Goal: Task Accomplishment & Management: Manage account settings

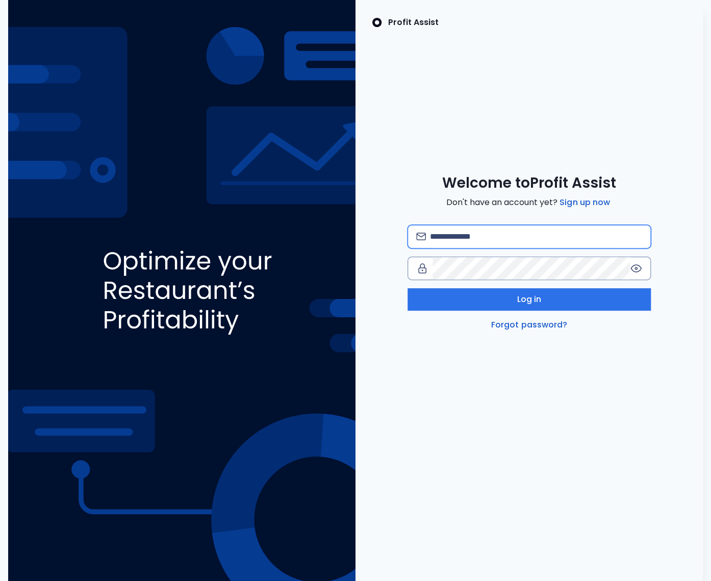
click at [471, 241] on input "email" at bounding box center [536, 236] width 212 height 22
type input "**********"
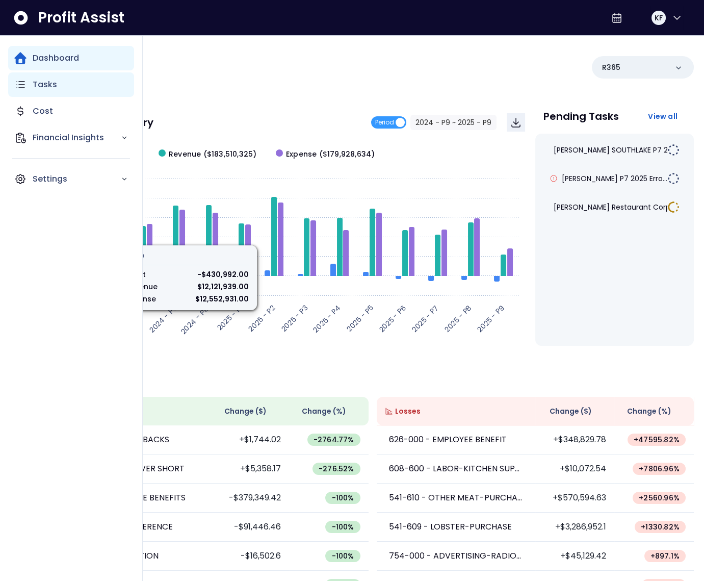
click at [28, 78] on div "Tasks" at bounding box center [71, 84] width 126 height 24
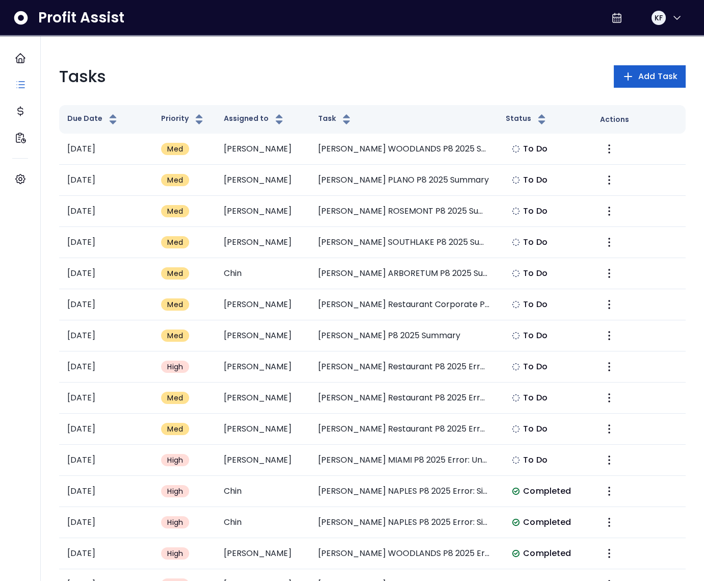
click at [650, 78] on span "Add Task" at bounding box center [657, 76] width 39 height 12
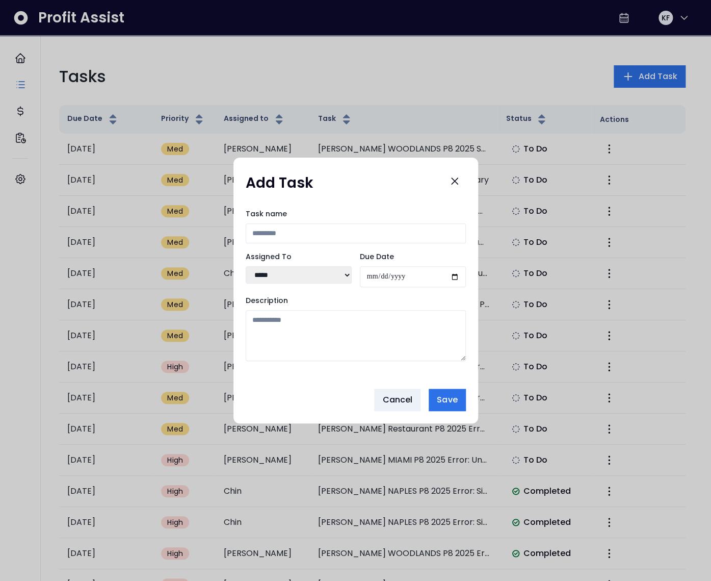
click at [284, 228] on input "Task name" at bounding box center [356, 233] width 220 height 20
type input "**********"
click at [344, 276] on select "***** ***** **** **** ****** **** ***** ***** ***" at bounding box center [299, 274] width 106 height 17
select select "***"
click at [246, 266] on select "***** ***** **** **** ****** **** ***** ***** ***" at bounding box center [299, 274] width 106 height 17
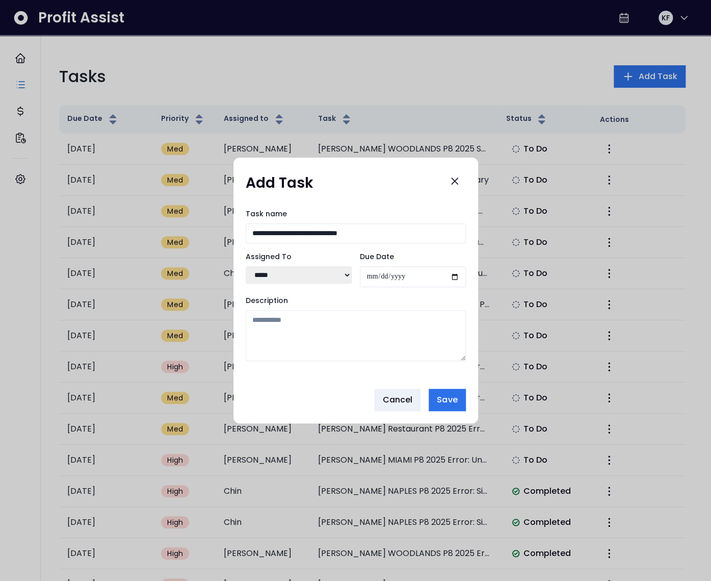
click at [458, 273] on input "Due Date" at bounding box center [413, 276] width 106 height 21
type input "**********"
click at [330, 323] on textarea "Description" at bounding box center [356, 335] width 220 height 51
paste textarea "**********"
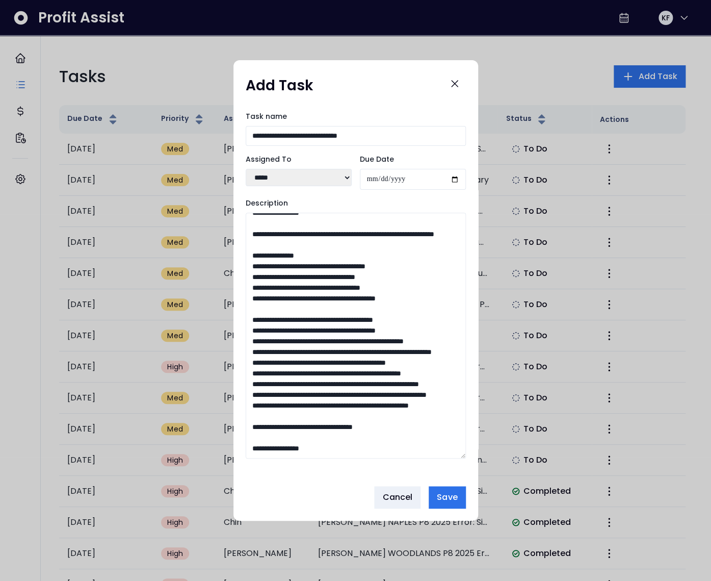
drag, startPoint x: 463, startPoint y: 357, endPoint x: 457, endPoint y: 548, distance: 190.8
click at [457, 552] on div "**********" at bounding box center [355, 290] width 711 height 581
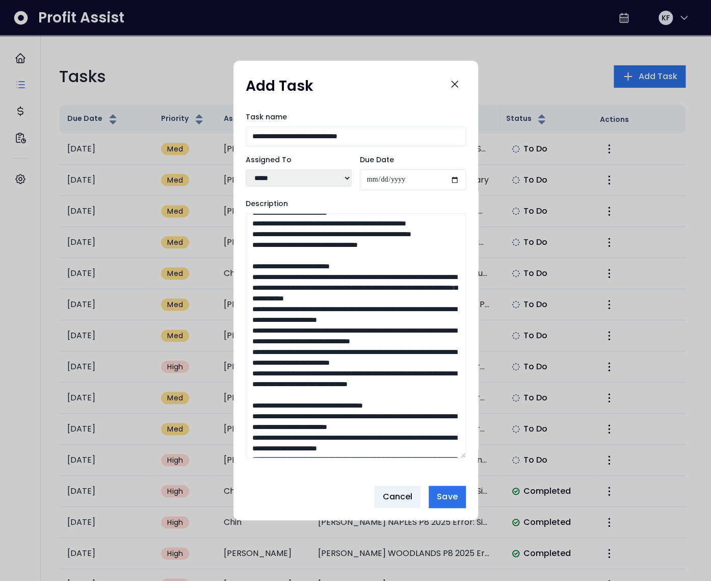
scroll to position [0, 0]
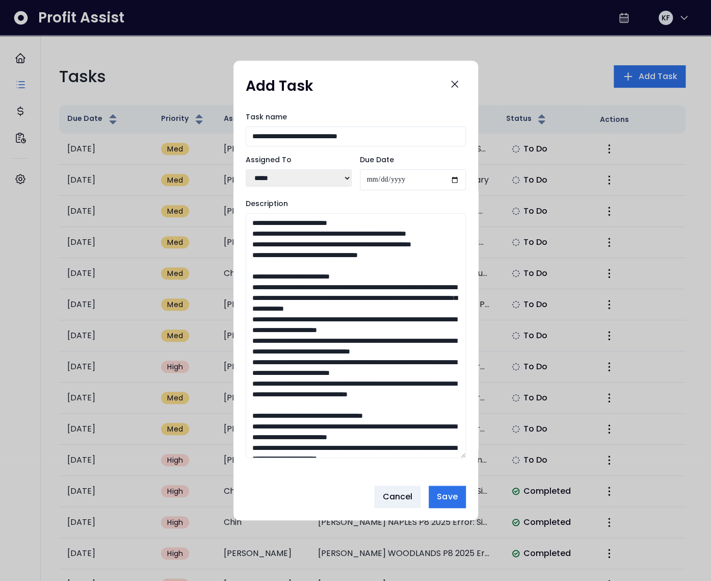
drag, startPoint x: 265, startPoint y: 297, endPoint x: 230, endPoint y: 296, distance: 35.2
click at [230, 296] on div "**********" at bounding box center [355, 290] width 711 height 581
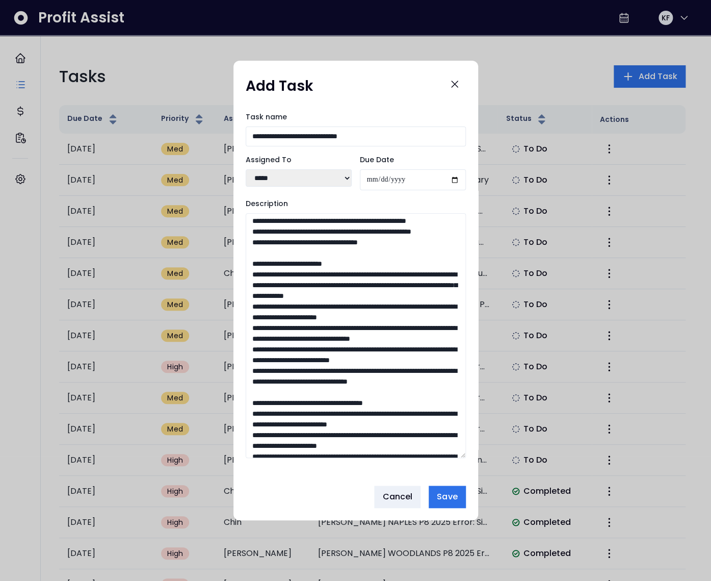
scroll to position [16, 0]
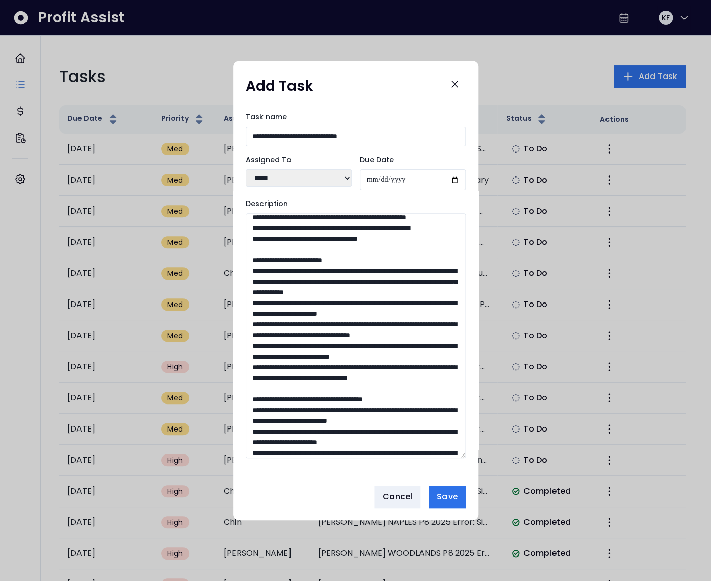
click at [341, 347] on textarea "Description" at bounding box center [356, 335] width 220 height 245
click at [341, 346] on textarea "Description" at bounding box center [356, 335] width 220 height 245
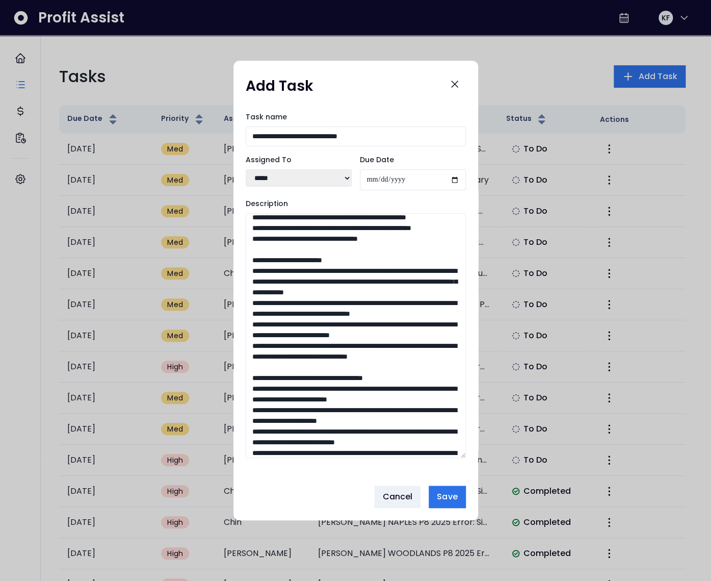
click at [328, 368] on textarea "Description" at bounding box center [356, 335] width 220 height 245
click at [330, 407] on textarea "Description" at bounding box center [356, 335] width 220 height 245
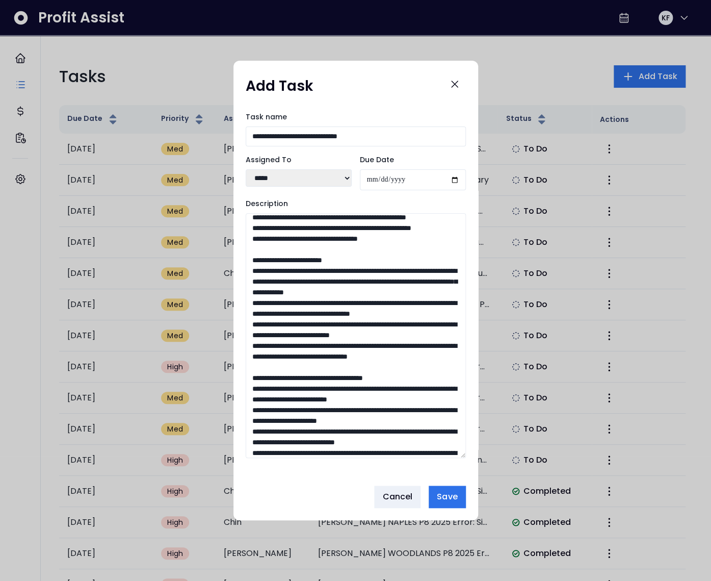
click at [330, 407] on textarea "Description" at bounding box center [356, 335] width 220 height 245
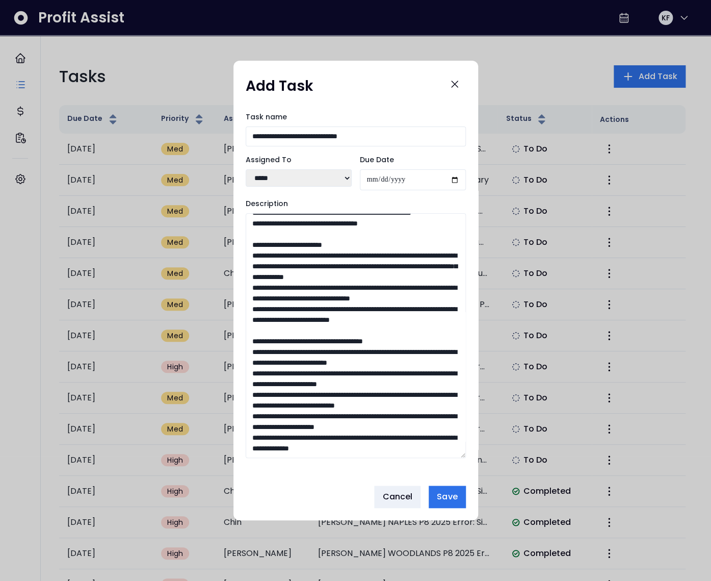
scroll to position [40, 0]
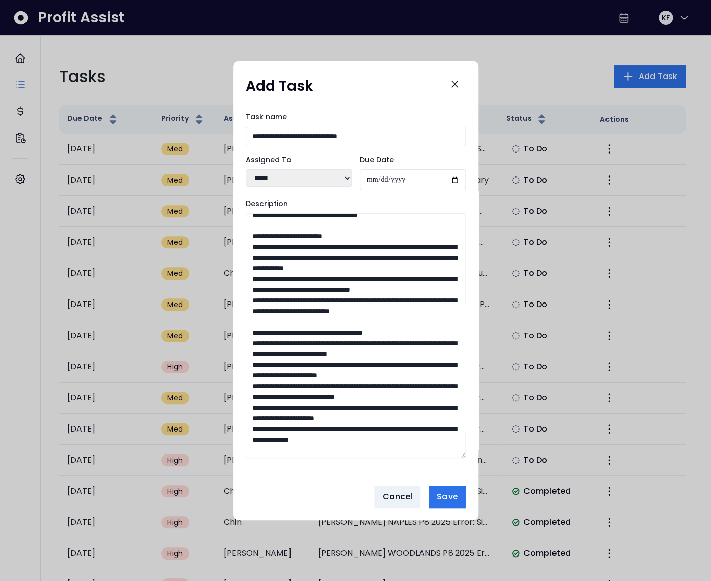
drag, startPoint x: 266, startPoint y: 386, endPoint x: 242, endPoint y: 386, distance: 24.0
click at [242, 386] on div "**********" at bounding box center [356, 291] width 245 height 374
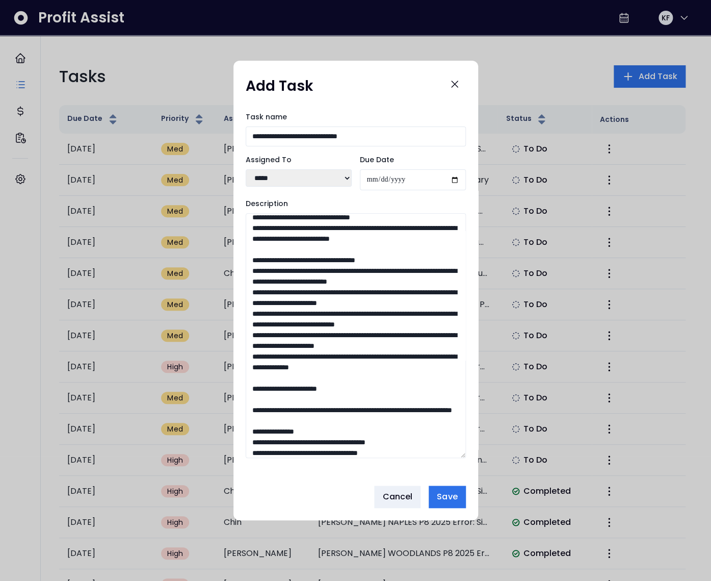
scroll to position [119, 0]
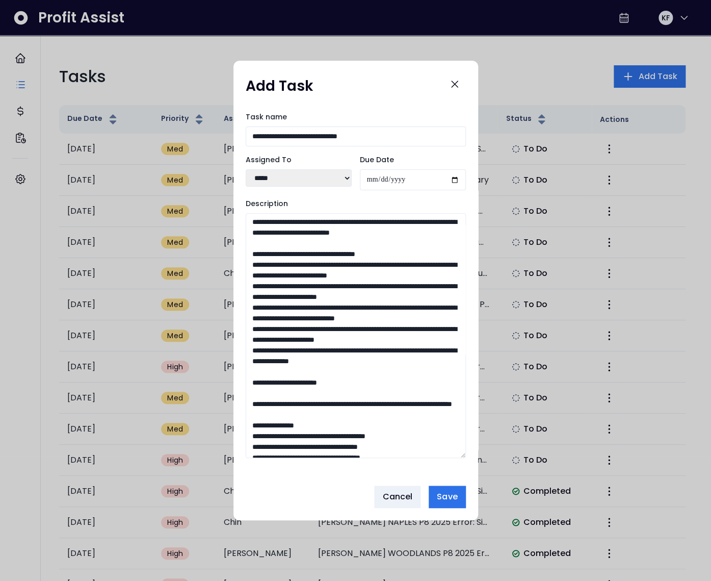
click at [326, 382] on textarea "Description" at bounding box center [356, 335] width 220 height 245
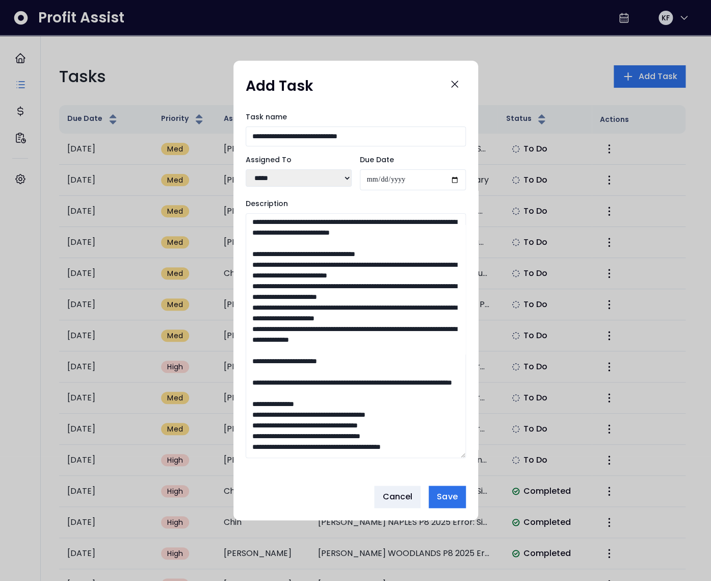
click at [335, 396] on textarea "Description" at bounding box center [356, 335] width 220 height 245
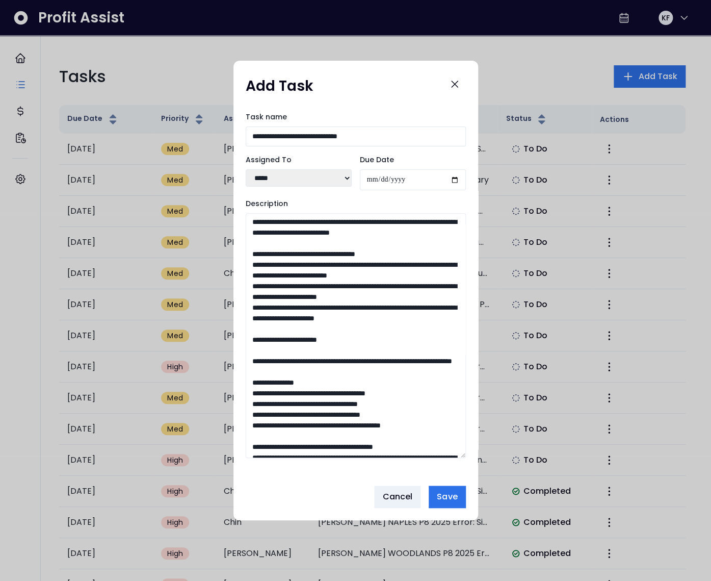
scroll to position [133, 0]
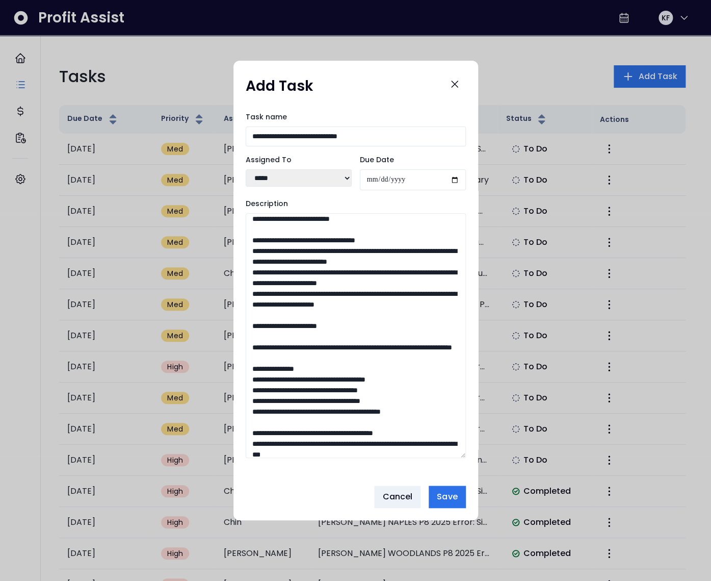
drag, startPoint x: 269, startPoint y: 391, endPoint x: 247, endPoint y: 391, distance: 21.9
click at [247, 391] on textarea "Description" at bounding box center [356, 335] width 220 height 245
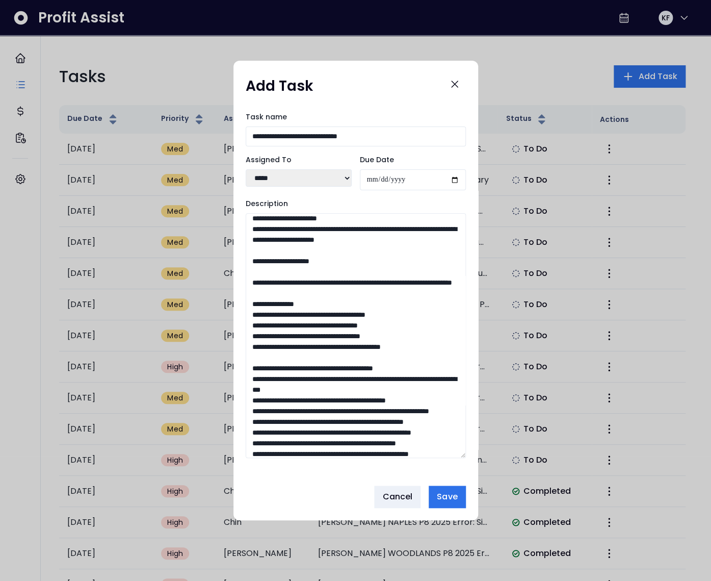
scroll to position [226, 0]
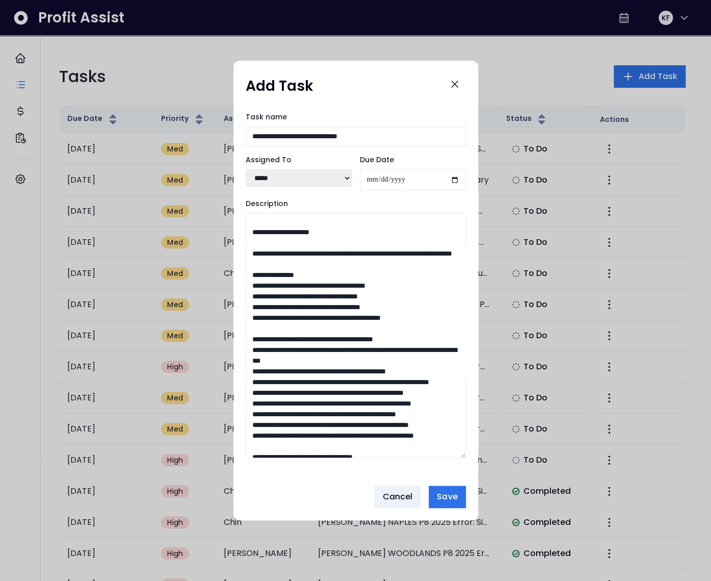
drag, startPoint x: 273, startPoint y: 319, endPoint x: 243, endPoint y: 317, distance: 29.6
click at [243, 317] on div "**********" at bounding box center [356, 291] width 245 height 374
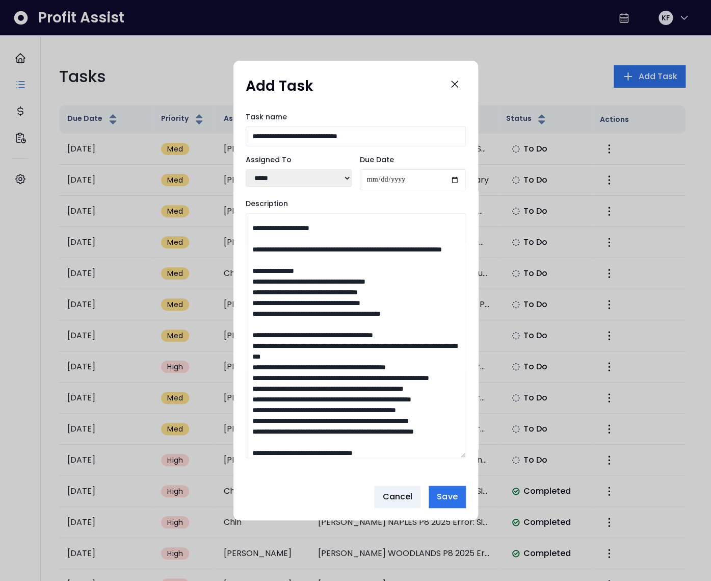
scroll to position [274, 0]
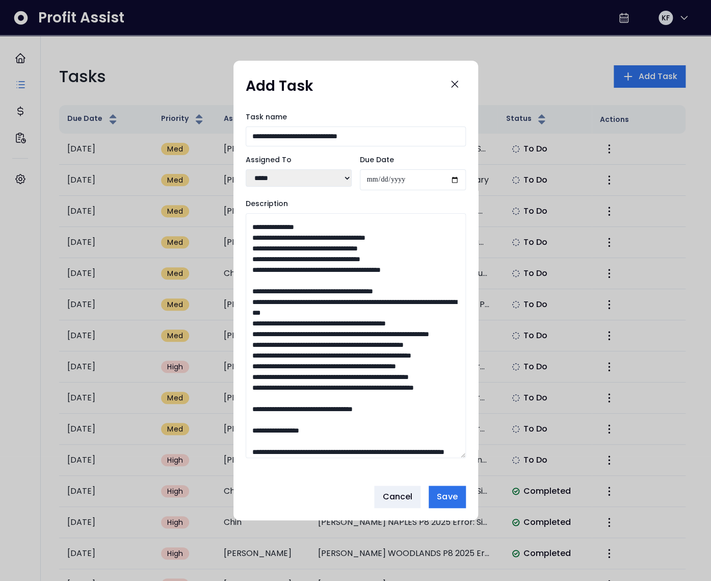
drag, startPoint x: 259, startPoint y: 302, endPoint x: 244, endPoint y: 301, distance: 14.4
click at [244, 301] on div "**********" at bounding box center [356, 291] width 245 height 374
click at [314, 304] on textarea "Description" at bounding box center [356, 335] width 220 height 245
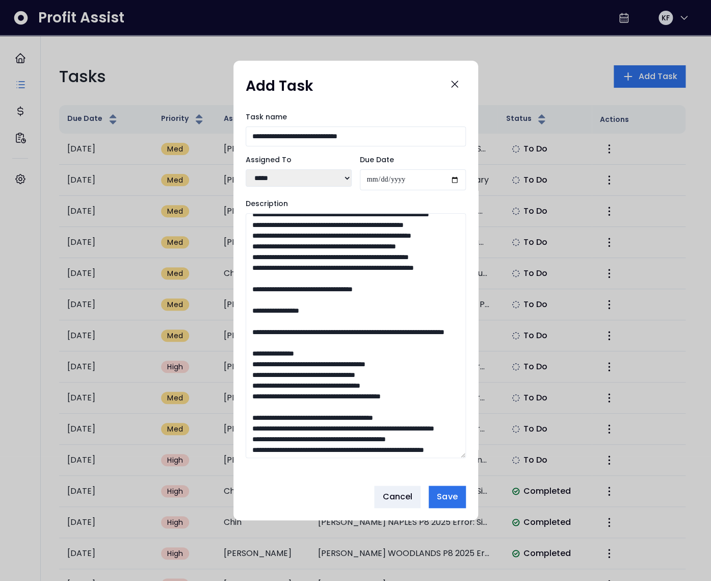
scroll to position [393, 0]
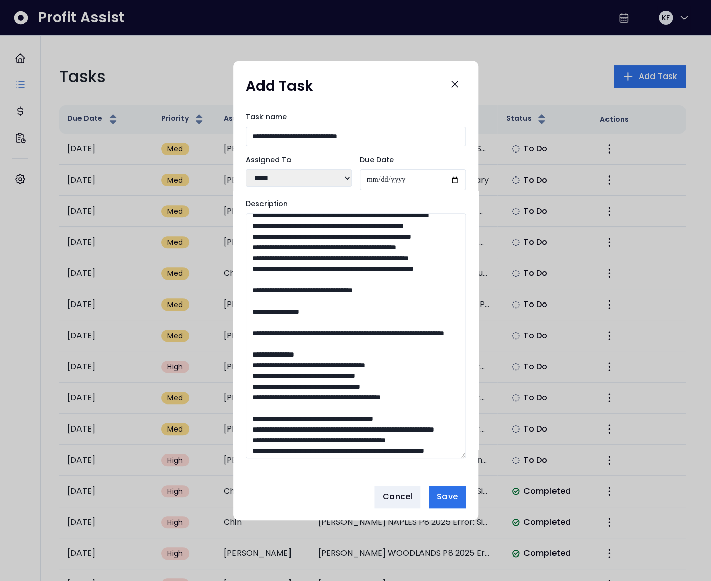
drag, startPoint x: 257, startPoint y: 249, endPoint x: 249, endPoint y: 249, distance: 7.1
click at [249, 249] on textarea "Description" at bounding box center [356, 335] width 220 height 245
click at [421, 249] on textarea "Description" at bounding box center [356, 335] width 220 height 245
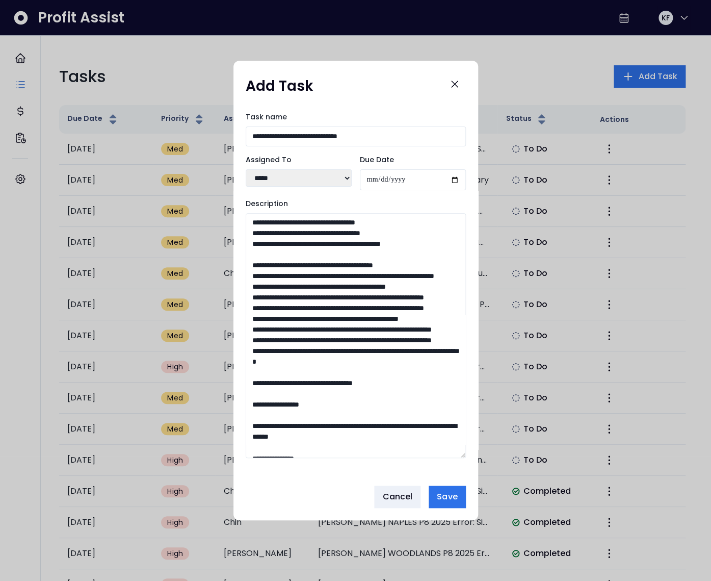
scroll to position [505, 0]
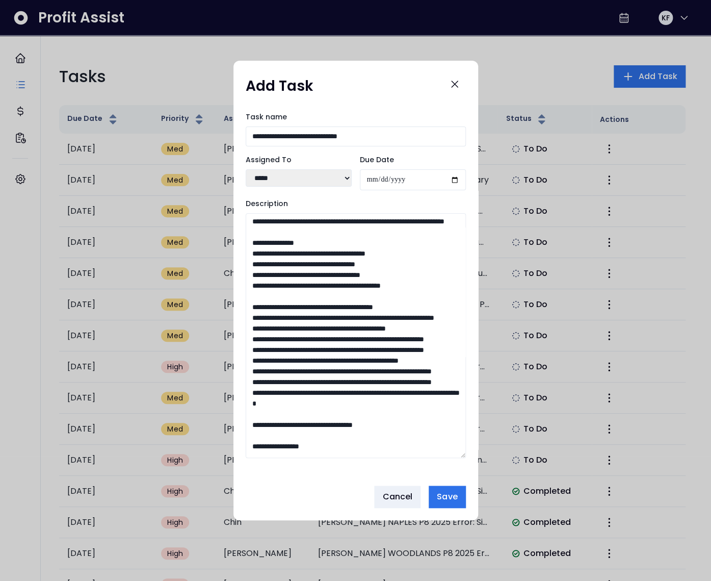
drag, startPoint x: 260, startPoint y: 317, endPoint x: 245, endPoint y: 317, distance: 14.8
click at [246, 317] on textarea "Description" at bounding box center [356, 335] width 220 height 245
click at [319, 317] on textarea "Description" at bounding box center [356, 335] width 220 height 245
click at [293, 338] on textarea "Description" at bounding box center [356, 335] width 220 height 245
drag, startPoint x: 259, startPoint y: 339, endPoint x: 251, endPoint y: 338, distance: 7.7
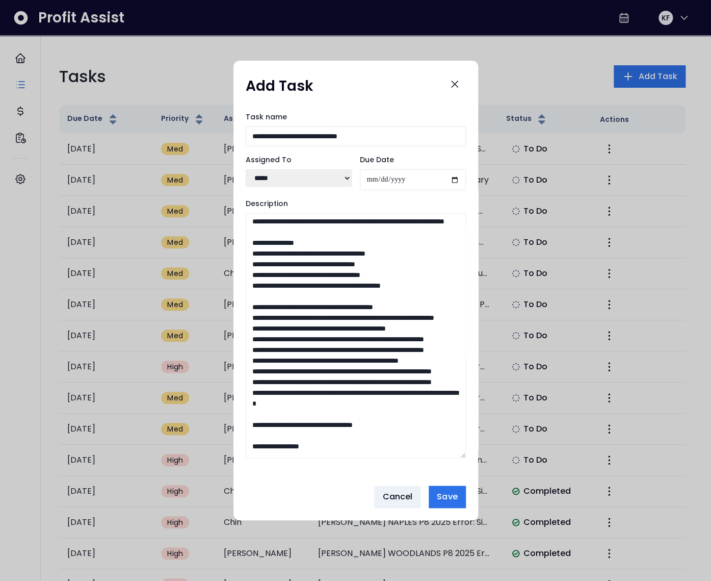
click at [251, 338] on textarea "Description" at bounding box center [356, 335] width 220 height 245
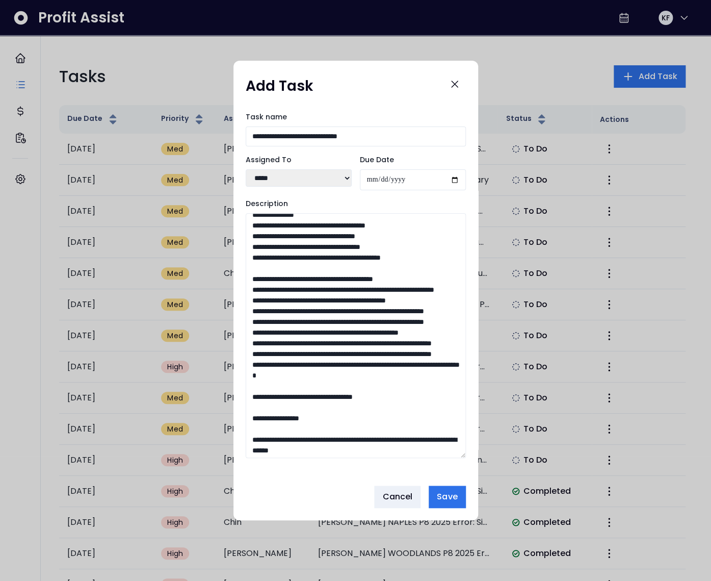
scroll to position [533, 0]
drag, startPoint x: 274, startPoint y: 331, endPoint x: 248, endPoint y: 331, distance: 26.0
click at [248, 331] on textarea "Description" at bounding box center [356, 335] width 220 height 245
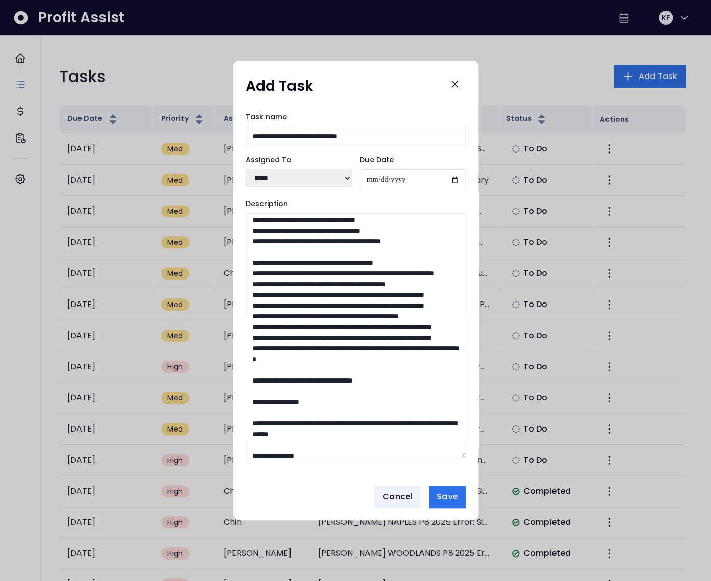
scroll to position [550, 0]
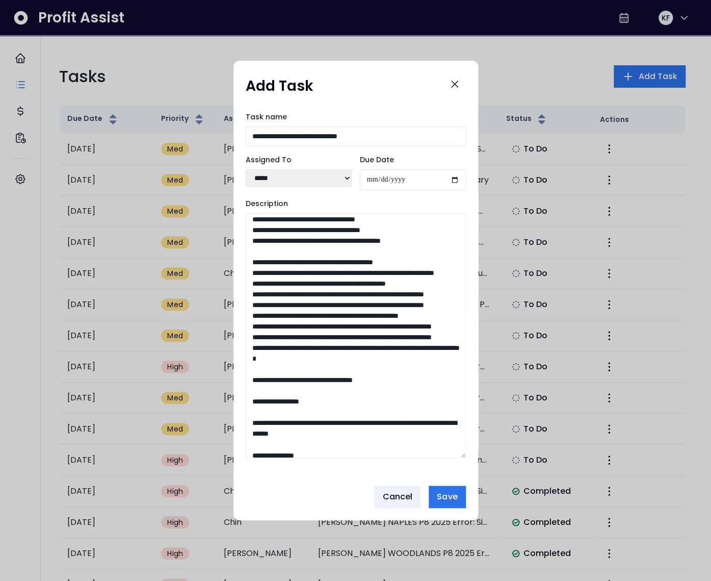
click at [311, 350] on textarea "Description" at bounding box center [356, 335] width 220 height 245
drag, startPoint x: 260, startPoint y: 348, endPoint x: 241, endPoint y: 347, distance: 18.9
click at [241, 347] on div "**********" at bounding box center [356, 291] width 245 height 374
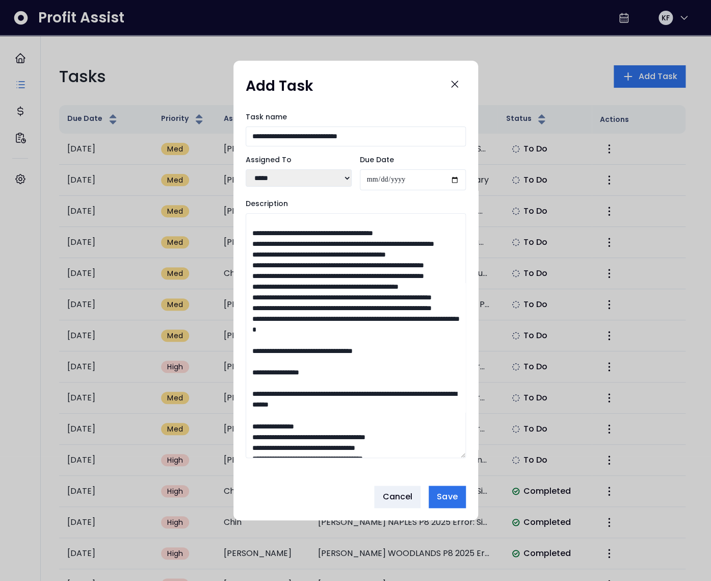
scroll to position [586, 0]
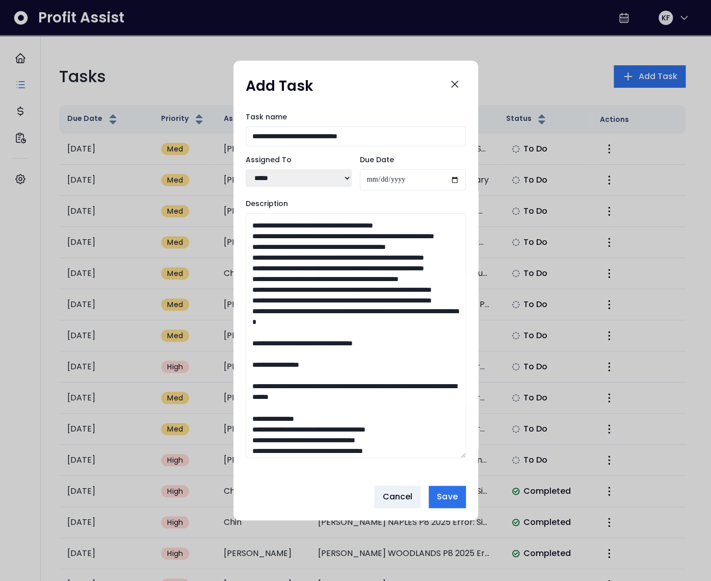
drag, startPoint x: 260, startPoint y: 376, endPoint x: 242, endPoint y: 375, distance: 17.4
click at [242, 375] on div "**********" at bounding box center [356, 291] width 245 height 374
click at [421, 377] on textarea "Description" at bounding box center [356, 335] width 220 height 245
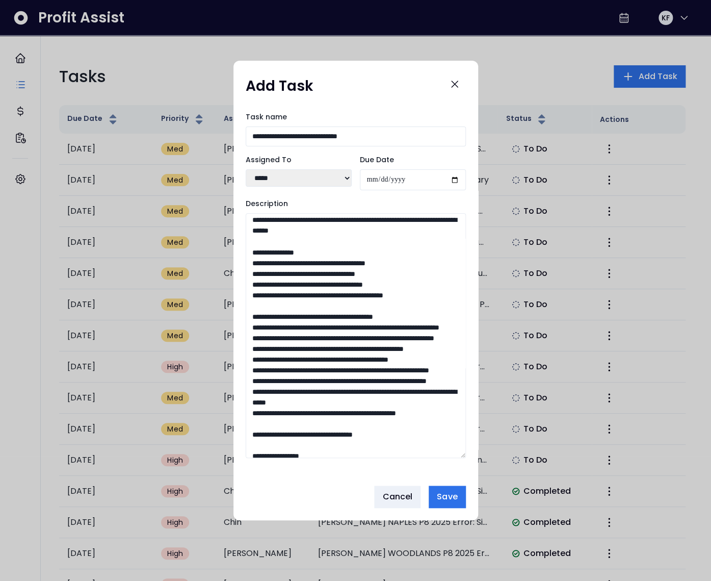
scroll to position [759, 0]
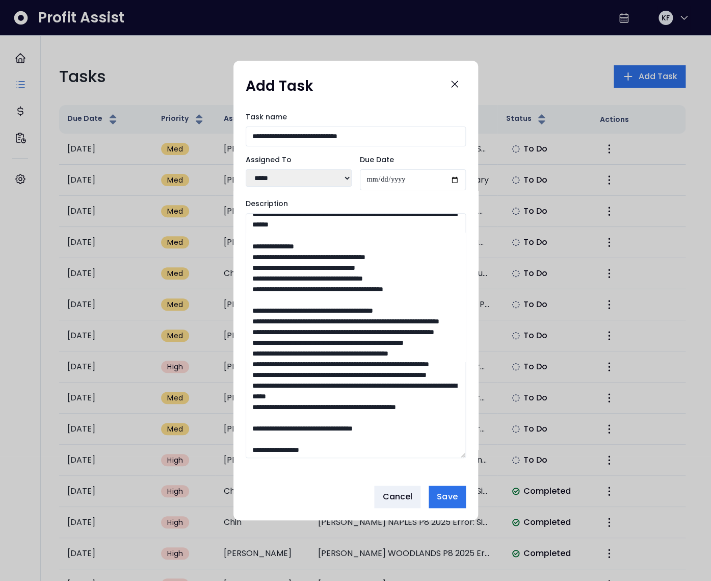
click at [325, 385] on textarea "Description" at bounding box center [356, 335] width 220 height 245
drag, startPoint x: 260, startPoint y: 384, endPoint x: 249, endPoint y: 384, distance: 10.7
click at [249, 384] on textarea "Description" at bounding box center [356, 335] width 220 height 245
click at [291, 407] on textarea "Description" at bounding box center [356, 335] width 220 height 245
drag, startPoint x: 259, startPoint y: 407, endPoint x: 250, endPoint y: 407, distance: 8.7
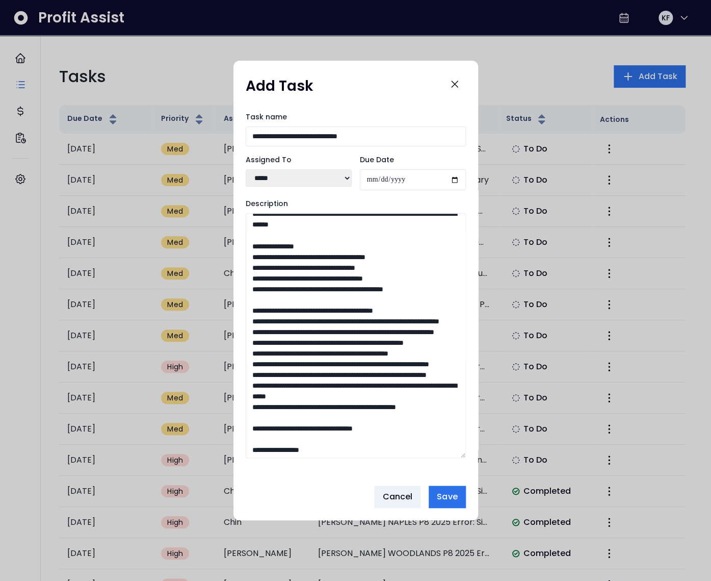
click at [250, 407] on textarea "Description" at bounding box center [356, 335] width 220 height 245
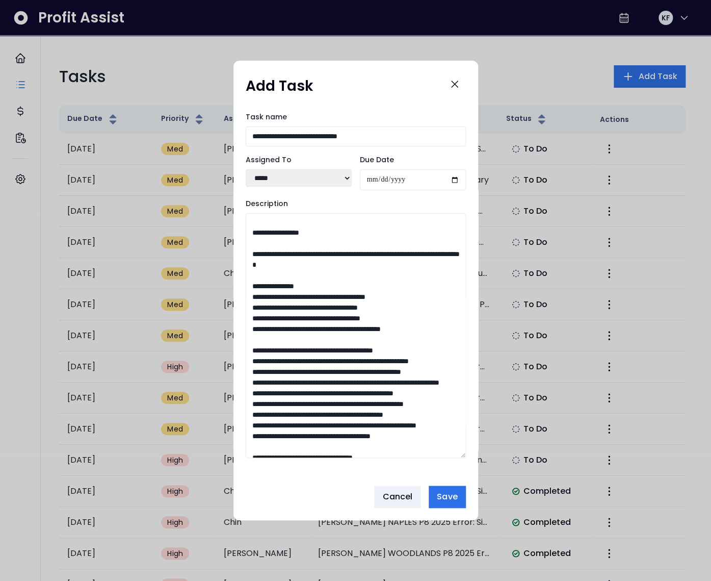
scroll to position [1202, 0]
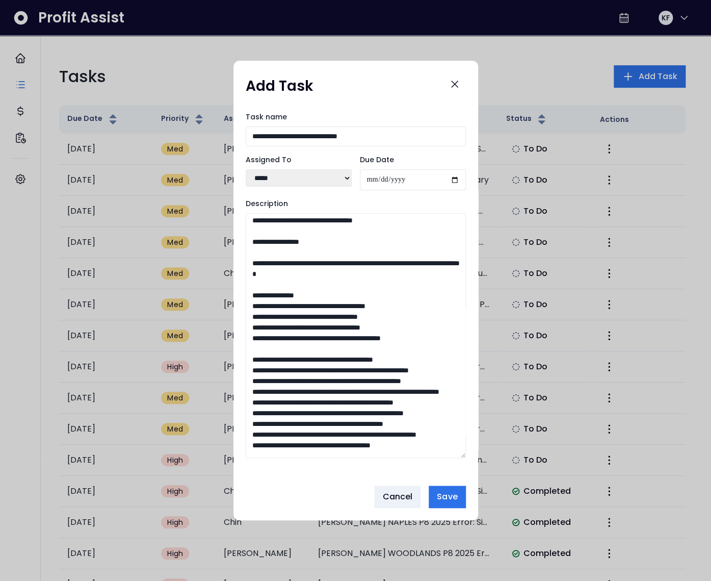
drag, startPoint x: 275, startPoint y: 335, endPoint x: 355, endPoint y: 292, distance: 90.6
click at [355, 292] on textarea "Description" at bounding box center [356, 335] width 220 height 245
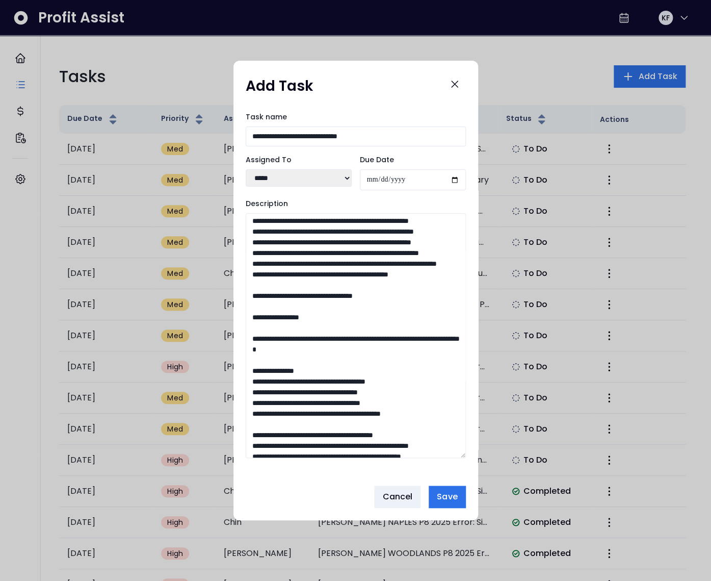
scroll to position [881, 0]
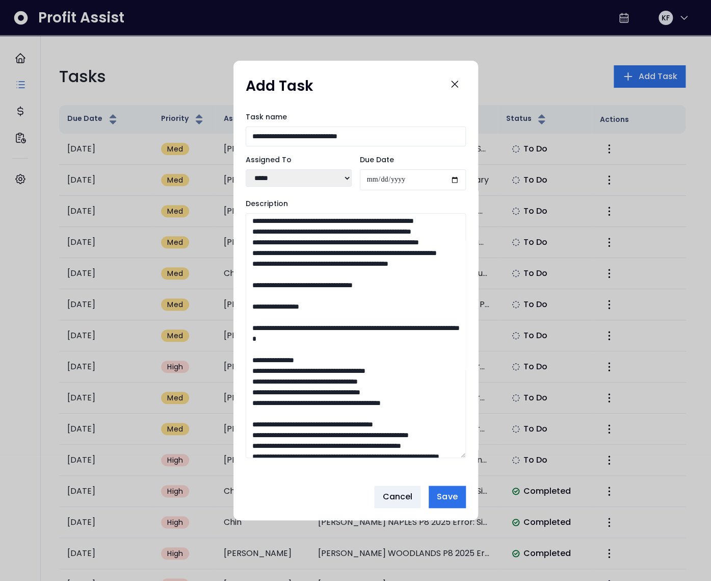
drag, startPoint x: 272, startPoint y: 309, endPoint x: 248, endPoint y: 308, distance: 24.0
click at [248, 308] on textarea "Description" at bounding box center [356, 335] width 220 height 245
click at [276, 308] on textarea "Description" at bounding box center [356, 335] width 220 height 245
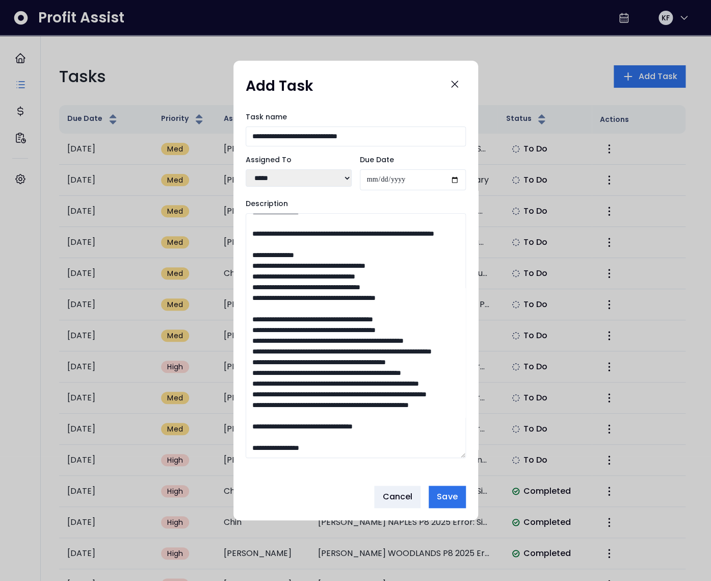
scroll to position [1628, 0]
drag, startPoint x: 283, startPoint y: 355, endPoint x: 367, endPoint y: 446, distance: 123.8
click at [367, 446] on textarea "Description" at bounding box center [356, 335] width 220 height 245
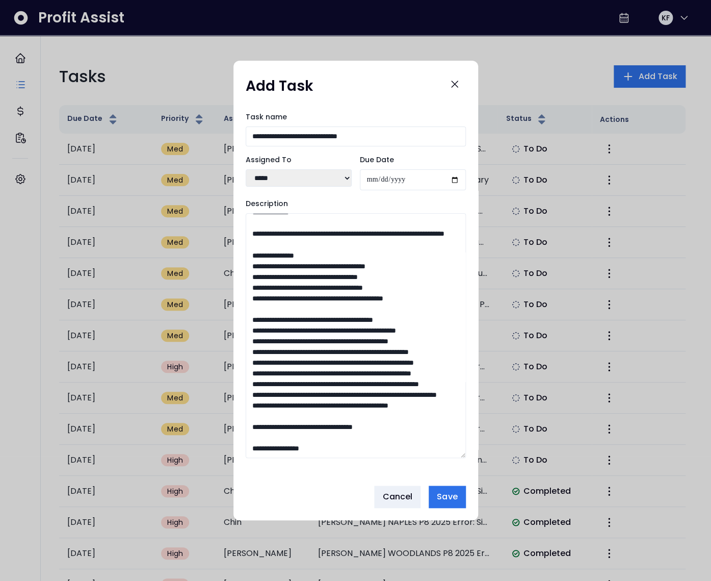
scroll to position [1017, 0]
click at [326, 427] on textarea "Description" at bounding box center [356, 335] width 220 height 245
drag, startPoint x: 258, startPoint y: 425, endPoint x: 248, endPoint y: 426, distance: 10.2
click at [248, 426] on textarea "Description" at bounding box center [356, 335] width 220 height 245
drag, startPoint x: 291, startPoint y: 448, endPoint x: 297, endPoint y: 448, distance: 6.1
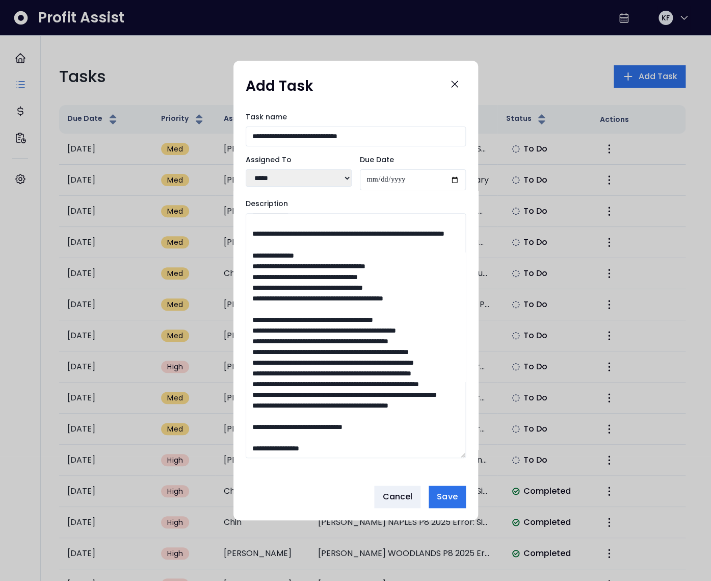
click at [291, 448] on textarea "Description" at bounding box center [356, 335] width 220 height 245
click at [259, 448] on textarea "Description" at bounding box center [356, 335] width 220 height 245
drag, startPoint x: 257, startPoint y: 336, endPoint x: 241, endPoint y: 336, distance: 15.3
click at [241, 336] on div "**********" at bounding box center [356, 291] width 245 height 374
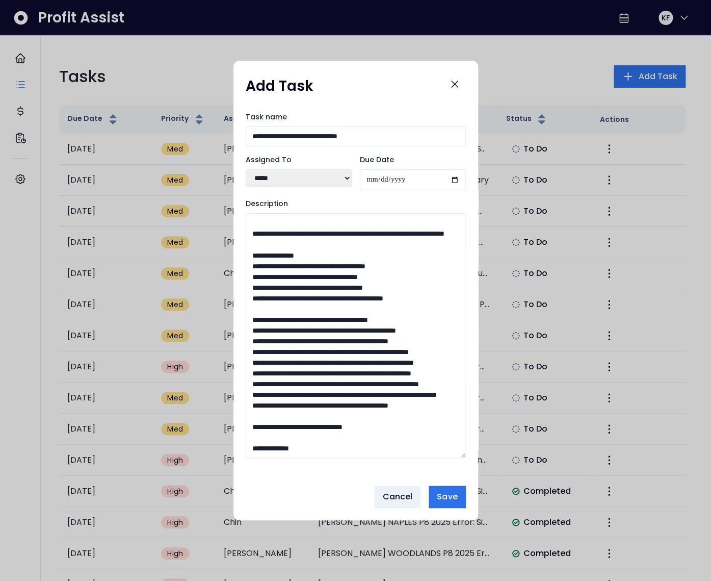
click at [423, 336] on textarea "Description" at bounding box center [356, 335] width 220 height 245
click at [310, 272] on textarea "Description" at bounding box center [356, 335] width 220 height 245
drag, startPoint x: 260, startPoint y: 273, endPoint x: 251, endPoint y: 273, distance: 8.7
click at [251, 273] on textarea "Description" at bounding box center [356, 335] width 220 height 245
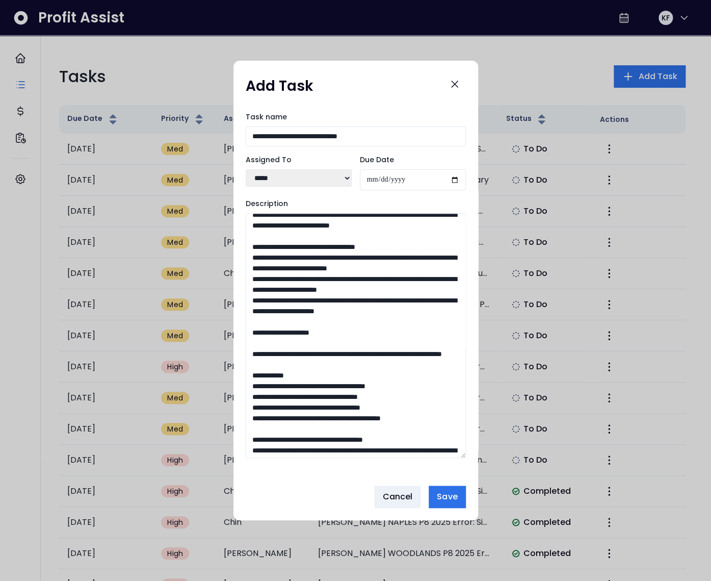
scroll to position [0, 0]
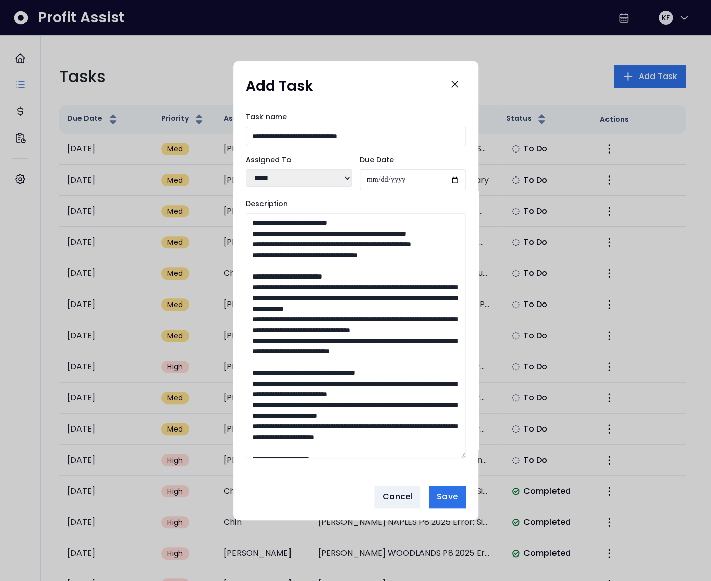
drag, startPoint x: 318, startPoint y: 234, endPoint x: 290, endPoint y: 235, distance: 27.5
click at [290, 235] on textarea "Description" at bounding box center [356, 335] width 220 height 245
drag, startPoint x: 320, startPoint y: 255, endPoint x: 293, endPoint y: 257, distance: 27.1
click at [293, 257] on textarea "Description" at bounding box center [356, 335] width 220 height 245
drag, startPoint x: 331, startPoint y: 276, endPoint x: 304, endPoint y: 276, distance: 27.0
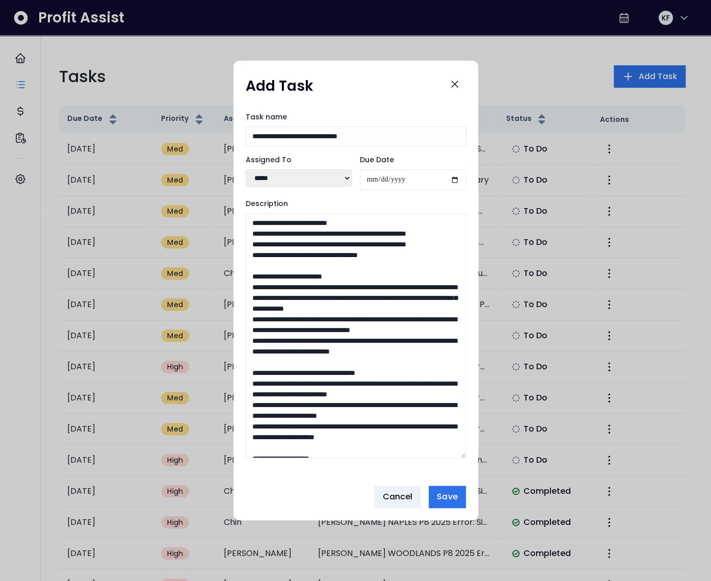
click at [304, 276] on textarea "Description" at bounding box center [356, 335] width 220 height 245
click at [314, 278] on textarea "Description" at bounding box center [356, 335] width 220 height 245
drag, startPoint x: 299, startPoint y: 320, endPoint x: 284, endPoint y: 321, distance: 15.9
click at [284, 321] on textarea "Description" at bounding box center [356, 335] width 220 height 245
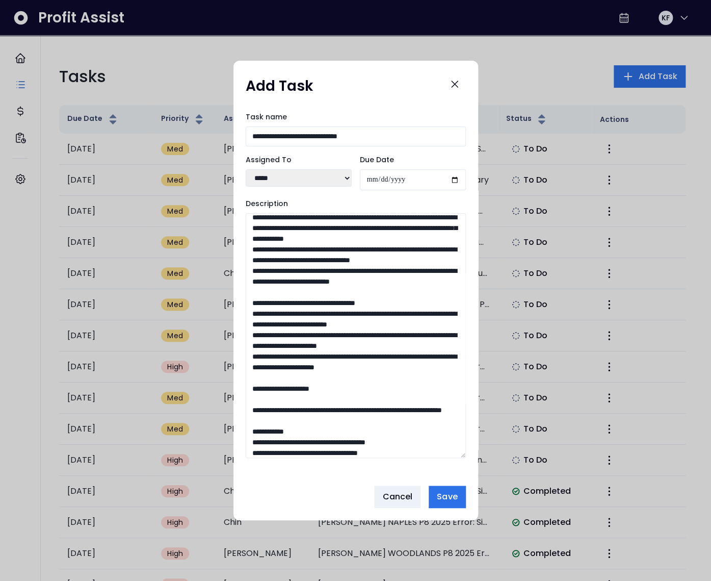
scroll to position [75, 0]
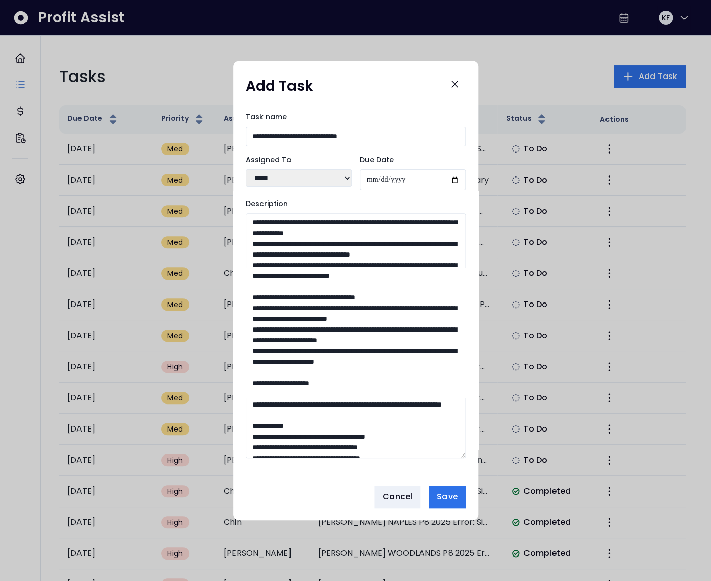
click at [312, 373] on textarea "Description" at bounding box center [356, 335] width 220 height 245
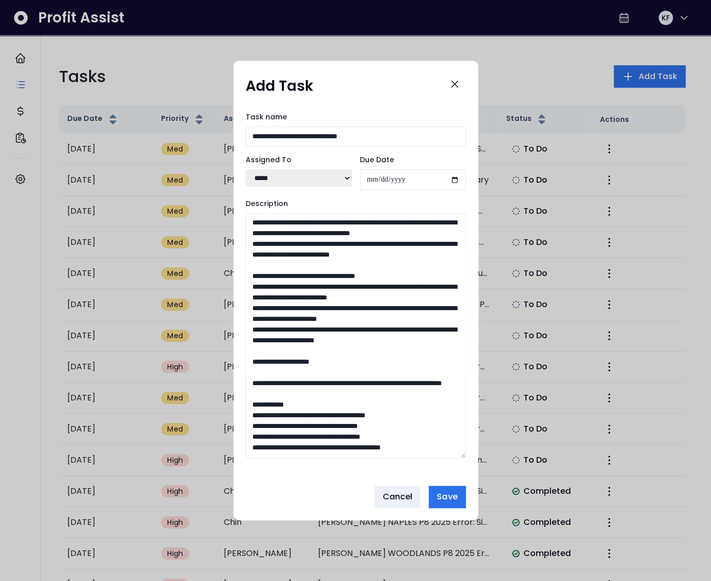
scroll to position [97, 0]
click at [293, 381] on textarea "Description" at bounding box center [356, 335] width 220 height 245
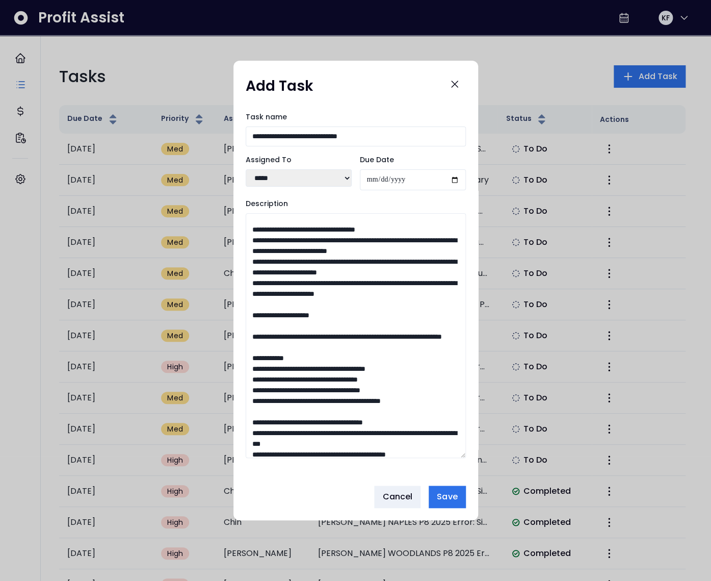
scroll to position [155, 0]
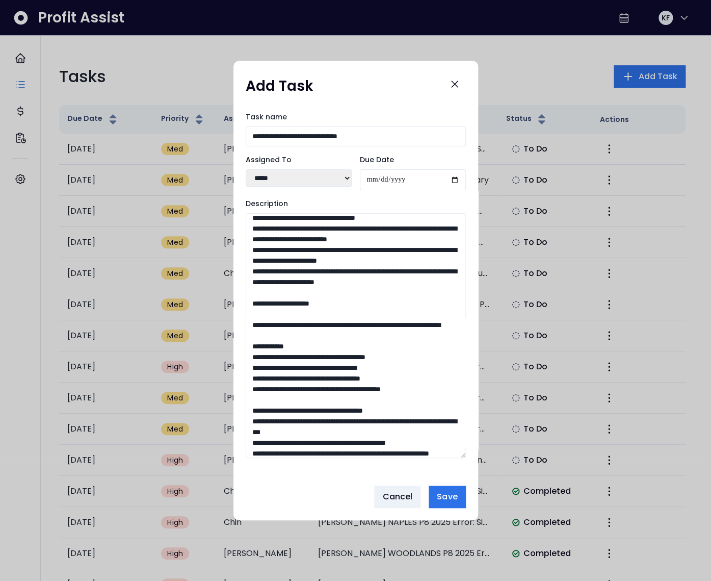
click at [290, 345] on textarea "Description" at bounding box center [356, 335] width 220 height 245
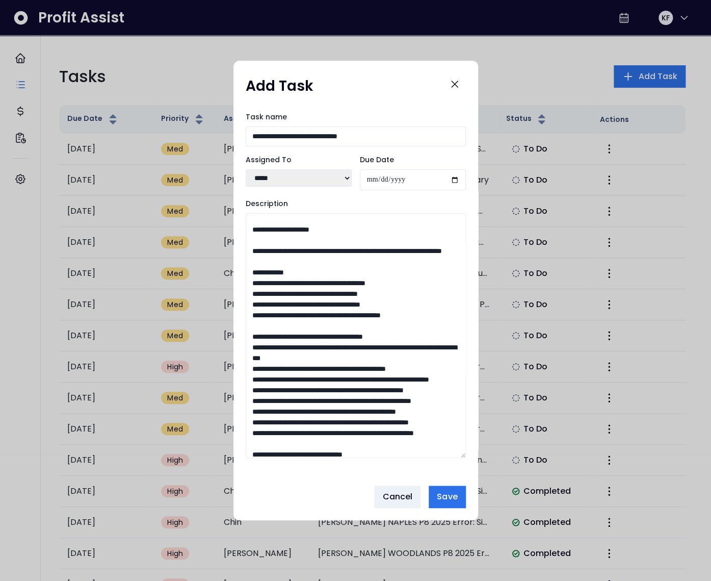
scroll to position [240, 0]
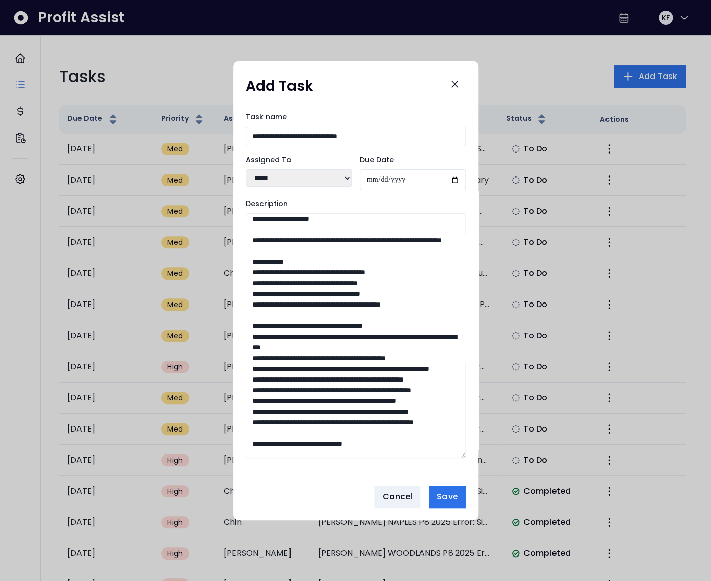
click at [422, 309] on textarea "Description" at bounding box center [356, 335] width 220 height 245
click at [326, 347] on textarea "Description" at bounding box center [356, 335] width 220 height 245
click at [313, 358] on textarea "Description" at bounding box center [356, 335] width 220 height 245
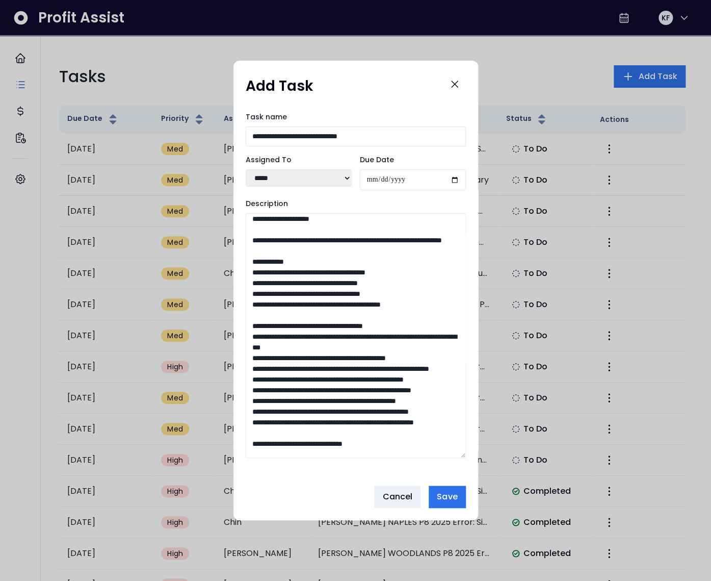
click at [313, 358] on textarea "Description" at bounding box center [356, 335] width 220 height 245
click at [327, 372] on textarea "Description" at bounding box center [356, 335] width 220 height 245
click at [351, 380] on textarea "Description" at bounding box center [356, 335] width 220 height 245
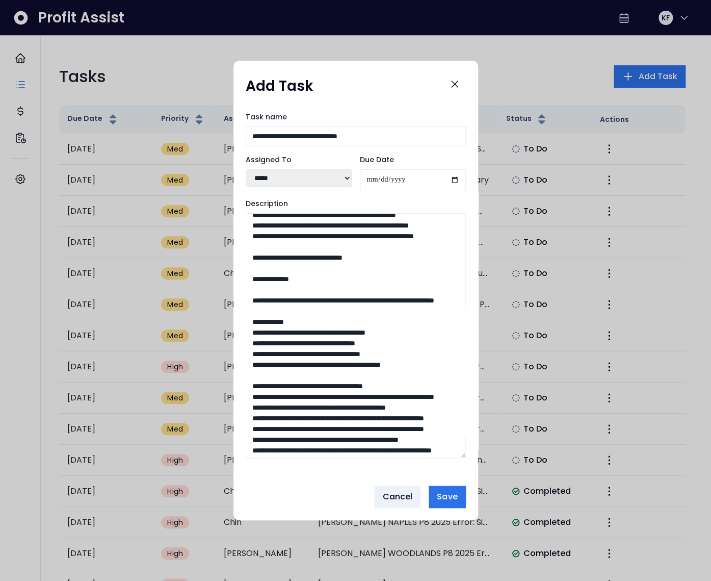
scroll to position [484, 0]
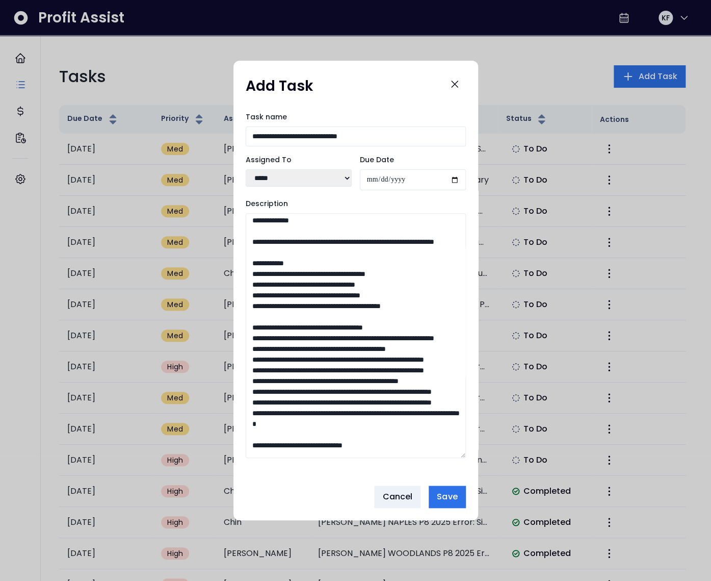
click at [327, 338] on textarea "Description" at bounding box center [356, 335] width 220 height 245
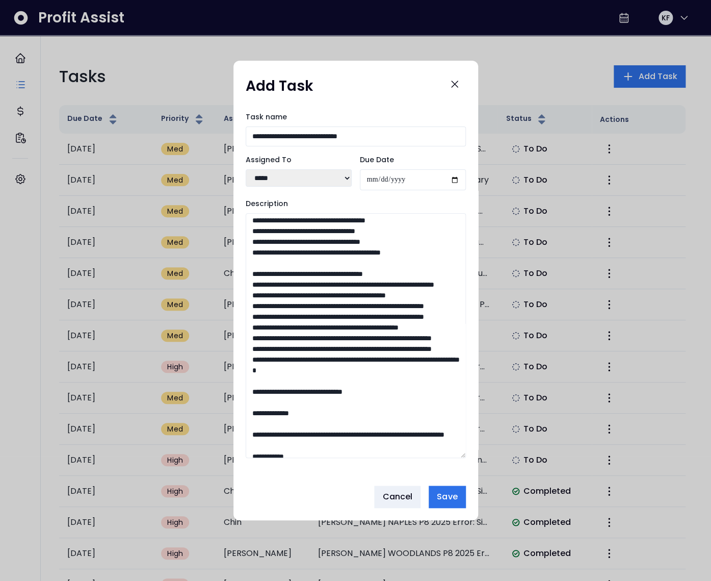
scroll to position [551, 0]
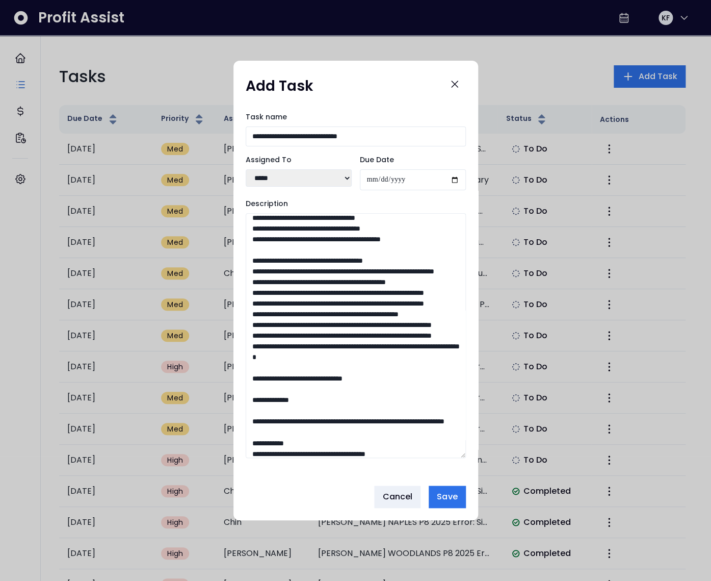
click at [418, 315] on textarea "Description" at bounding box center [356, 335] width 220 height 245
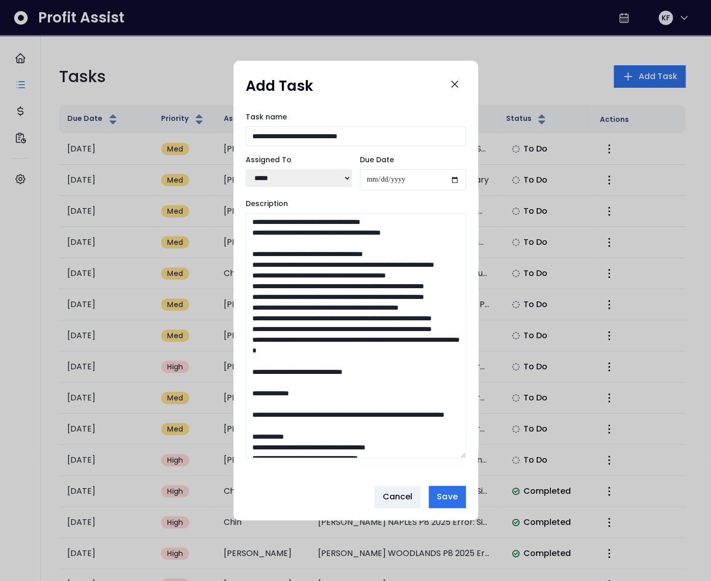
scroll to position [562, 0]
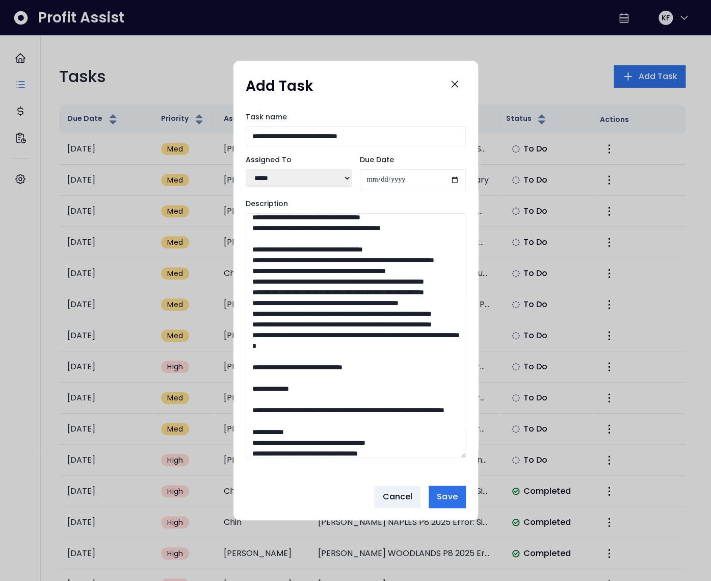
click at [317, 345] on textarea "Description" at bounding box center [356, 335] width 220 height 245
click at [317, 360] on textarea "Description" at bounding box center [356, 335] width 220 height 245
click at [321, 367] on textarea "Description" at bounding box center [356, 335] width 220 height 245
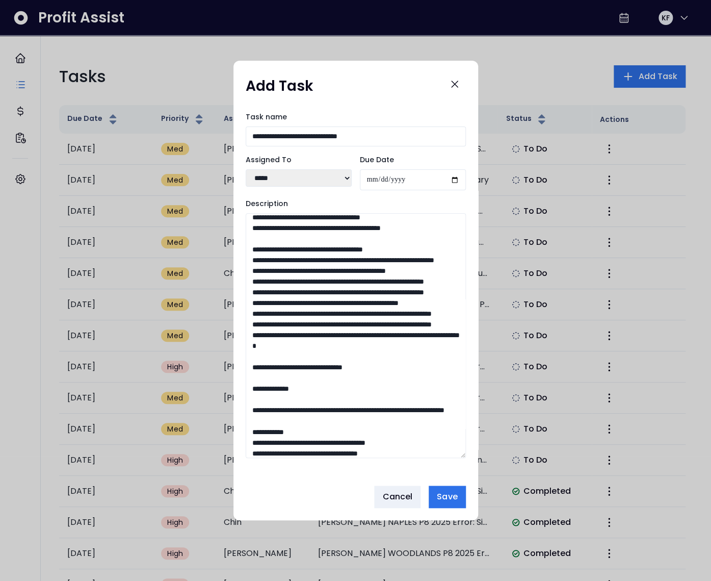
click at [321, 367] on textarea "Description" at bounding box center [356, 335] width 220 height 245
click at [347, 377] on textarea "Description" at bounding box center [356, 335] width 220 height 245
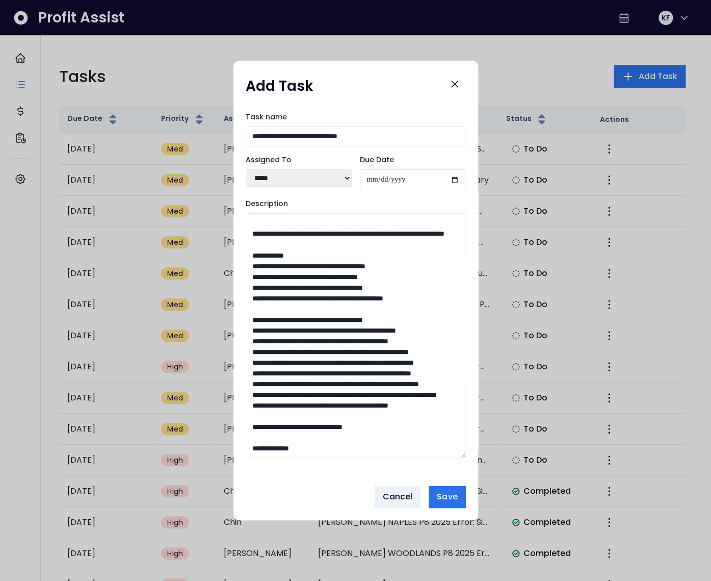
scroll to position [831, 0]
click at [326, 313] on textarea "Description" at bounding box center [356, 335] width 220 height 245
click at [433, 291] on textarea "Description" at bounding box center [356, 335] width 220 height 245
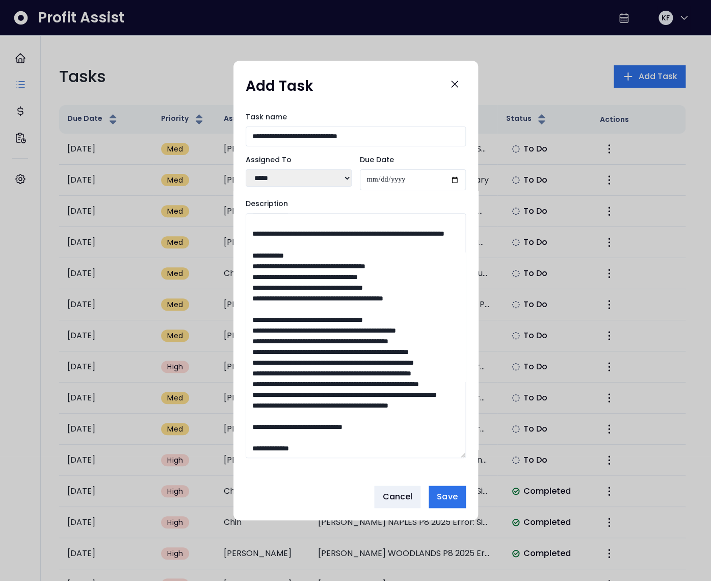
click at [433, 291] on textarea "Description" at bounding box center [356, 335] width 220 height 245
click at [325, 340] on textarea "Description" at bounding box center [356, 335] width 220 height 245
click at [314, 345] on textarea "Description" at bounding box center [356, 335] width 220 height 245
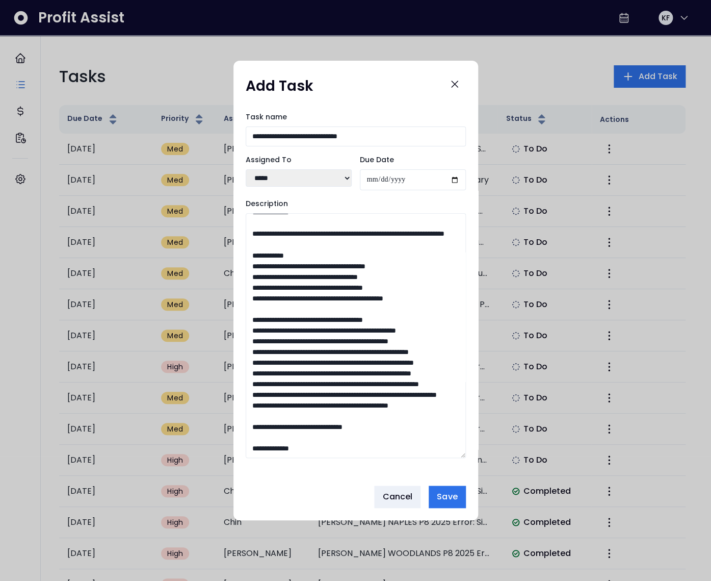
scroll to position [1017, 0]
drag, startPoint x: 257, startPoint y: 281, endPoint x: 410, endPoint y: 446, distance: 225.2
click at [410, 446] on textarea "Description" at bounding box center [356, 335] width 220 height 245
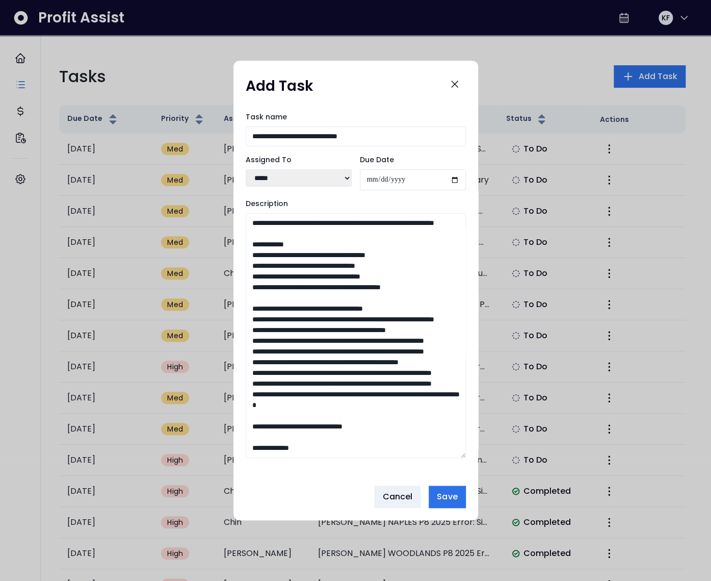
scroll to position [630, 0]
type textarea "**********"
click at [447, 494] on span "Save" at bounding box center [447, 497] width 20 height 12
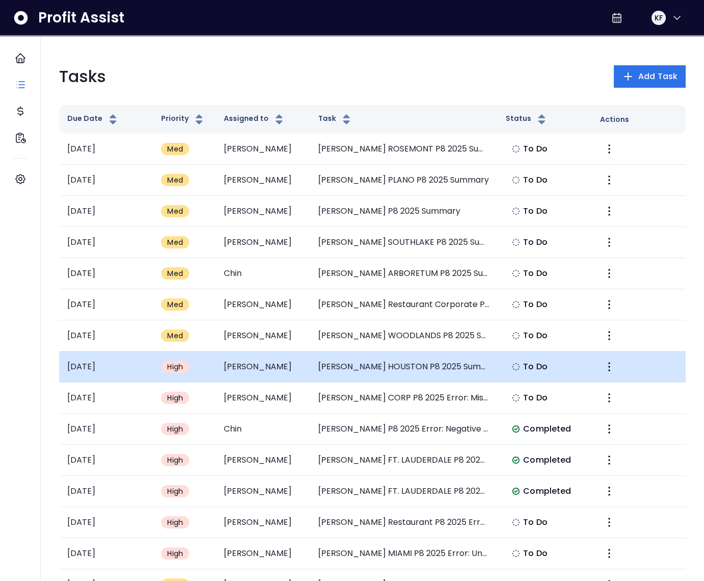
click at [380, 368] on td "TRULUCK'S HOUSTON P8 2025 Summary" at bounding box center [404, 366] width 188 height 31
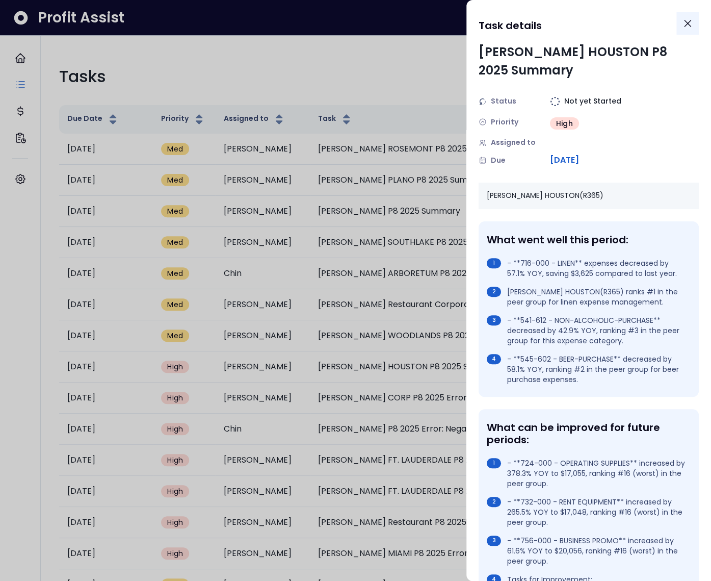
click at [689, 26] on icon "Close" at bounding box center [688, 23] width 6 height 6
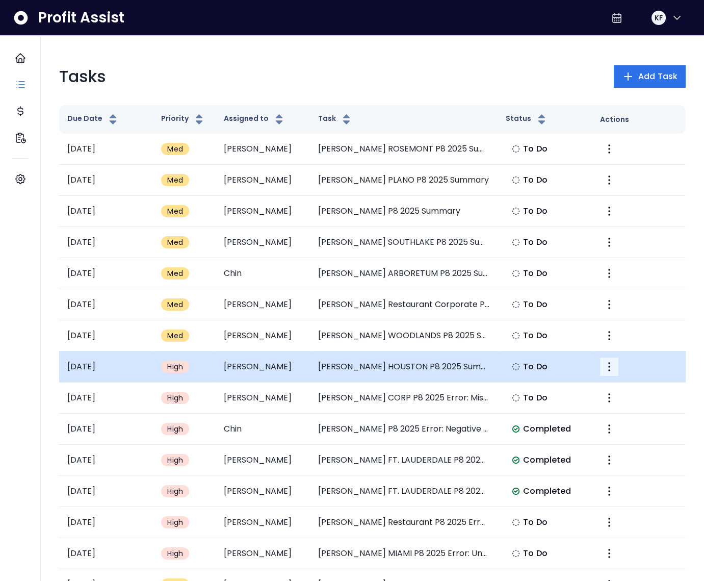
click at [613, 366] on icon "More" at bounding box center [609, 367] width 12 height 12
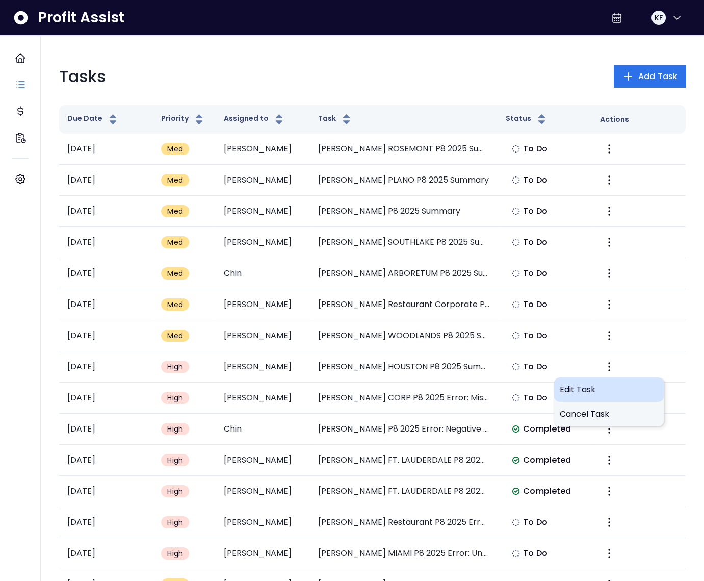
click at [599, 381] on div "Edit Task" at bounding box center [609, 389] width 110 height 24
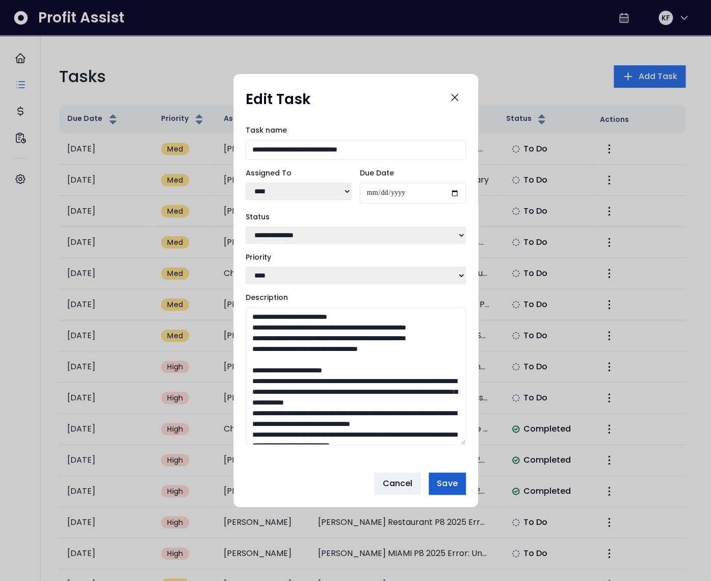
drag, startPoint x: 462, startPoint y: 398, endPoint x: 444, endPoint y: 479, distance: 83.6
click at [455, 486] on div "**********" at bounding box center [356, 290] width 245 height 433
drag, startPoint x: 409, startPoint y: 372, endPoint x: 235, endPoint y: 331, distance: 179.1
click at [235, 331] on div "**********" at bounding box center [356, 290] width 245 height 348
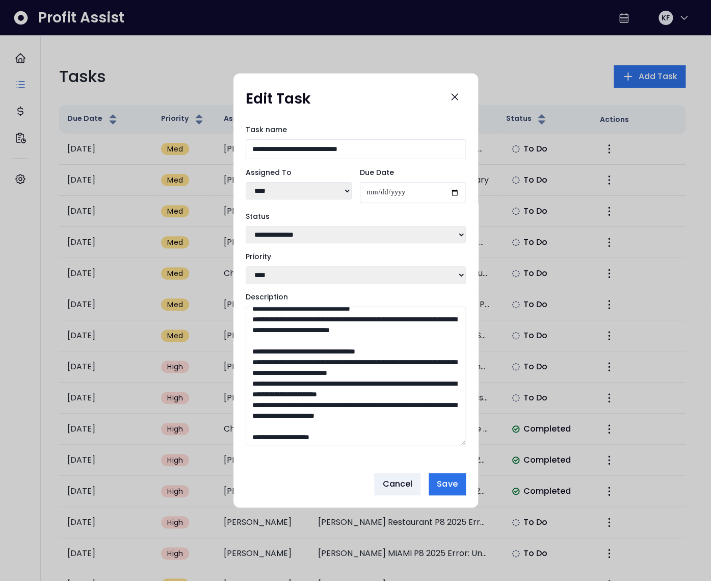
scroll to position [108, 0]
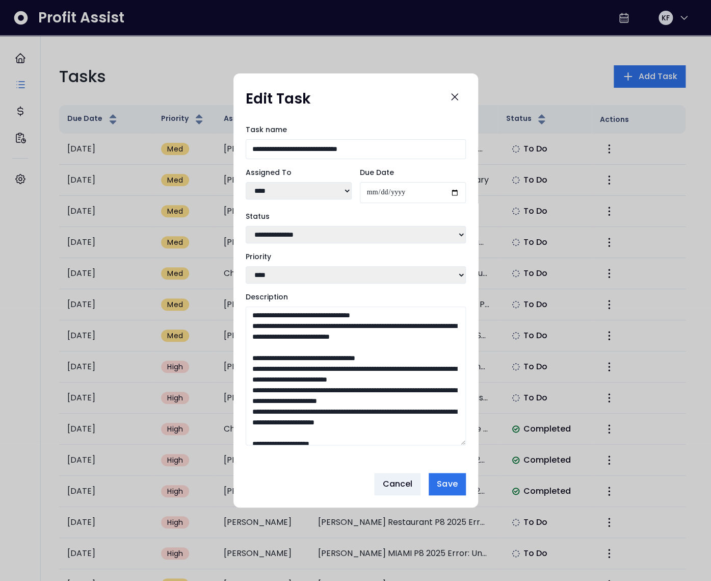
drag, startPoint x: 295, startPoint y: 379, endPoint x: 281, endPoint y: 376, distance: 14.1
click at [281, 376] on textarea "Description" at bounding box center [356, 375] width 220 height 139
click at [304, 393] on textarea "Description" at bounding box center [356, 375] width 220 height 139
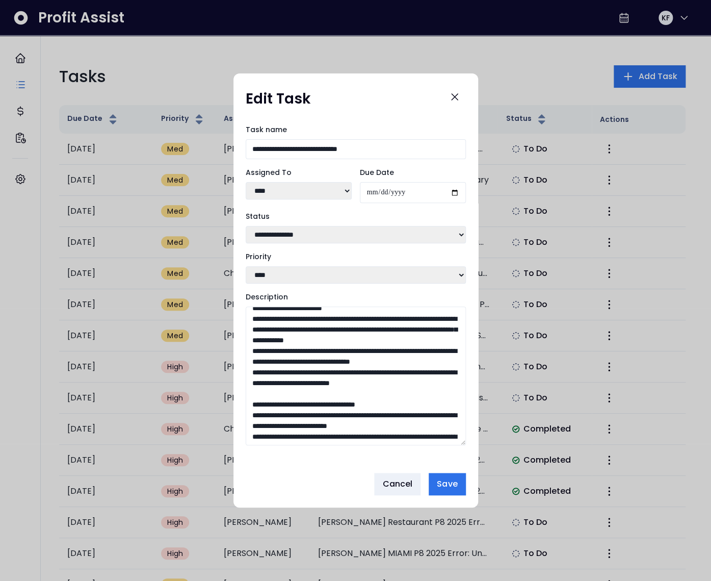
scroll to position [60, 0]
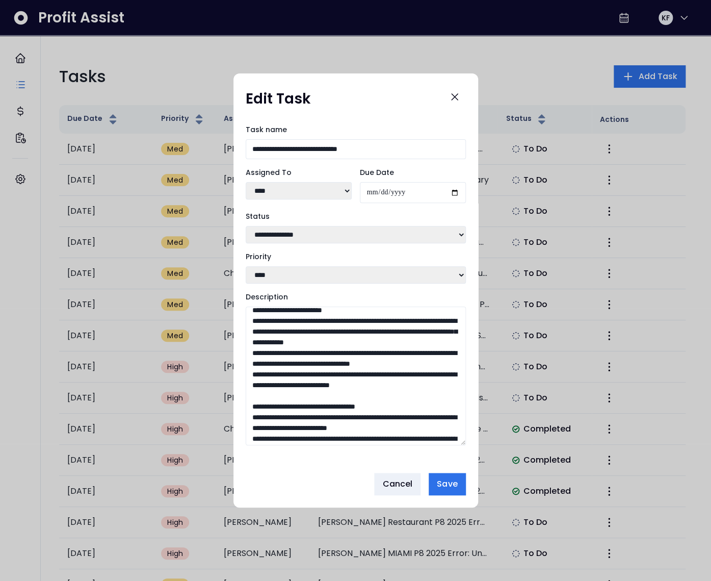
drag, startPoint x: 289, startPoint y: 391, endPoint x: 259, endPoint y: 347, distance: 53.6
click at [259, 346] on textarea "Description" at bounding box center [356, 375] width 220 height 139
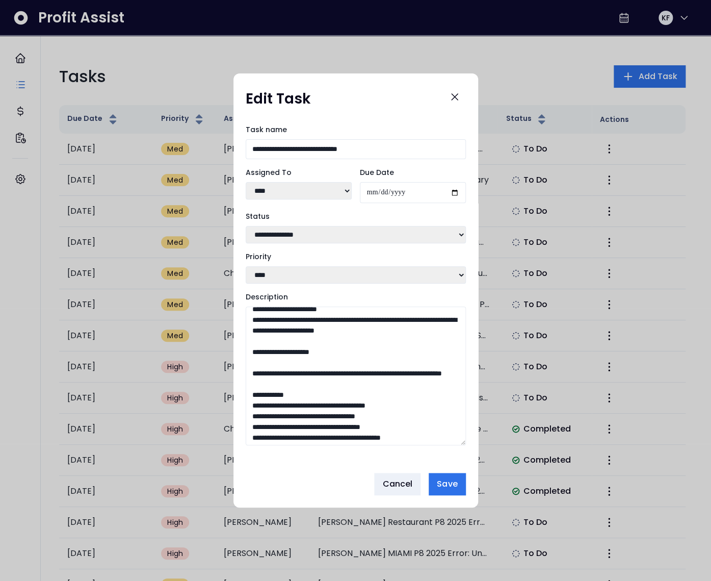
scroll to position [194, 0]
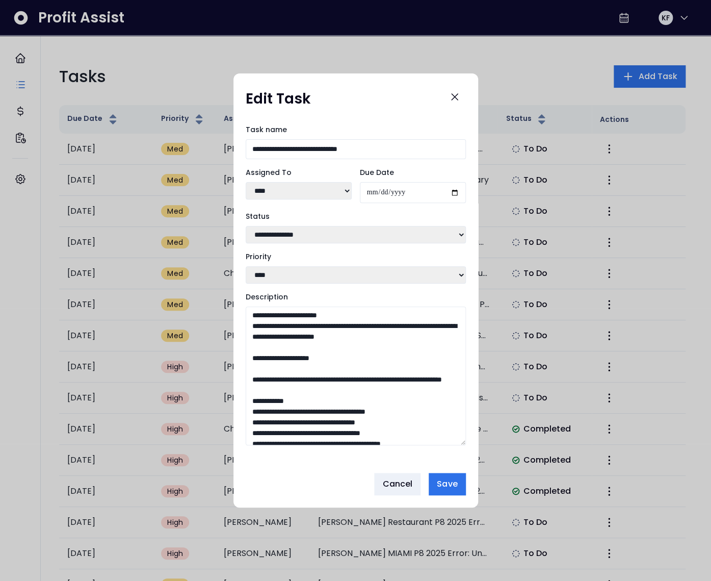
drag, startPoint x: 444, startPoint y: 404, endPoint x: 258, endPoint y: 342, distance: 195.6
click at [258, 342] on textarea "Description" at bounding box center [356, 375] width 220 height 139
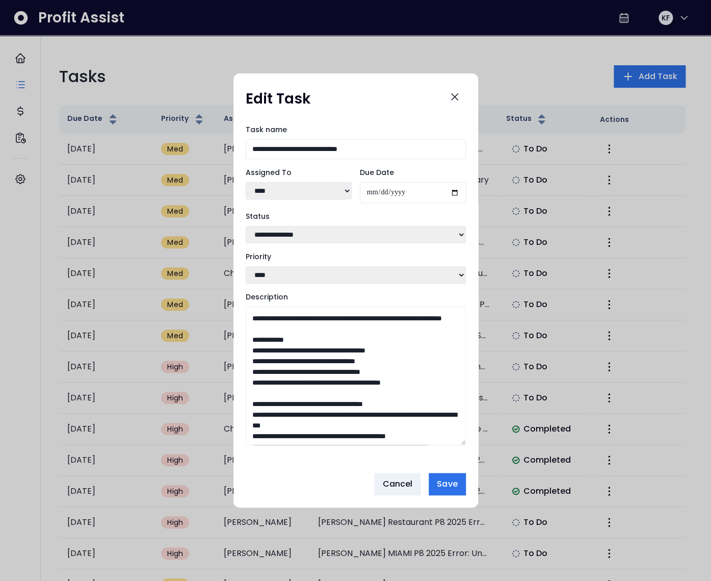
scroll to position [257, 0]
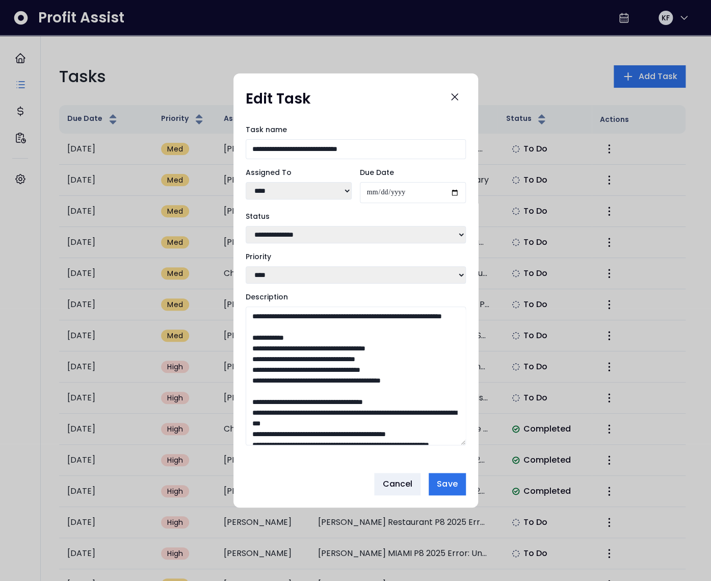
drag, startPoint x: 334, startPoint y: 396, endPoint x: 274, endPoint y: 387, distance: 60.4
click at [274, 387] on textarea "Description" at bounding box center [356, 375] width 220 height 139
click at [287, 387] on textarea "Description" at bounding box center [356, 375] width 220 height 139
drag, startPoint x: 343, startPoint y: 395, endPoint x: 277, endPoint y: 386, distance: 66.4
click at [277, 386] on textarea "Description" at bounding box center [356, 375] width 220 height 139
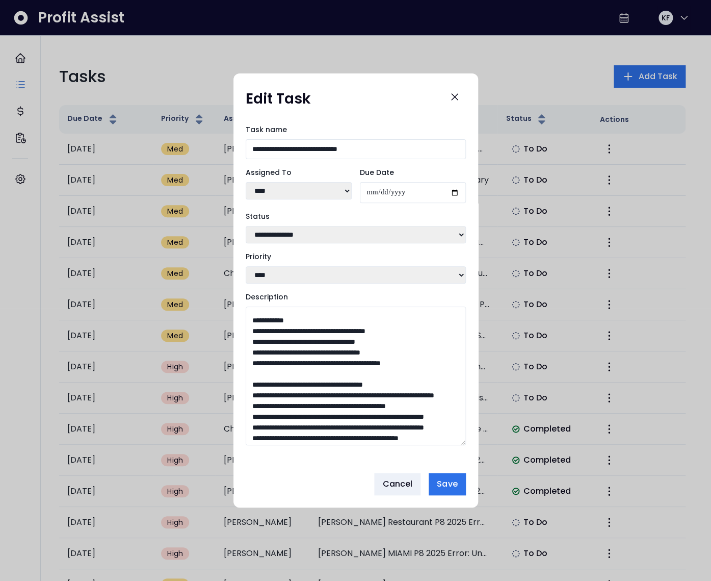
scroll to position [609, 0]
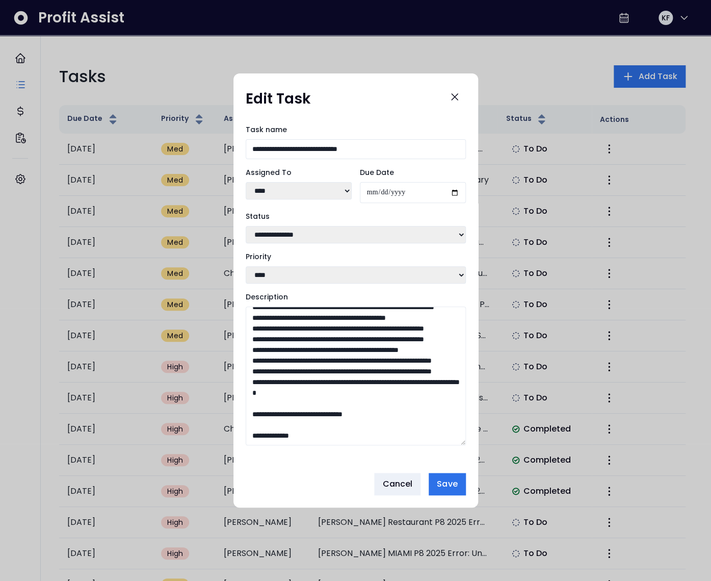
drag, startPoint x: 336, startPoint y: 366, endPoint x: 277, endPoint y: 354, distance: 60.3
click at [277, 354] on textarea "Description" at bounding box center [356, 375] width 220 height 139
click at [449, 487] on span "Save" at bounding box center [447, 484] width 20 height 12
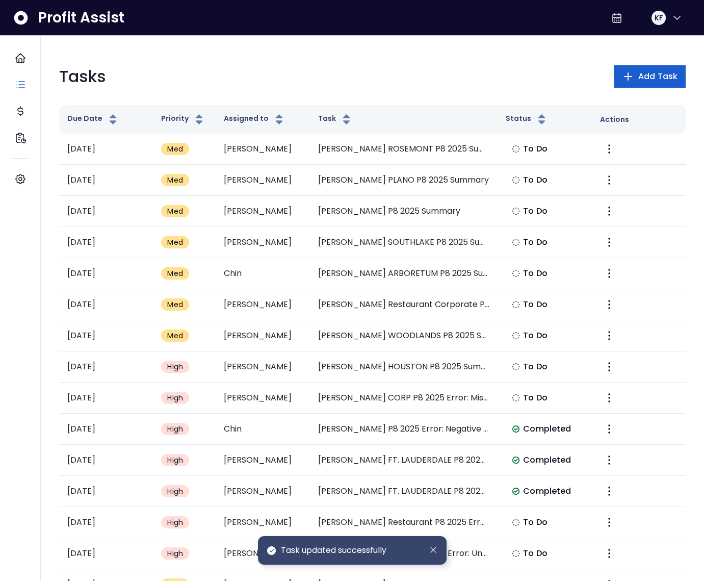
click at [636, 72] on button "Add Task" at bounding box center [650, 76] width 72 height 22
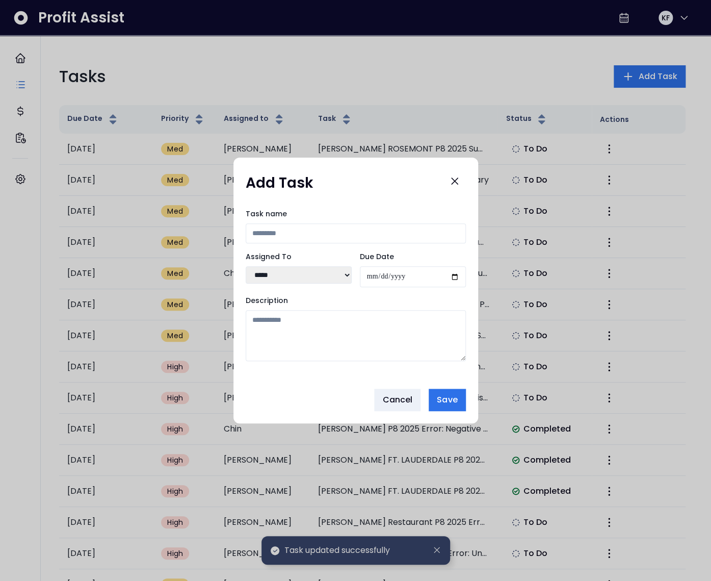
click at [291, 236] on input "Task name" at bounding box center [356, 233] width 220 height 20
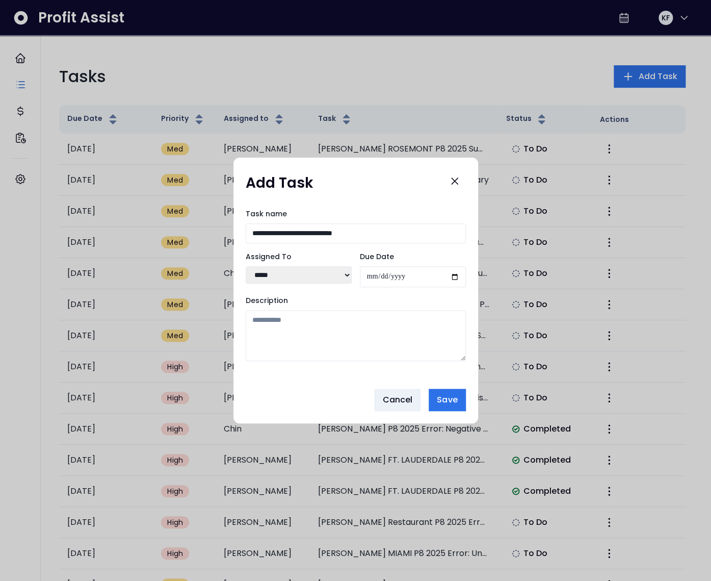
type input "**********"
click at [450, 273] on input "Due Date" at bounding box center [413, 276] width 106 height 21
click at [457, 277] on input "Due Date" at bounding box center [413, 276] width 106 height 21
type input "**********"
click at [327, 336] on textarea "Description" at bounding box center [356, 335] width 220 height 51
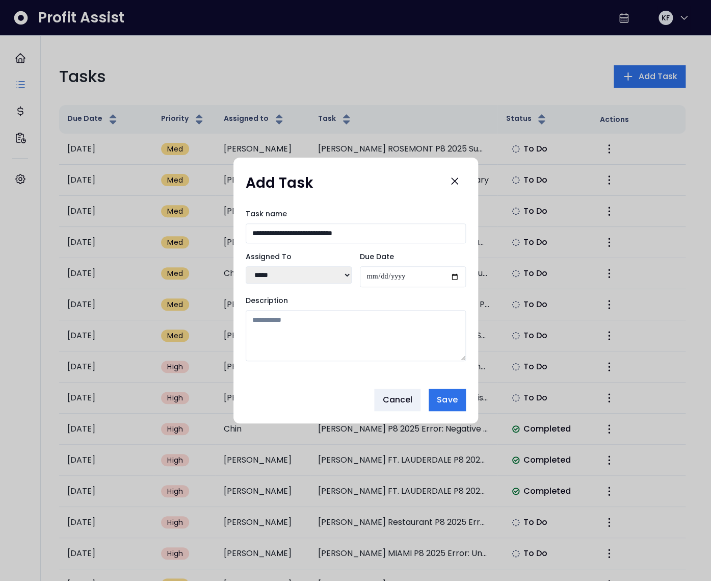
paste textarea "**********"
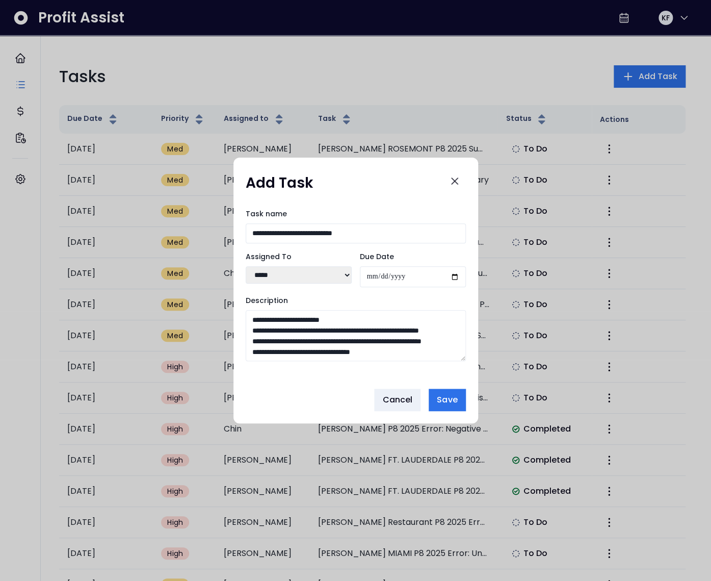
scroll to position [2268, 0]
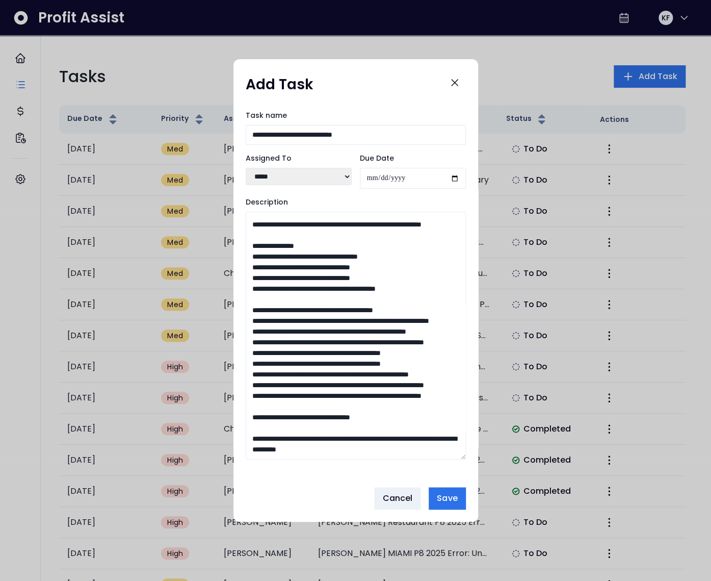
drag, startPoint x: 460, startPoint y: 357, endPoint x: 467, endPoint y: 558, distance: 200.5
click at [467, 558] on div "**********" at bounding box center [355, 290] width 711 height 581
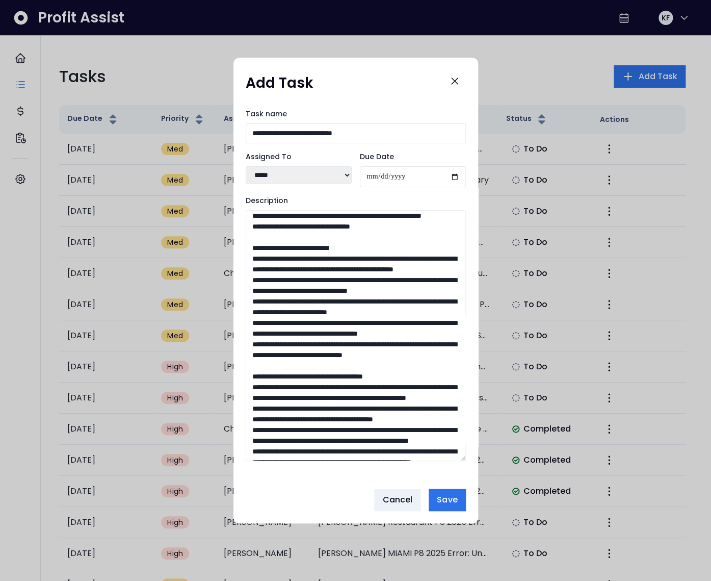
scroll to position [0, 0]
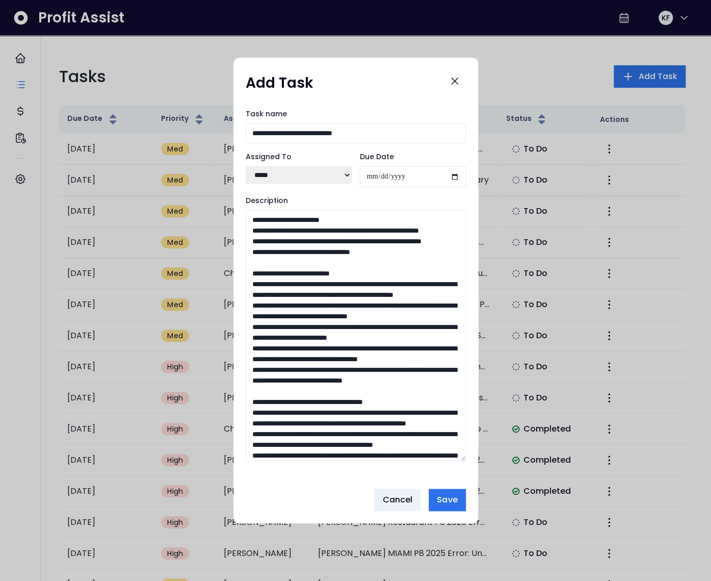
click at [250, 218] on textarea "Description" at bounding box center [356, 335] width 220 height 251
click at [301, 231] on textarea "Description" at bounding box center [356, 335] width 220 height 251
click at [300, 248] on textarea "Description" at bounding box center [356, 335] width 220 height 251
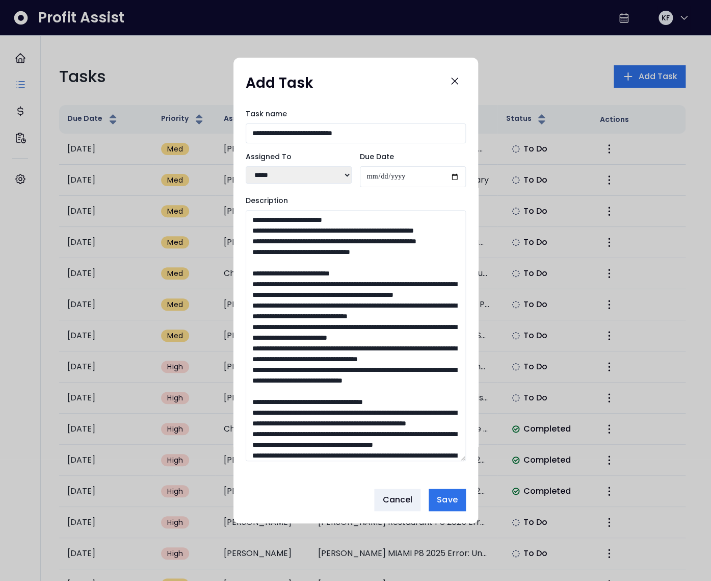
click at [304, 275] on textarea "Description" at bounding box center [356, 335] width 220 height 251
click at [336, 305] on textarea "Description" at bounding box center [356, 335] width 220 height 251
drag, startPoint x: 269, startPoint y: 296, endPoint x: 245, endPoint y: 295, distance: 24.0
click at [246, 295] on textarea "Description" at bounding box center [356, 335] width 220 height 251
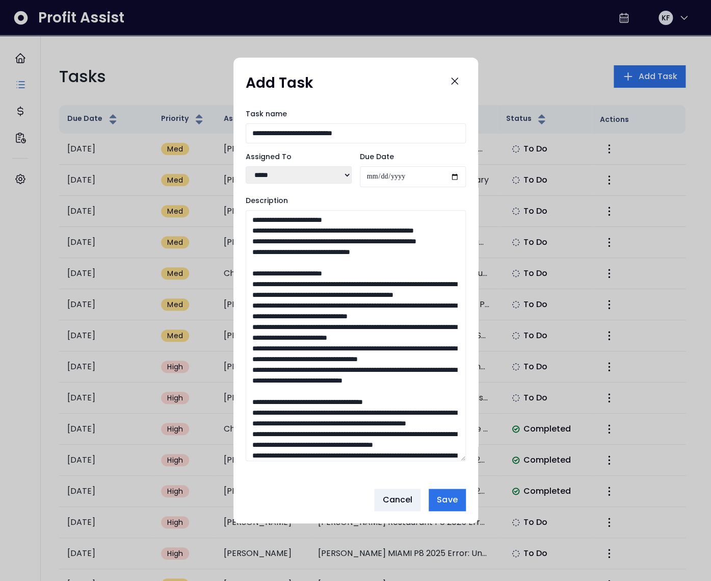
click at [264, 304] on textarea "Description" at bounding box center [356, 335] width 220 height 251
click at [336, 306] on textarea "Description" at bounding box center [356, 335] width 220 height 251
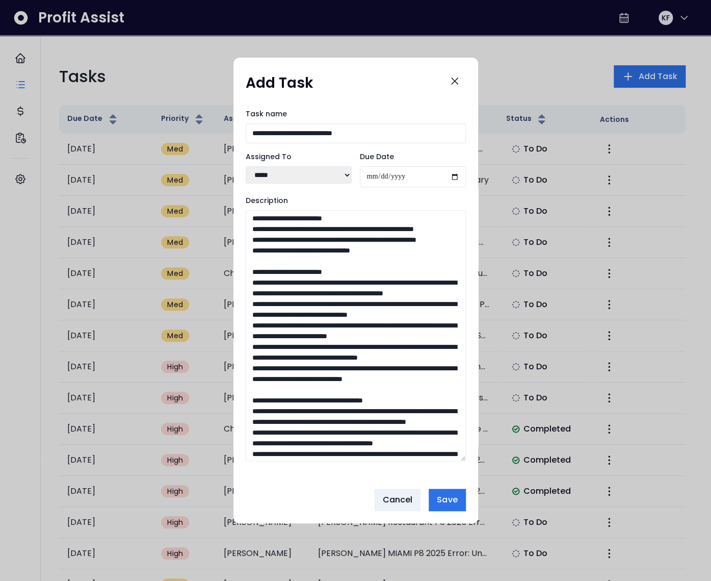
drag, startPoint x: 310, startPoint y: 359, endPoint x: 235, endPoint y: 334, distance: 78.9
click at [235, 334] on div "**********" at bounding box center [356, 290] width 245 height 380
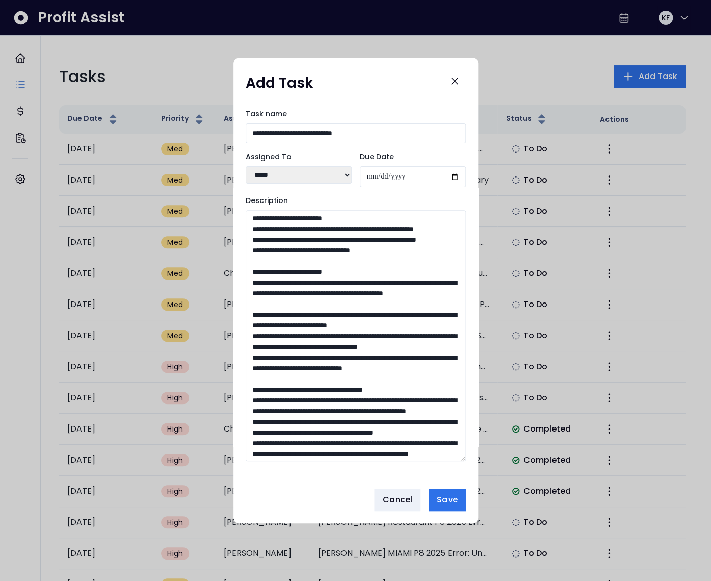
drag, startPoint x: 402, startPoint y: 360, endPoint x: 244, endPoint y: 338, distance: 159.0
click at [244, 338] on div "**********" at bounding box center [356, 290] width 245 height 380
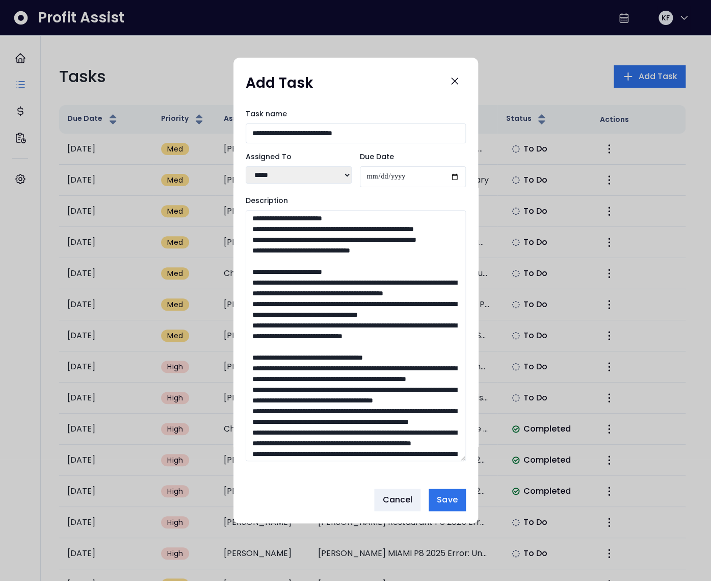
click at [264, 336] on textarea "Description" at bounding box center [356, 335] width 220 height 251
click at [332, 336] on textarea "Description" at bounding box center [356, 335] width 220 height 251
click at [264, 368] on textarea "Description" at bounding box center [356, 335] width 220 height 251
click at [334, 368] on textarea "Description" at bounding box center [356, 335] width 220 height 251
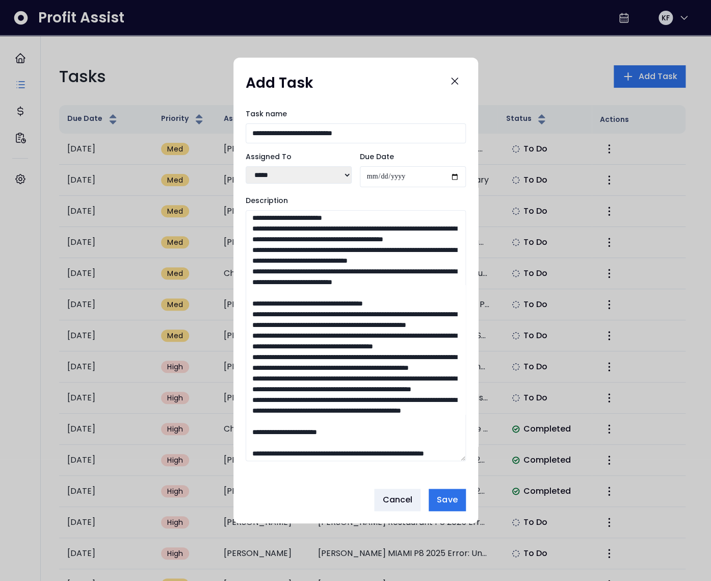
scroll to position [57, 0]
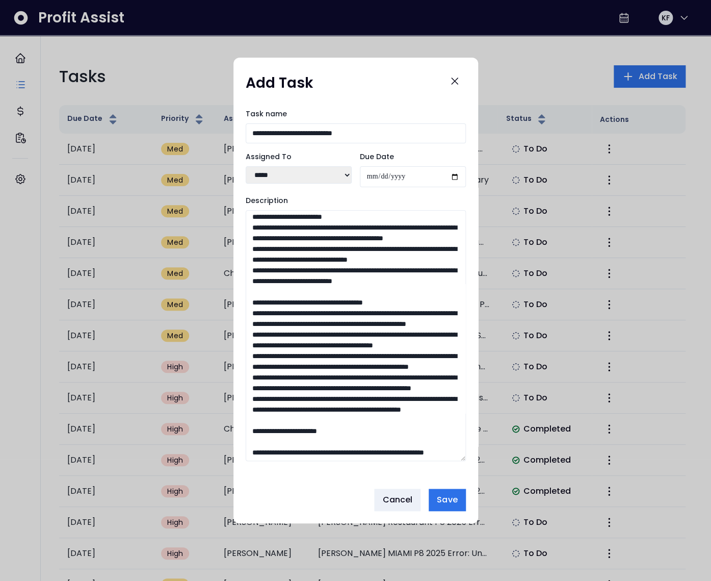
drag, startPoint x: 267, startPoint y: 356, endPoint x: 232, endPoint y: 355, distance: 34.7
click at [232, 355] on div "**********" at bounding box center [355, 290] width 711 height 581
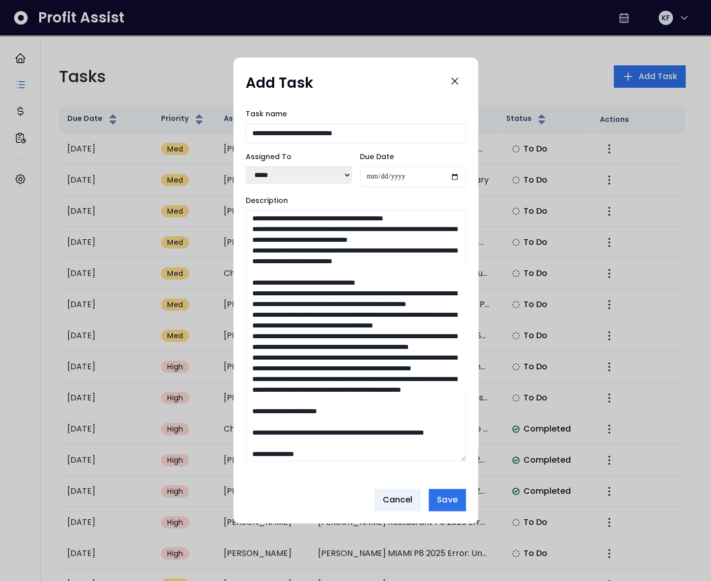
scroll to position [91, 0]
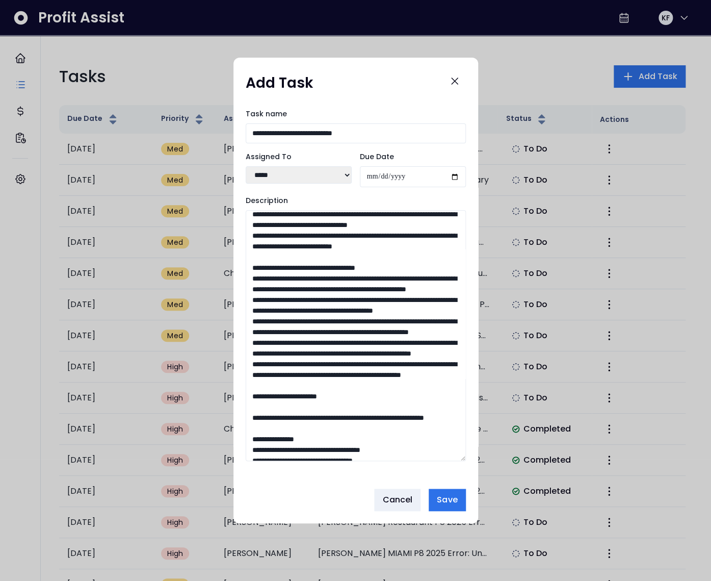
click at [320, 332] on textarea "Description" at bounding box center [356, 335] width 220 height 251
click at [265, 332] on textarea "Description" at bounding box center [356, 335] width 220 height 251
drag, startPoint x: 363, startPoint y: 353, endPoint x: 289, endPoint y: 352, distance: 74.5
click at [289, 352] on textarea "Description" at bounding box center [356, 335] width 220 height 251
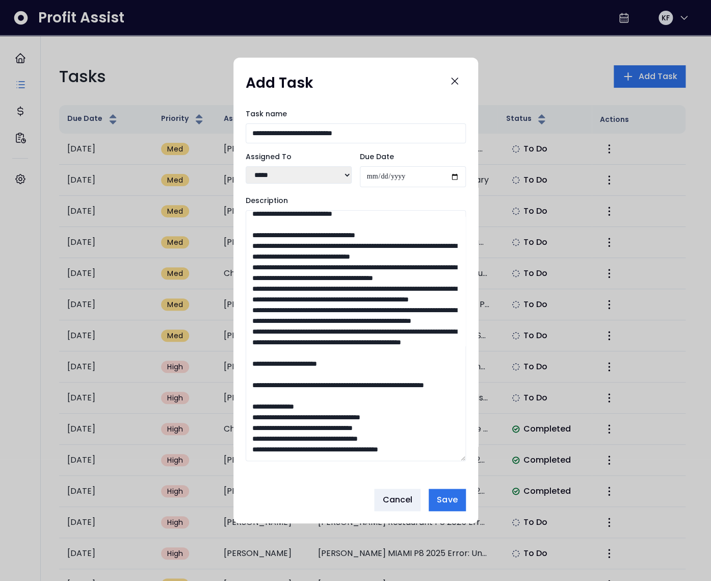
scroll to position [134, 0]
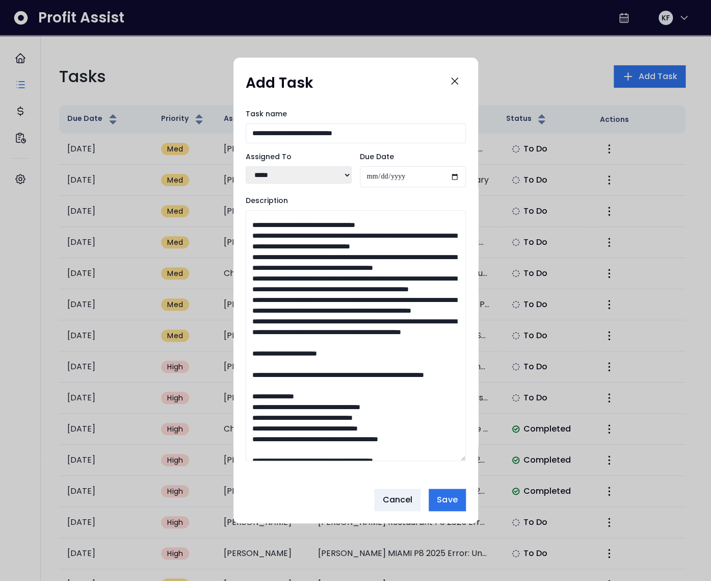
click at [265, 321] on textarea "Description" at bounding box center [356, 335] width 220 height 251
click at [319, 320] on textarea "Description" at bounding box center [356, 335] width 220 height 251
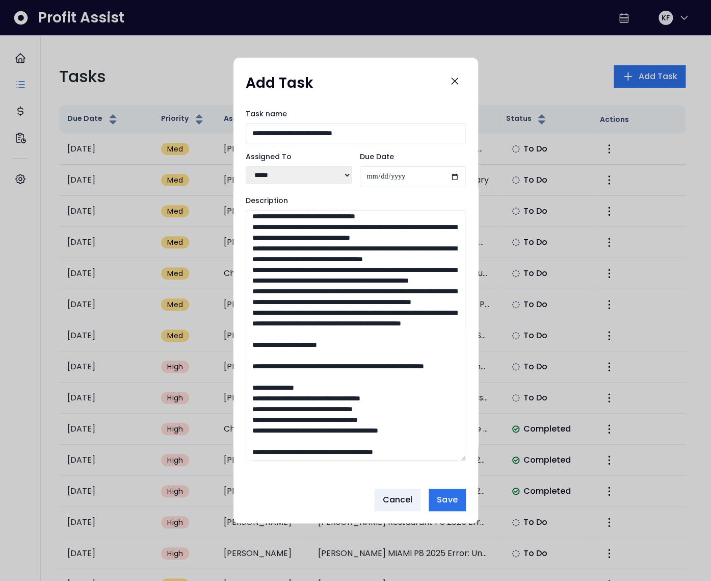
scroll to position [144, 0]
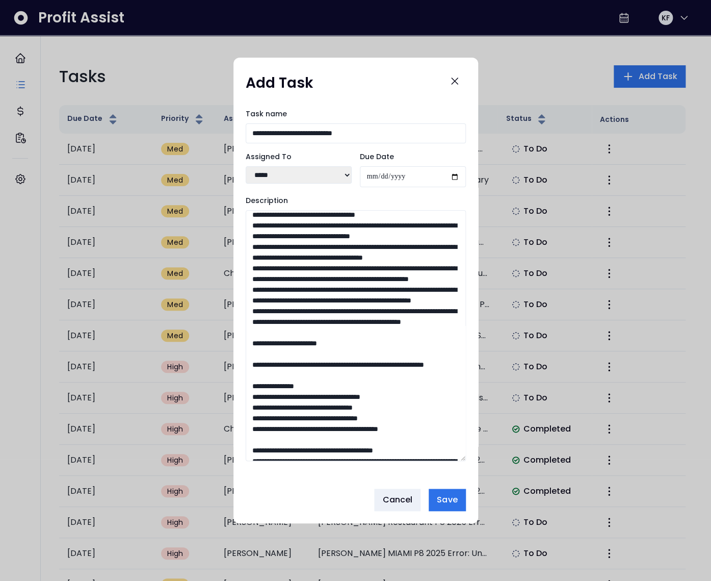
drag, startPoint x: 366, startPoint y: 394, endPoint x: 225, endPoint y: 372, distance: 142.4
click at [225, 372] on div "**********" at bounding box center [355, 290] width 711 height 581
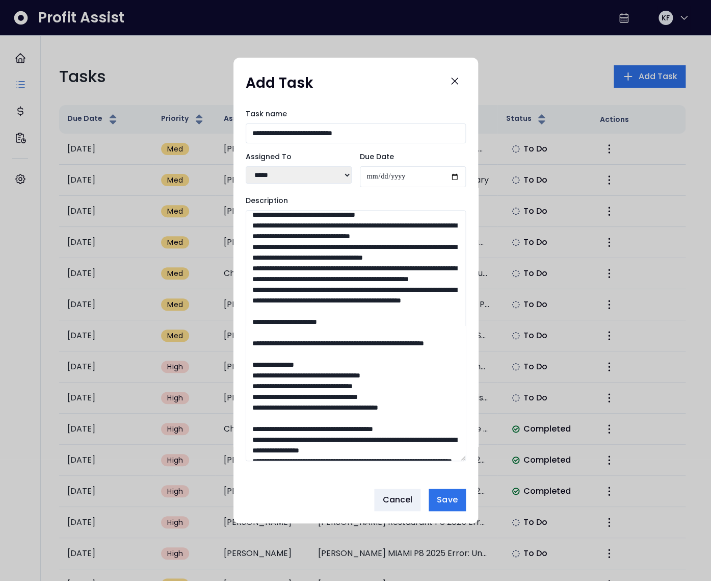
click at [317, 345] on textarea "Description" at bounding box center [356, 335] width 220 height 251
click at [326, 345] on textarea "Description" at bounding box center [356, 335] width 220 height 251
click at [265, 344] on textarea "Description" at bounding box center [356, 335] width 220 height 251
click at [265, 376] on textarea "Description" at bounding box center [356, 335] width 220 height 251
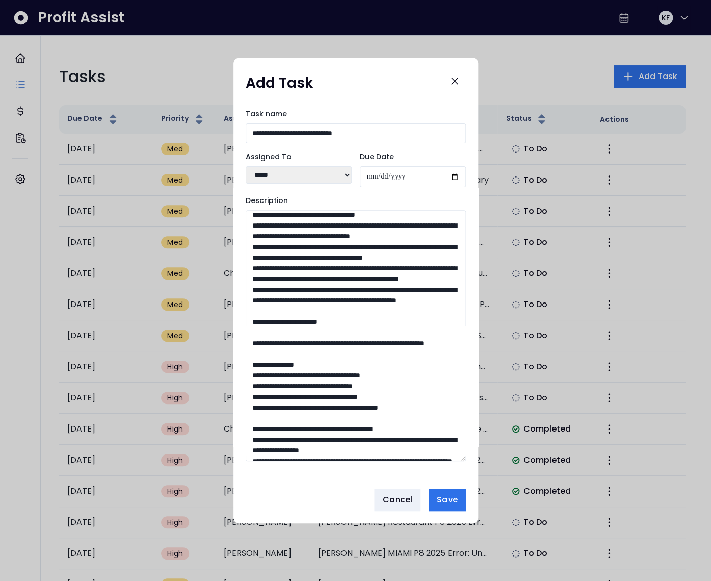
click at [325, 375] on textarea "Description" at bounding box center [356, 335] width 220 height 251
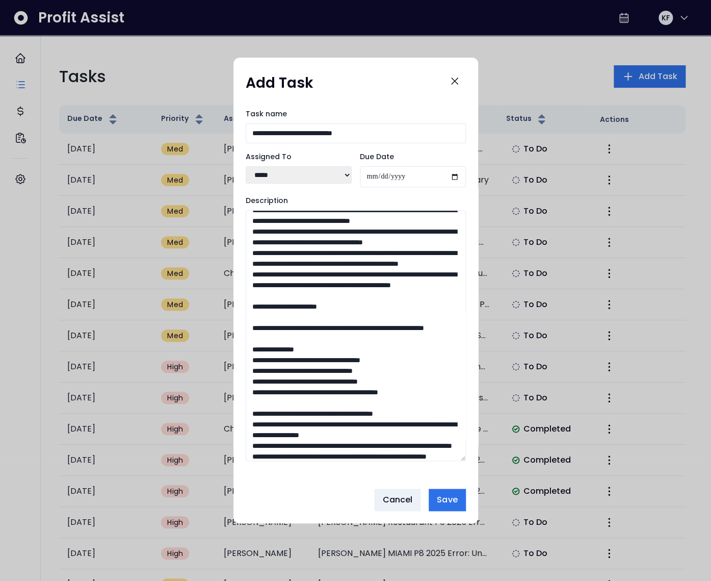
scroll to position [161, 0]
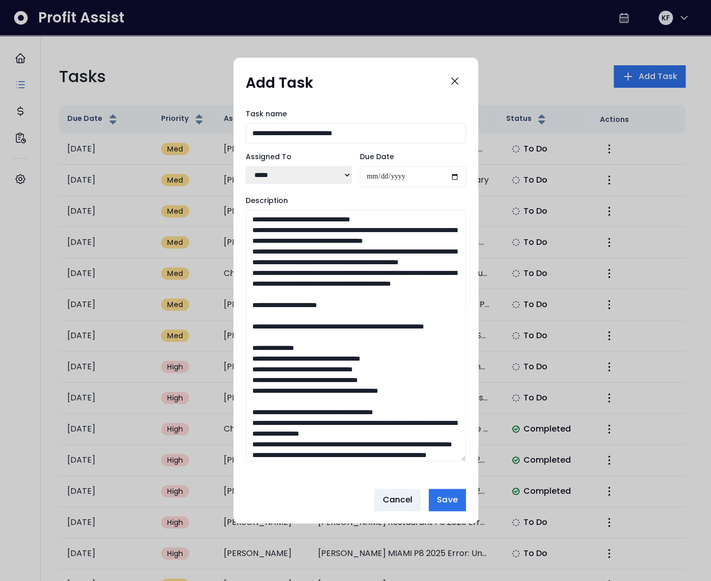
drag, startPoint x: 267, startPoint y: 402, endPoint x: 242, endPoint y: 400, distance: 25.5
click at [242, 400] on div "**********" at bounding box center [356, 290] width 245 height 380
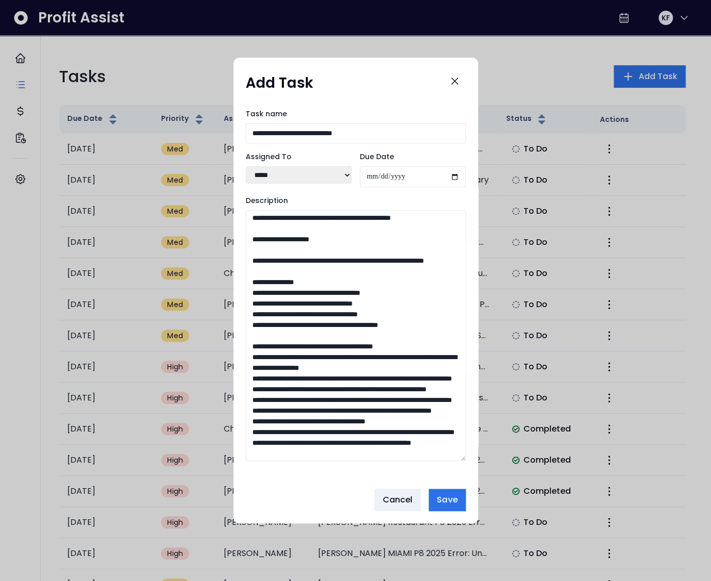
scroll to position [235, 0]
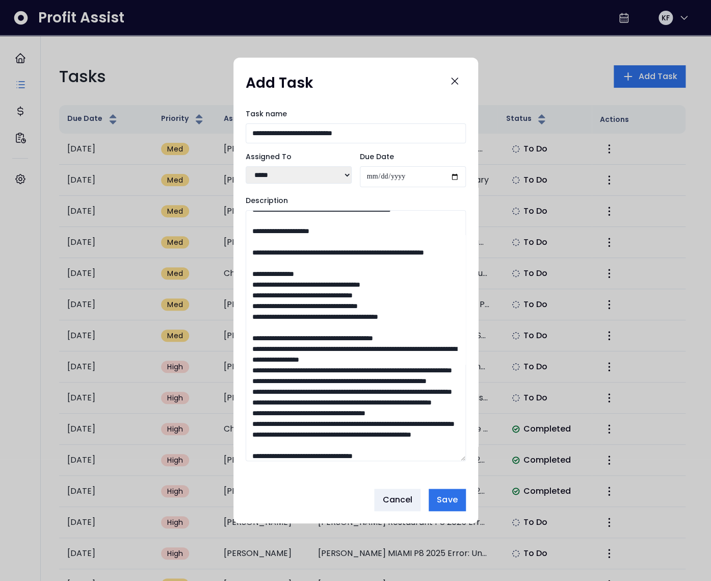
drag, startPoint x: 272, startPoint y: 348, endPoint x: 251, endPoint y: 348, distance: 20.9
click at [251, 348] on textarea "Description" at bounding box center [356, 335] width 220 height 251
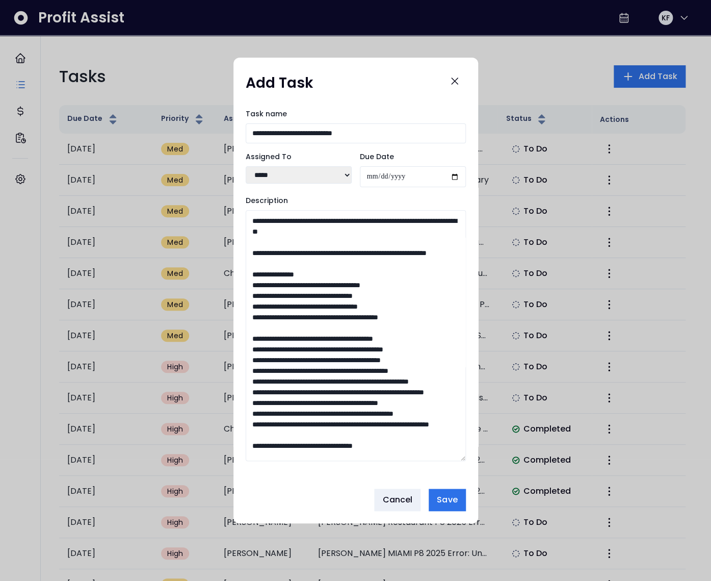
scroll to position [502, 0]
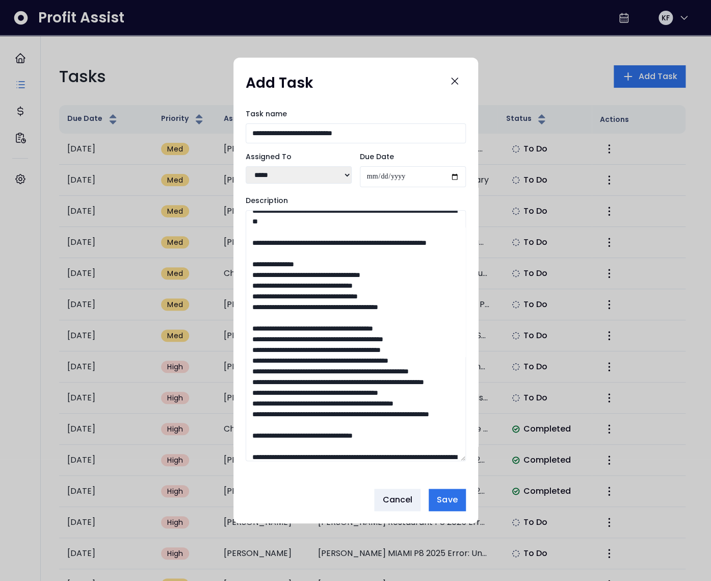
drag, startPoint x: 247, startPoint y: 348, endPoint x: 272, endPoint y: 413, distance: 68.9
click at [272, 413] on textarea "Description" at bounding box center [356, 335] width 220 height 251
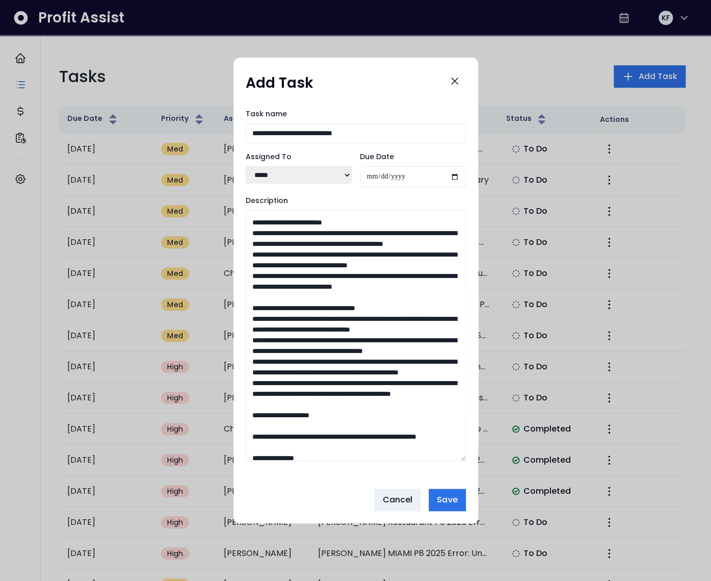
scroll to position [316, 0]
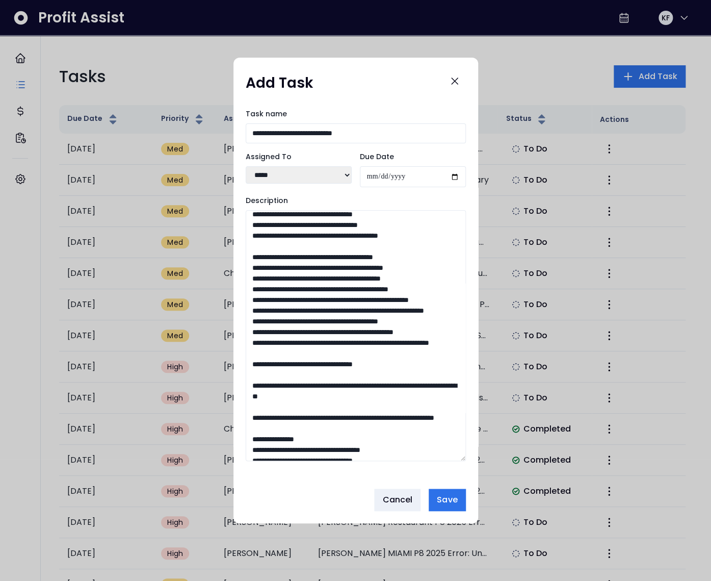
click at [273, 269] on textarea "Description" at bounding box center [356, 335] width 220 height 251
drag, startPoint x: 254, startPoint y: 267, endPoint x: 294, endPoint y: 272, distance: 40.1
click at [294, 272] on textarea "Description" at bounding box center [356, 335] width 220 height 251
click at [248, 267] on div "**********" at bounding box center [356, 290] width 245 height 380
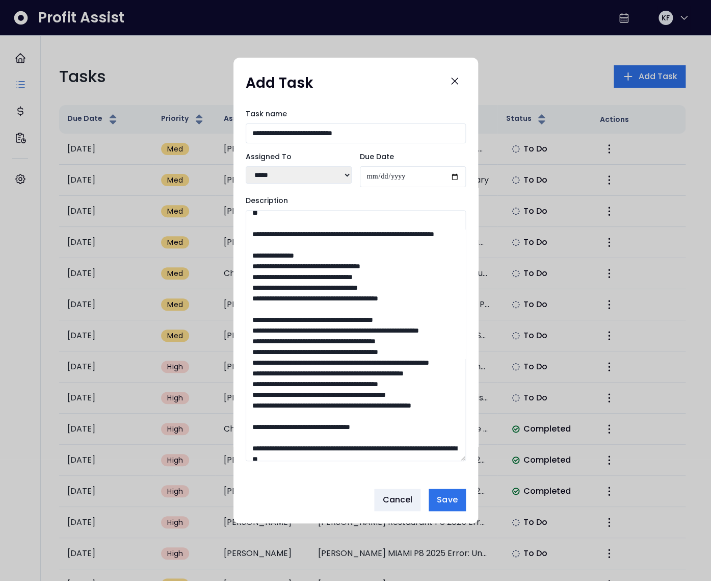
scroll to position [515, 0]
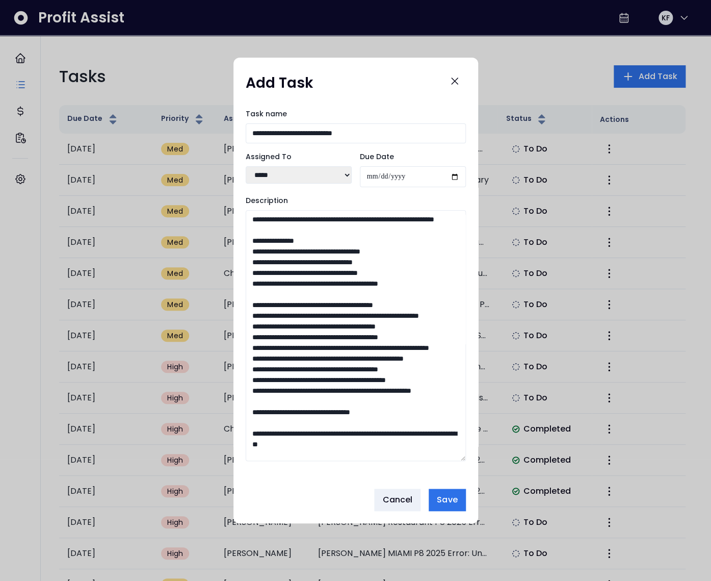
drag, startPoint x: 249, startPoint y: 268, endPoint x: 271, endPoint y: 367, distance: 101.9
click at [271, 367] on textarea "Description" at bounding box center [356, 335] width 220 height 251
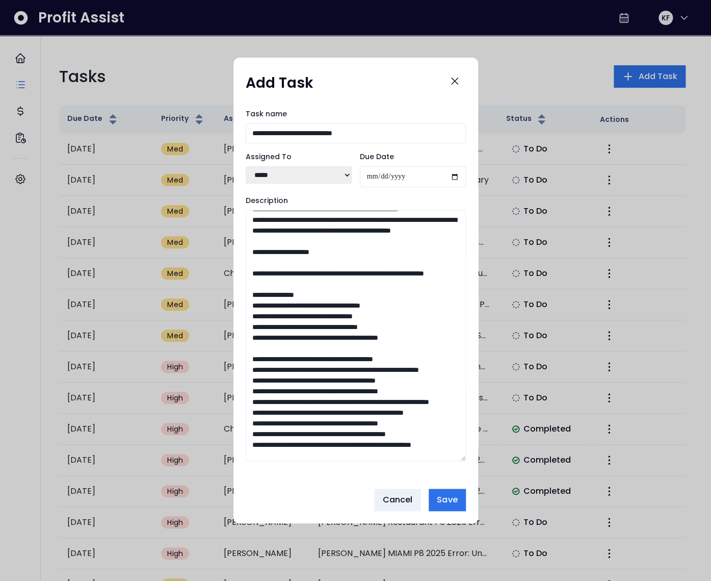
scroll to position [213, 0]
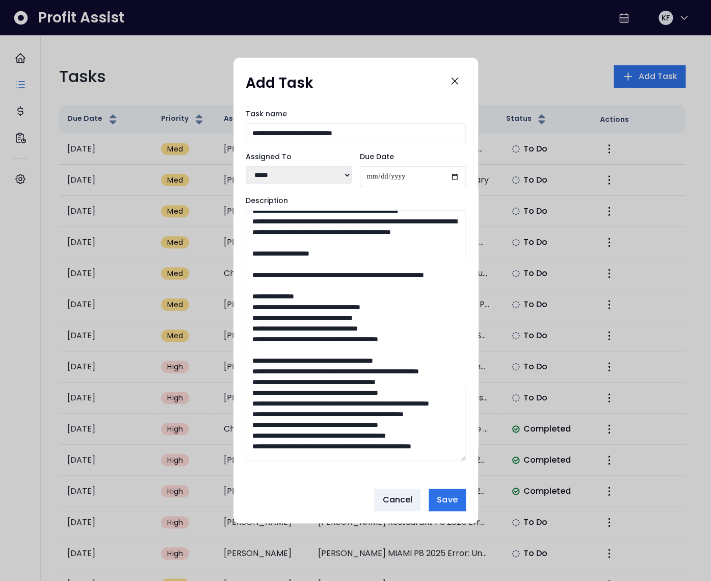
click at [274, 369] on textarea "Description" at bounding box center [356, 335] width 220 height 251
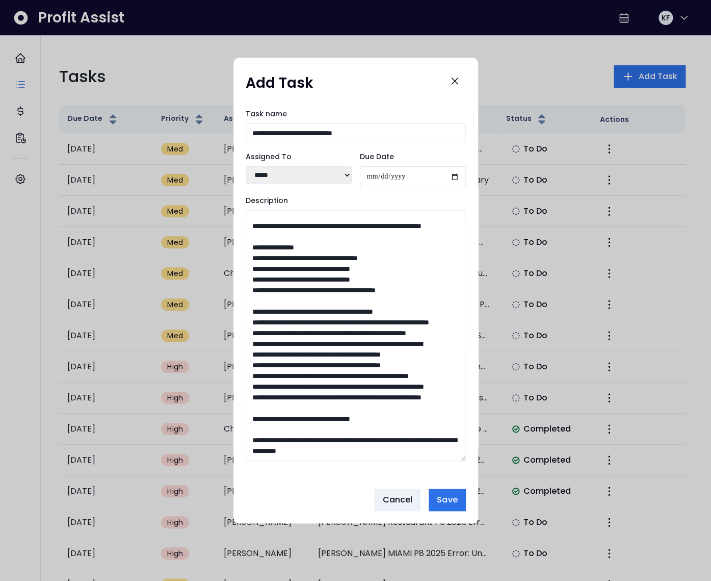
scroll to position [1171, 0]
drag, startPoint x: 259, startPoint y: 268, endPoint x: 272, endPoint y: 336, distance: 68.6
click at [272, 336] on textarea "Description" at bounding box center [356, 335] width 220 height 251
click at [275, 363] on textarea "Description" at bounding box center [356, 335] width 220 height 251
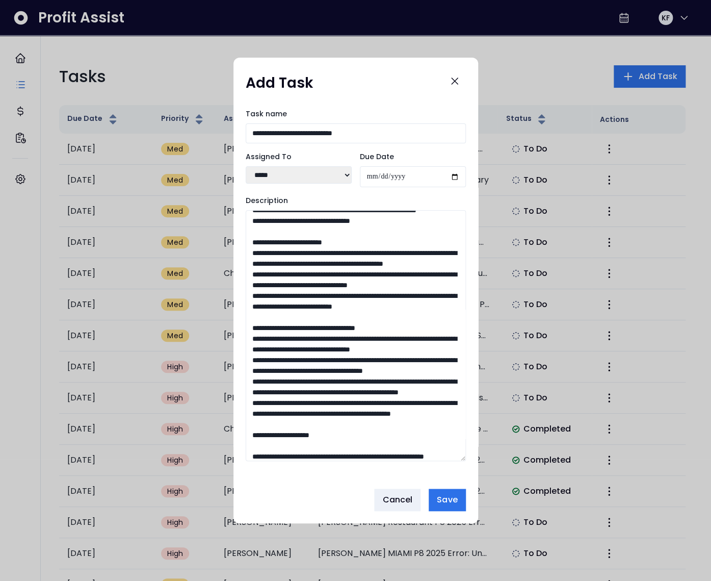
scroll to position [0, 0]
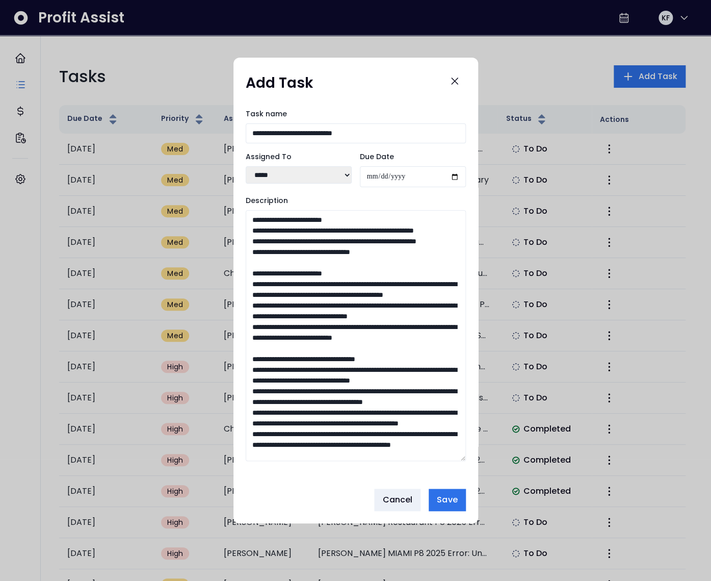
click at [265, 316] on textarea "Description" at bounding box center [356, 335] width 220 height 251
click at [440, 341] on textarea "Description" at bounding box center [356, 335] width 220 height 251
click at [325, 339] on textarea "Description" at bounding box center [356, 335] width 220 height 251
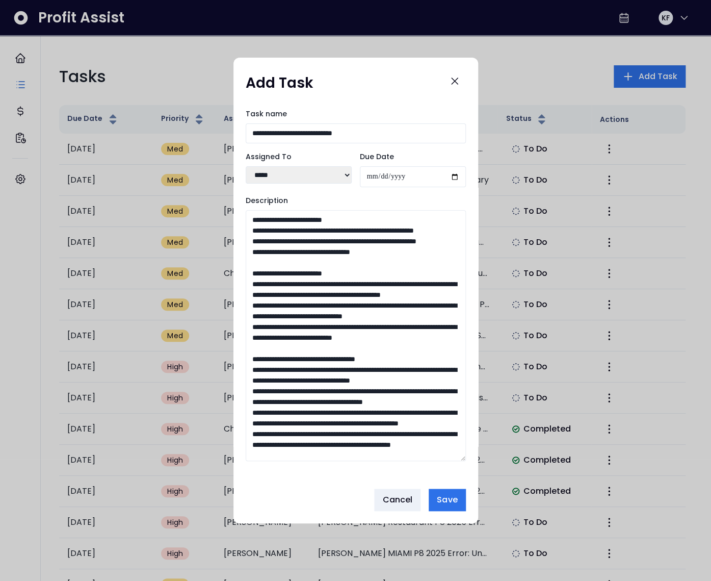
click at [325, 339] on textarea "Description" at bounding box center [356, 335] width 220 height 251
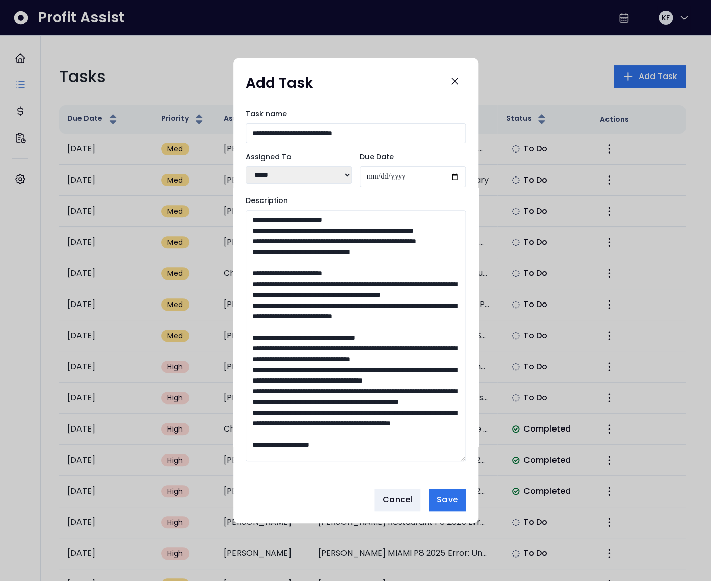
click at [264, 348] on textarea "Description" at bounding box center [356, 335] width 220 height 251
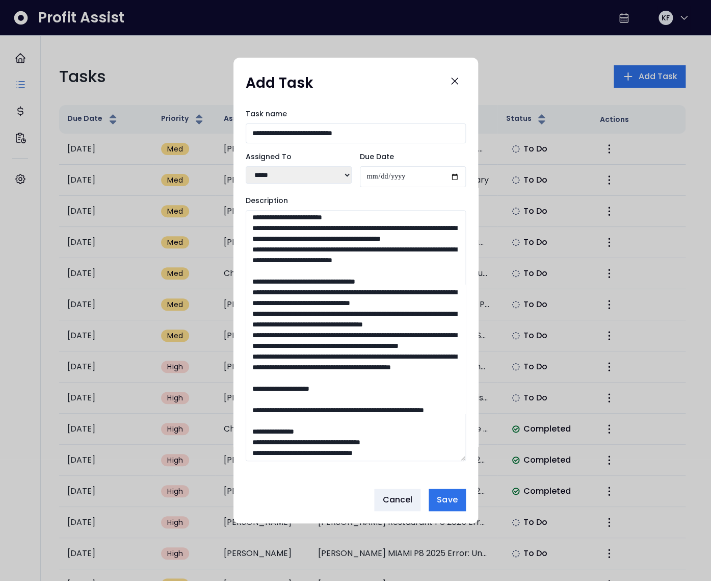
scroll to position [56, 0]
click at [365, 325] on textarea "Description" at bounding box center [356, 335] width 220 height 251
click at [373, 356] on textarea "Description" at bounding box center [356, 335] width 220 height 251
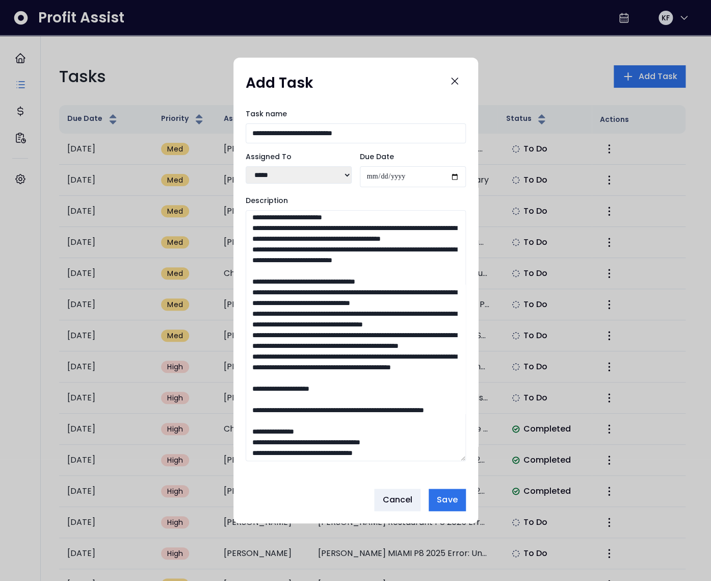
click at [373, 389] on textarea "Description" at bounding box center [356, 335] width 220 height 251
click at [355, 424] on textarea "Description" at bounding box center [356, 335] width 220 height 251
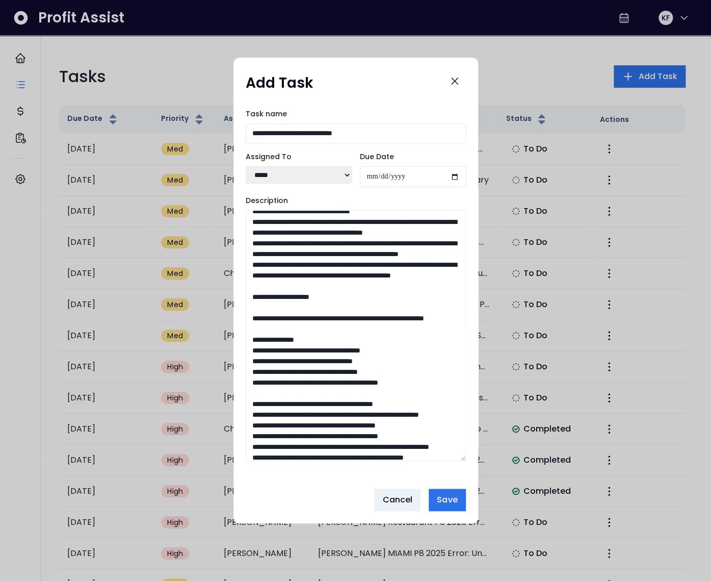
scroll to position [153, 0]
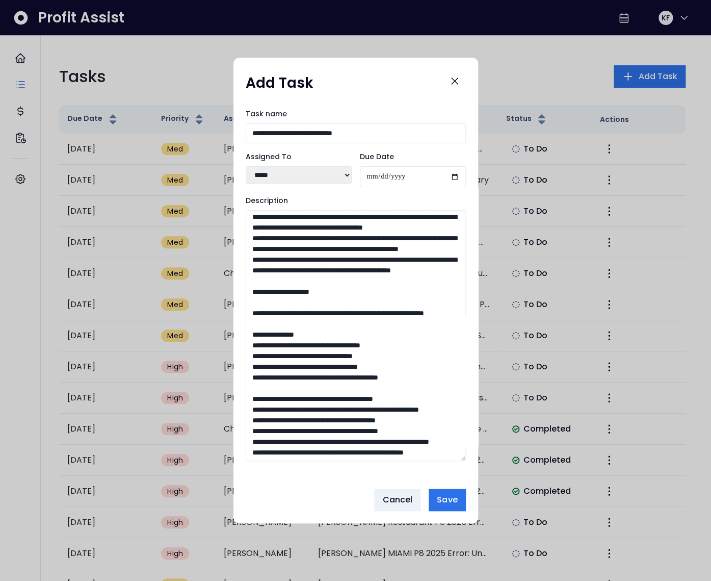
click at [413, 386] on textarea "Description" at bounding box center [356, 335] width 220 height 251
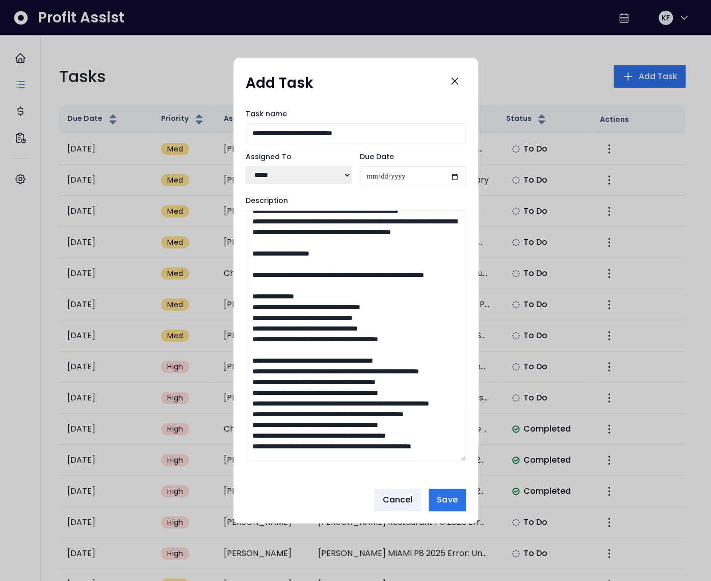
scroll to position [202, 0]
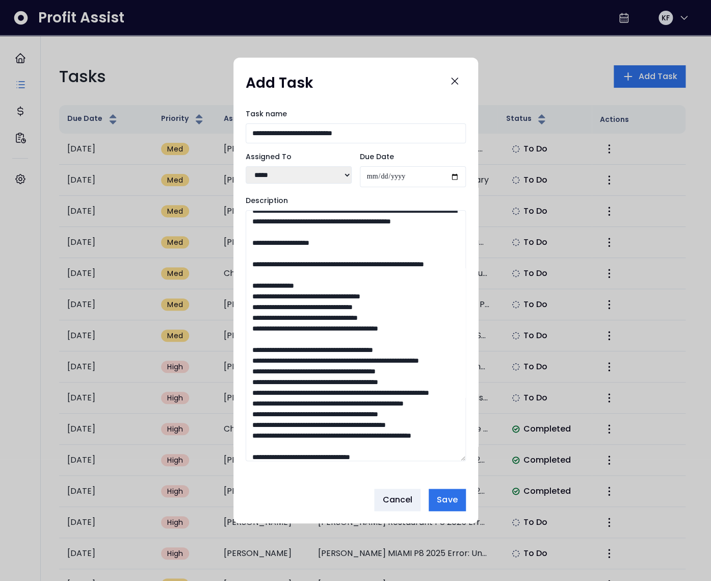
click at [318, 383] on textarea "Description" at bounding box center [356, 335] width 220 height 251
click at [308, 372] on textarea "Description" at bounding box center [356, 335] width 220 height 251
click at [310, 394] on textarea "Description" at bounding box center [356, 335] width 220 height 251
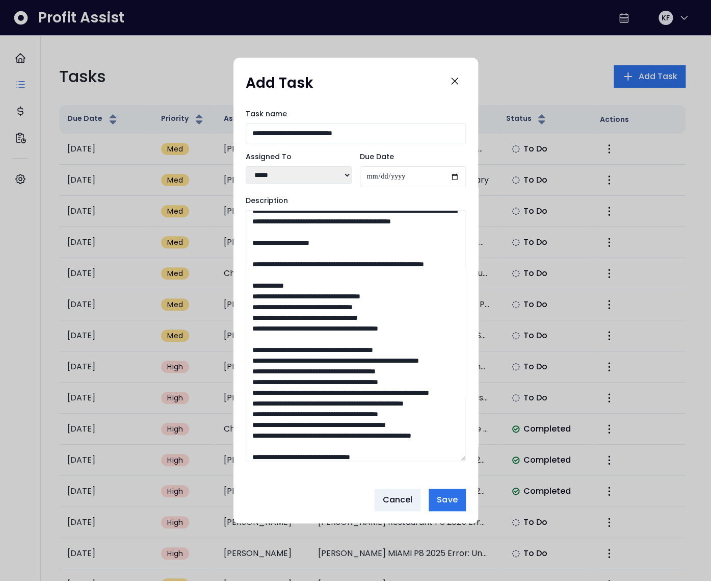
click at [305, 392] on textarea "Description" at bounding box center [356, 335] width 220 height 251
click at [318, 402] on textarea "Description" at bounding box center [356, 335] width 220 height 251
click at [344, 413] on textarea "Description" at bounding box center [356, 335] width 220 height 251
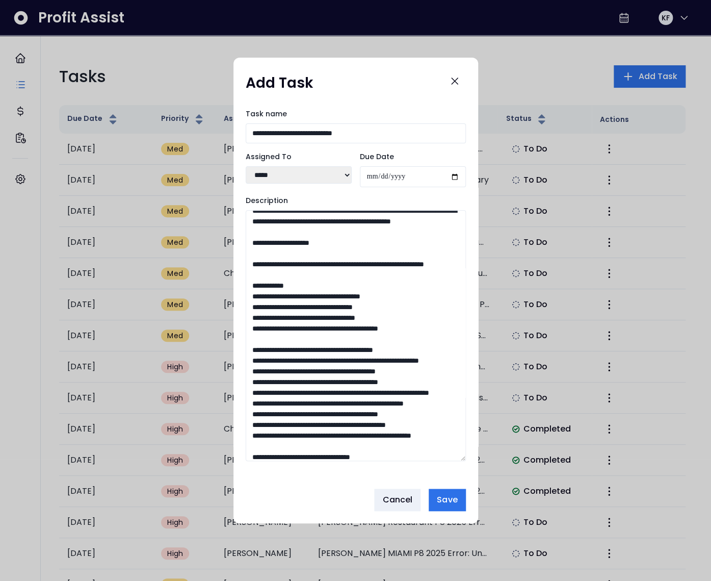
click at [344, 413] on textarea "Description" at bounding box center [356, 335] width 220 height 251
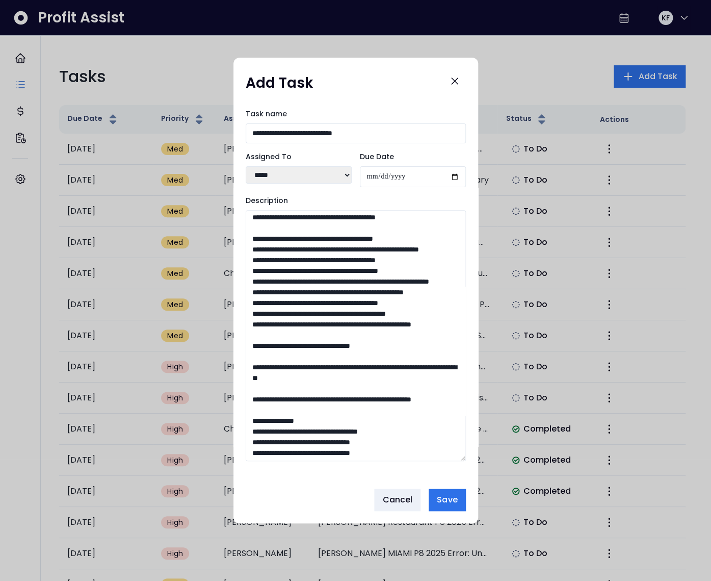
scroll to position [346, 0]
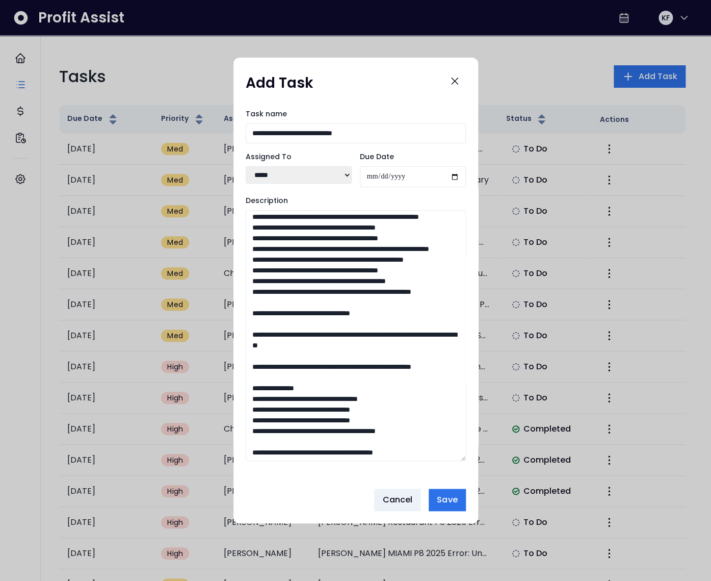
drag, startPoint x: 259, startPoint y: 293, endPoint x: 249, endPoint y: 292, distance: 9.7
click at [249, 292] on textarea "Description" at bounding box center [356, 335] width 220 height 251
click at [418, 294] on textarea "Description" at bounding box center [356, 335] width 220 height 251
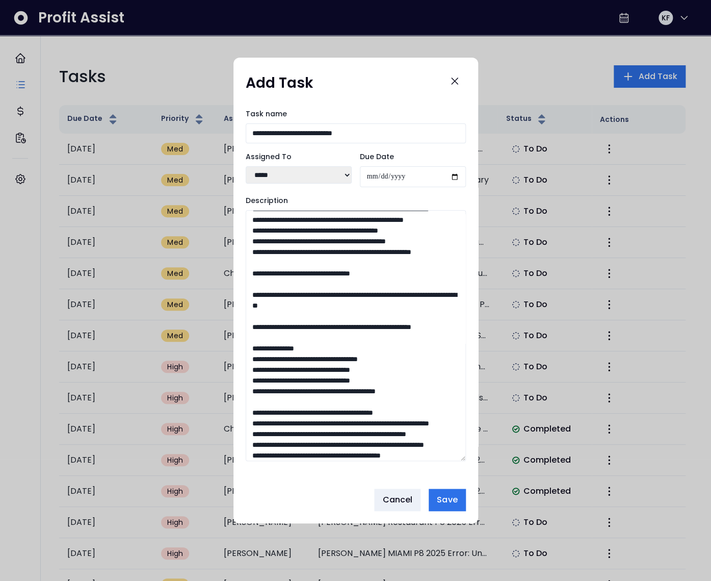
scroll to position [428, 0]
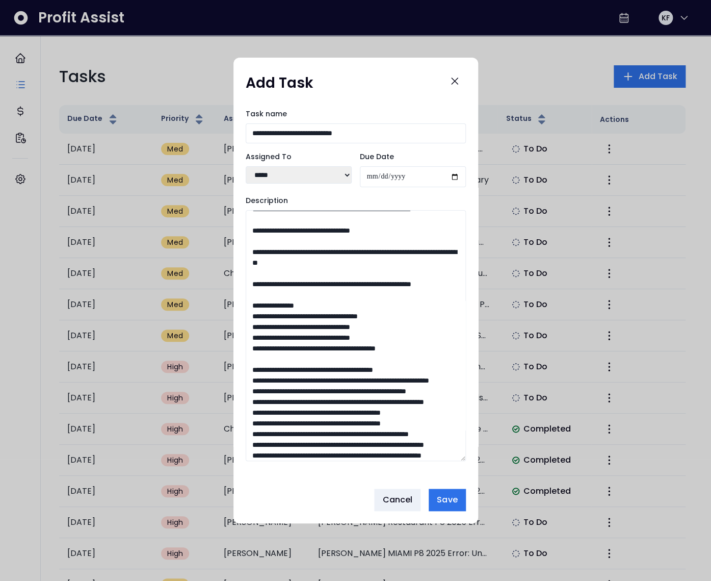
drag, startPoint x: 259, startPoint y: 359, endPoint x: 246, endPoint y: 359, distance: 13.3
click at [246, 359] on textarea "Description" at bounding box center [356, 335] width 220 height 251
click at [319, 359] on textarea "Description" at bounding box center [356, 335] width 220 height 251
drag, startPoint x: 259, startPoint y: 380, endPoint x: 247, endPoint y: 380, distance: 11.2
click at [247, 380] on textarea "Description" at bounding box center [356, 335] width 220 height 251
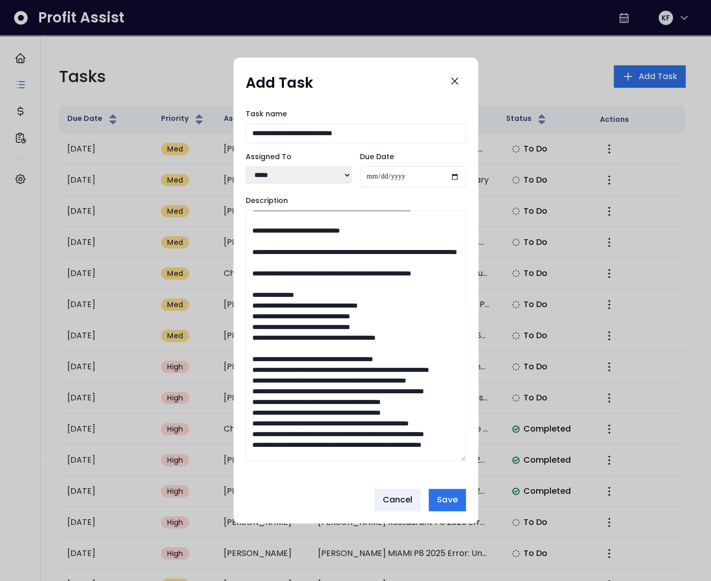
click at [335, 379] on textarea "Description" at bounding box center [356, 335] width 220 height 251
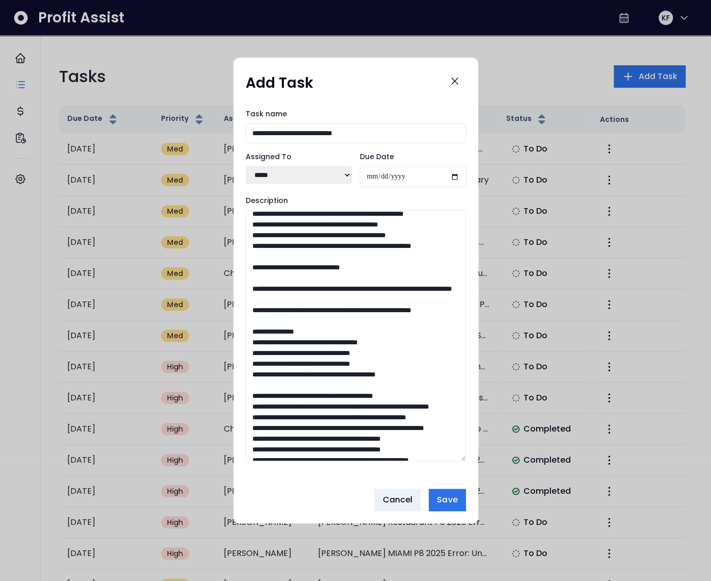
scroll to position [393, 0]
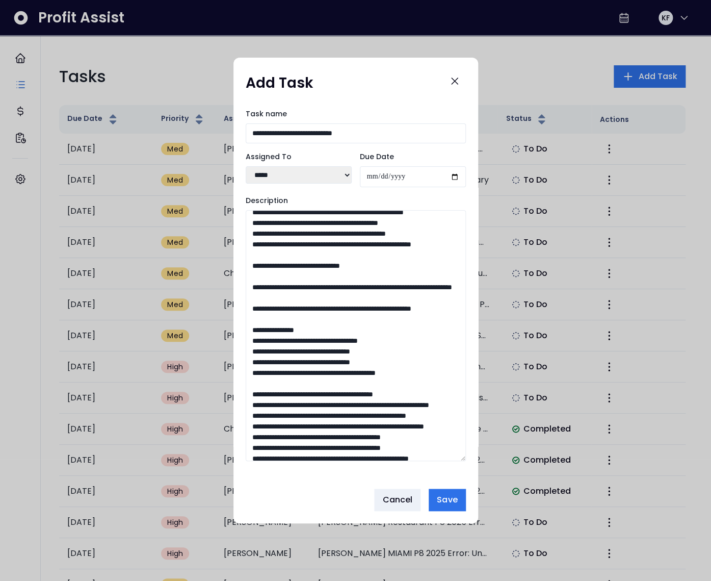
click at [325, 394] on textarea "Description" at bounding box center [356, 335] width 220 height 251
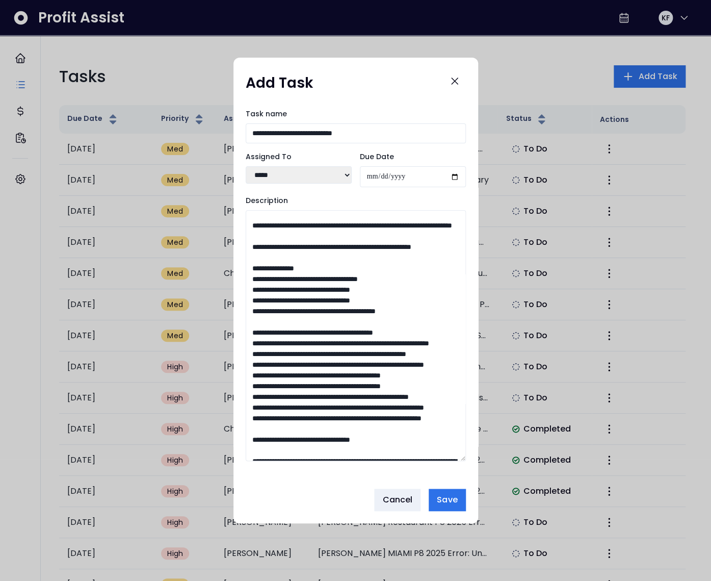
scroll to position [464, 0]
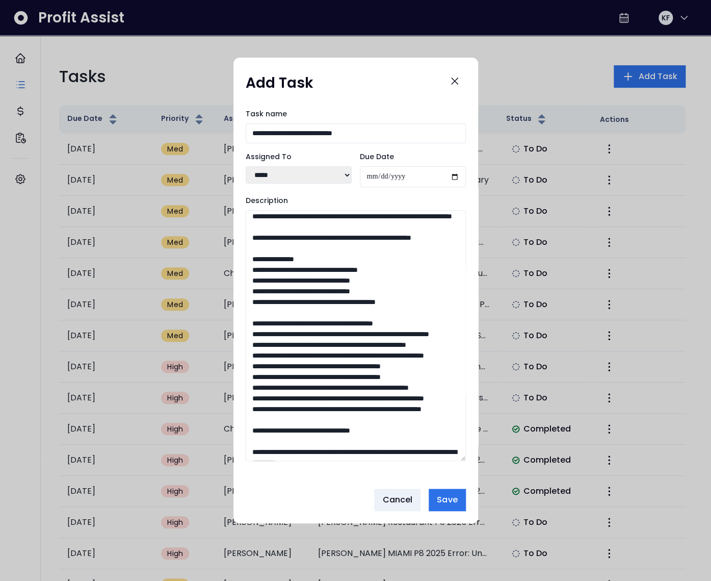
click at [339, 346] on textarea "Description" at bounding box center [356, 335] width 220 height 251
drag, startPoint x: 381, startPoint y: 354, endPoint x: 385, endPoint y: 345, distance: 9.4
click at [385, 345] on textarea "Description" at bounding box center [356, 335] width 220 height 251
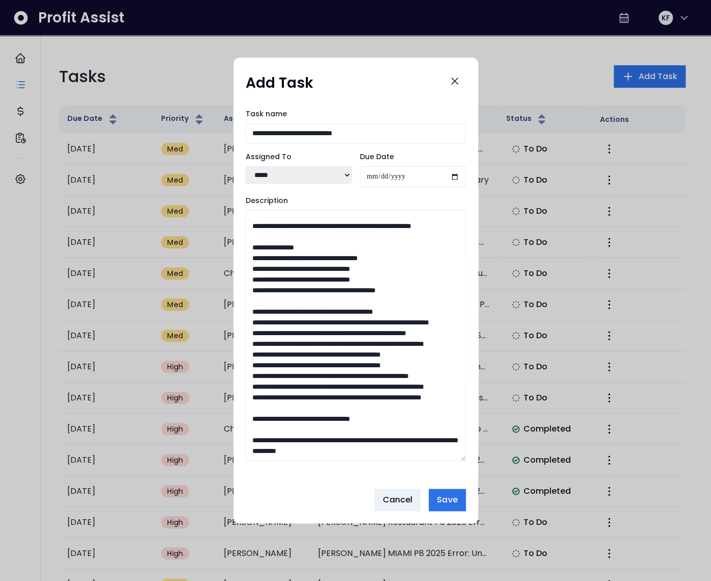
scroll to position [478, 0]
click at [396, 354] on textarea "Description" at bounding box center [356, 335] width 220 height 251
click at [319, 393] on textarea "Description" at bounding box center [356, 335] width 220 height 251
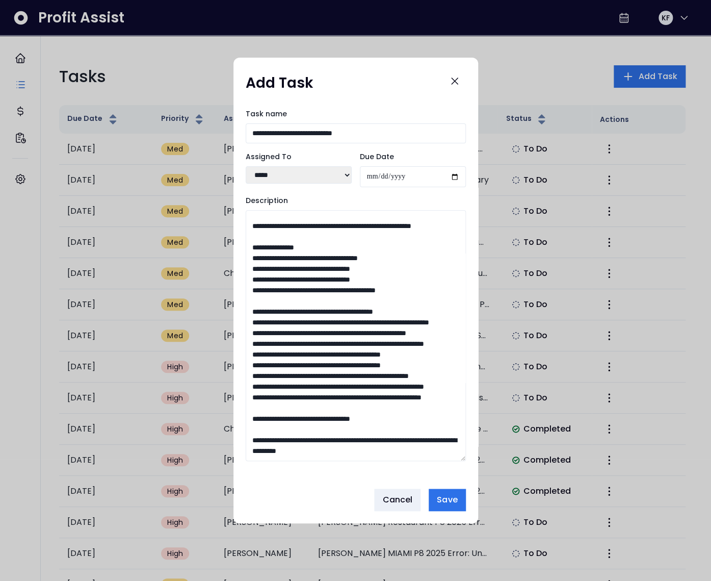
scroll to position [547, 0]
click at [305, 339] on textarea "Description" at bounding box center [356, 335] width 220 height 251
click at [308, 309] on textarea "Description" at bounding box center [356, 335] width 220 height 251
click at [311, 314] on textarea "Description" at bounding box center [356, 335] width 220 height 251
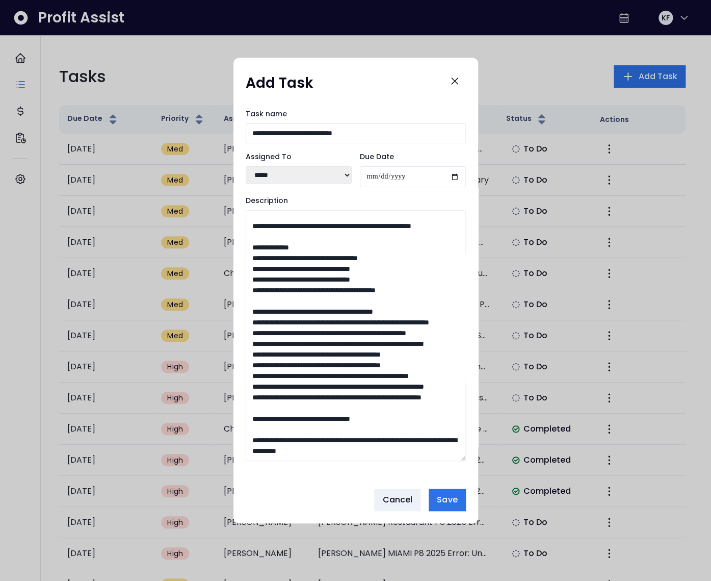
drag, startPoint x: 258, startPoint y: 315, endPoint x: 244, endPoint y: 315, distance: 13.8
click at [244, 315] on div "**********" at bounding box center [356, 290] width 245 height 380
click at [302, 337] on textarea "Description" at bounding box center [356, 335] width 220 height 251
click at [313, 346] on textarea "Description" at bounding box center [356, 335] width 220 height 251
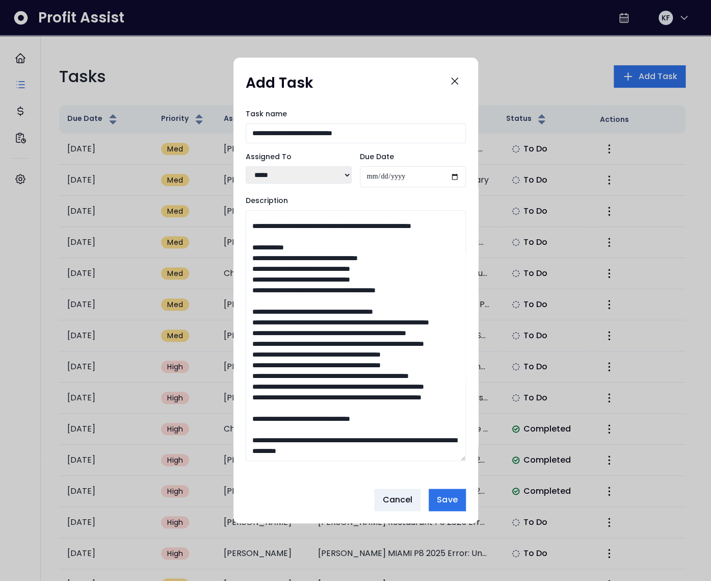
click at [313, 346] on textarea "Description" at bounding box center [356, 335] width 220 height 251
click at [341, 359] on textarea "Description" at bounding box center [356, 335] width 220 height 251
click at [252, 318] on textarea "Description" at bounding box center [356, 335] width 220 height 251
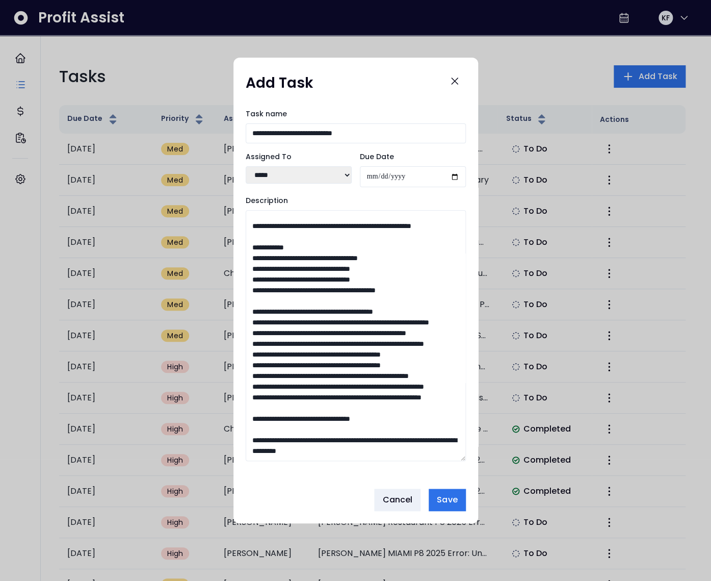
drag, startPoint x: 260, startPoint y: 318, endPoint x: 251, endPoint y: 318, distance: 8.7
click at [251, 318] on textarea "Description" at bounding box center [356, 335] width 220 height 251
click at [419, 318] on textarea "Description" at bounding box center [356, 335] width 220 height 251
drag, startPoint x: 259, startPoint y: 420, endPoint x: 253, endPoint y: 419, distance: 5.6
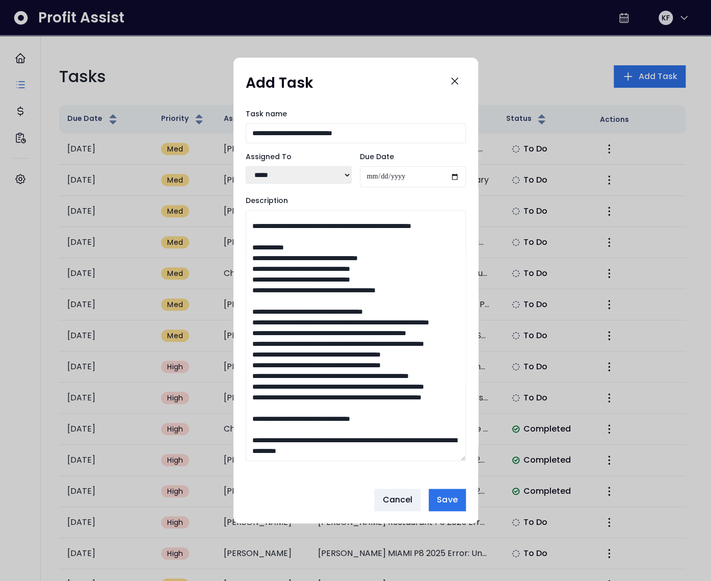
click at [253, 419] on textarea "Description" at bounding box center [356, 335] width 220 height 251
click at [320, 417] on textarea "Description" at bounding box center [356, 335] width 220 height 251
click at [321, 419] on textarea "Description" at bounding box center [356, 335] width 220 height 251
click at [341, 441] on textarea "Description" at bounding box center [356, 335] width 220 height 251
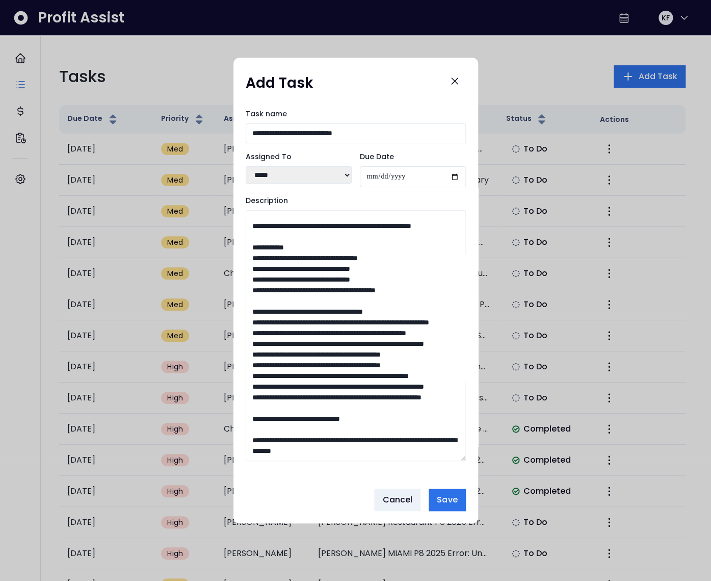
drag, startPoint x: 258, startPoint y: 442, endPoint x: 248, endPoint y: 441, distance: 10.2
click at [248, 441] on textarea "Description" at bounding box center [356, 335] width 220 height 251
type textarea "**********"
click at [442, 506] on button "Save" at bounding box center [447, 500] width 37 height 22
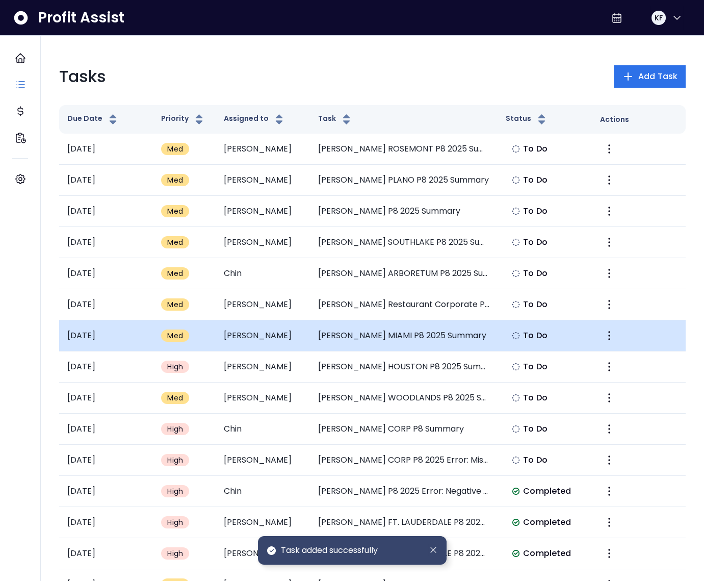
click at [346, 338] on td "TRULUCK'S MIAMI P8 2025 Summary" at bounding box center [404, 335] width 188 height 31
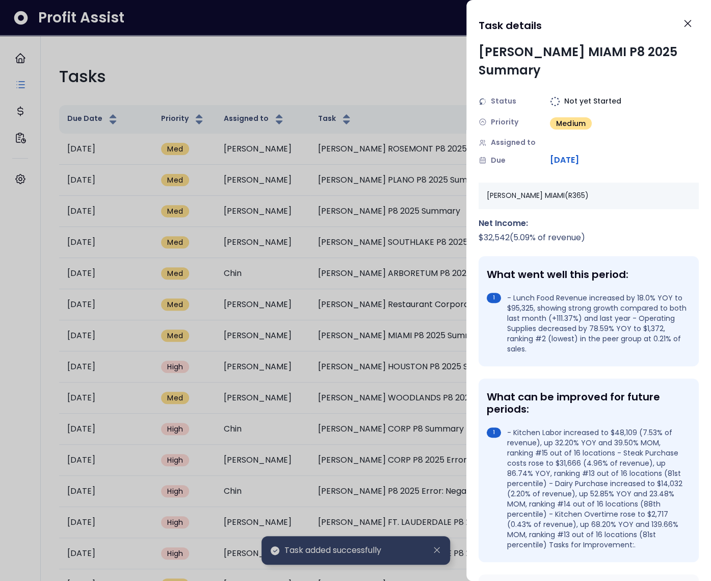
click at [370, 305] on div at bounding box center [355, 290] width 711 height 581
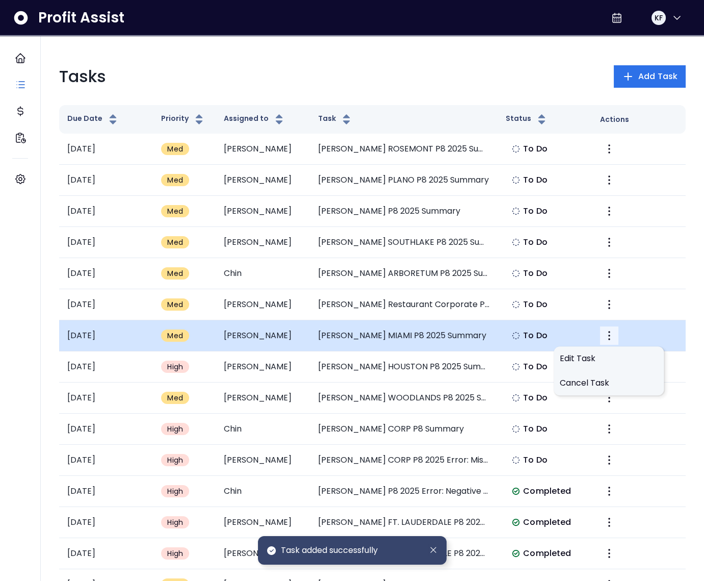
click at [602, 336] on button "More" at bounding box center [609, 335] width 18 height 18
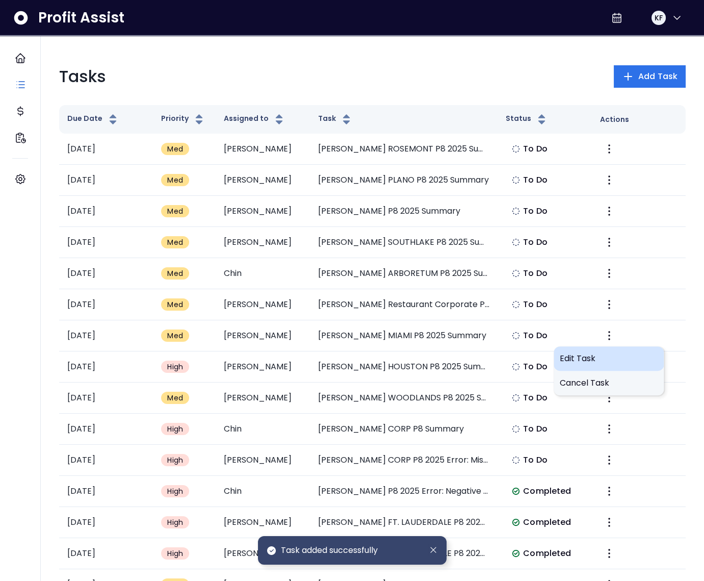
click at [570, 350] on div "Edit Task" at bounding box center [609, 358] width 110 height 24
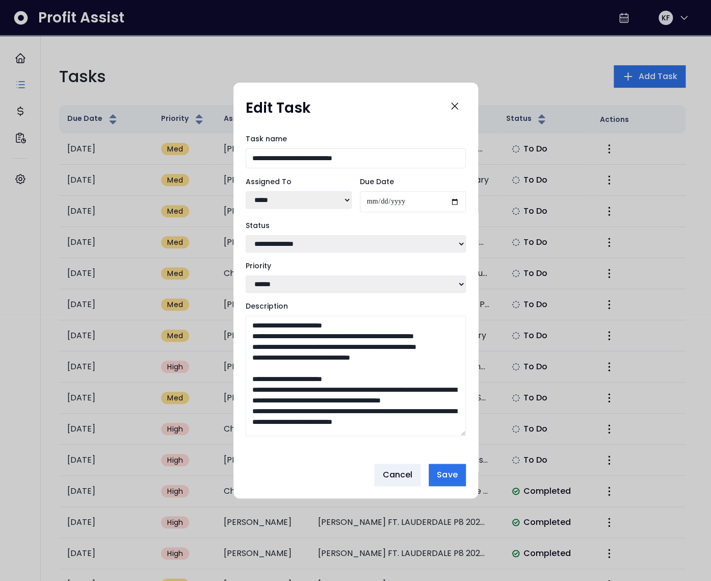
drag, startPoint x: 460, startPoint y: 400, endPoint x: 422, endPoint y: 428, distance: 47.0
click at [471, 472] on div "**********" at bounding box center [356, 291] width 245 height 416
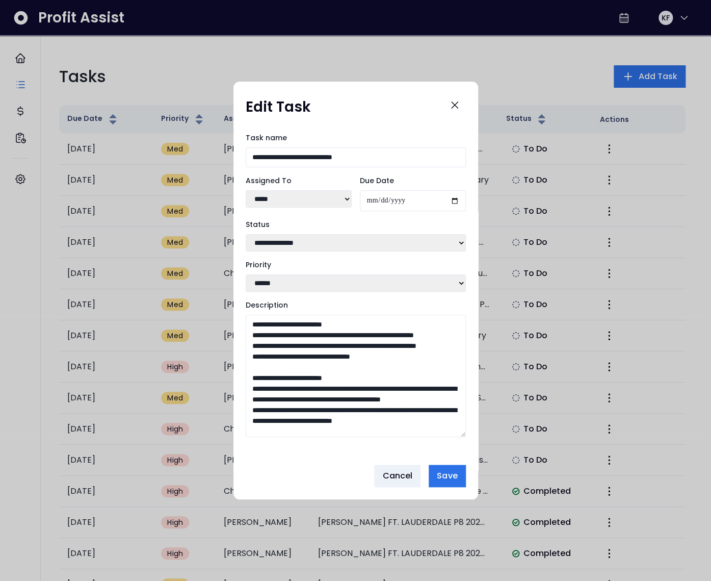
drag, startPoint x: 398, startPoint y: 383, endPoint x: 234, endPoint y: 340, distance: 169.2
click at [234, 340] on div "**********" at bounding box center [356, 290] width 245 height 332
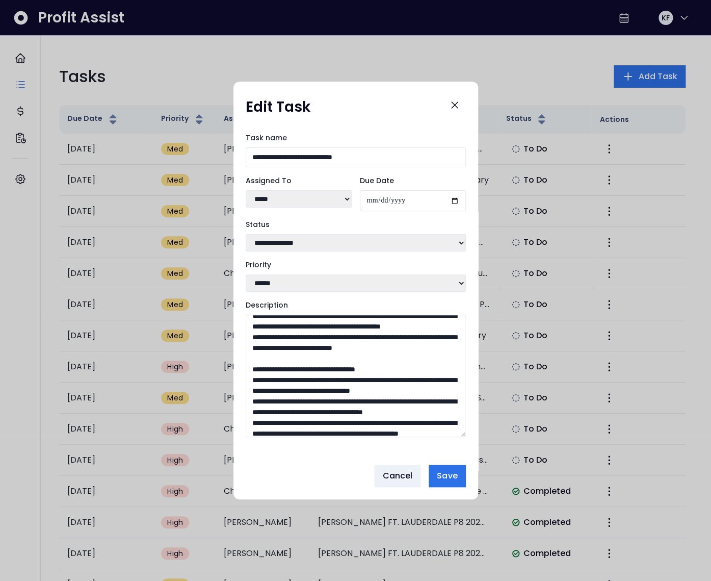
scroll to position [68, 0]
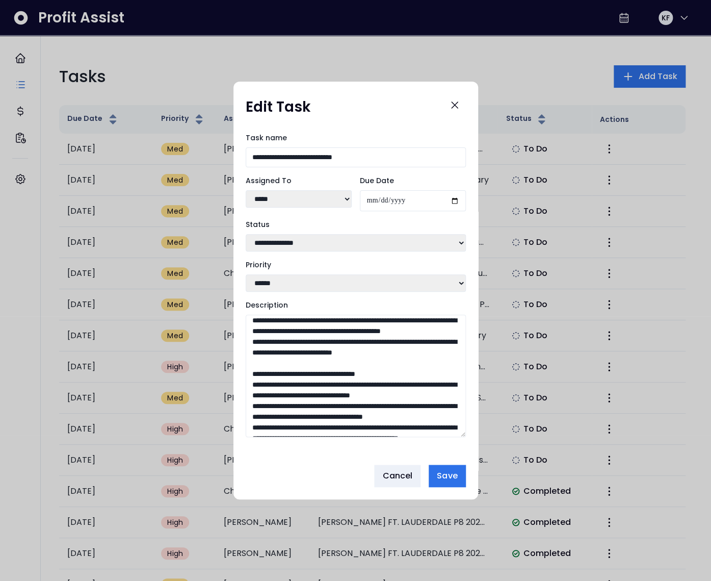
drag, startPoint x: 452, startPoint y: 388, endPoint x: 257, endPoint y: 346, distance: 199.2
click at [257, 346] on textarea "Description" at bounding box center [356, 376] width 220 height 122
click at [258, 346] on textarea "Description" at bounding box center [356, 376] width 220 height 122
drag, startPoint x: 258, startPoint y: 345, endPoint x: 451, endPoint y: 388, distance: 198.0
click at [451, 388] on textarea "Description" at bounding box center [356, 376] width 220 height 122
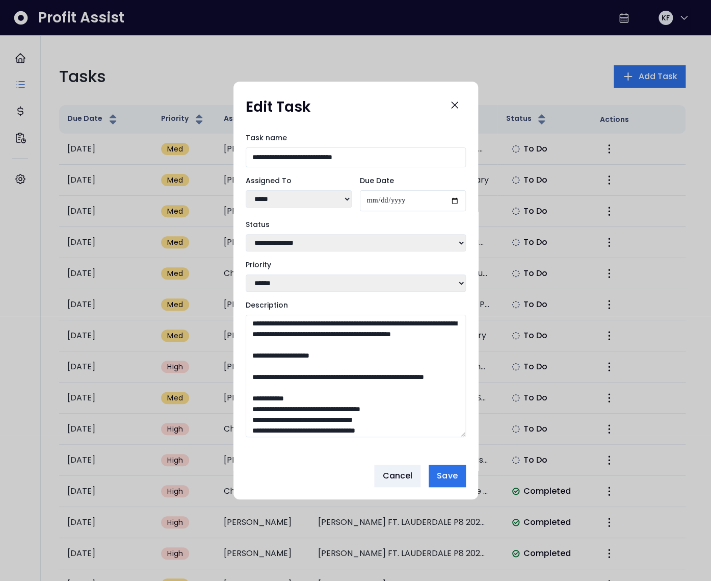
scroll to position [197, 0]
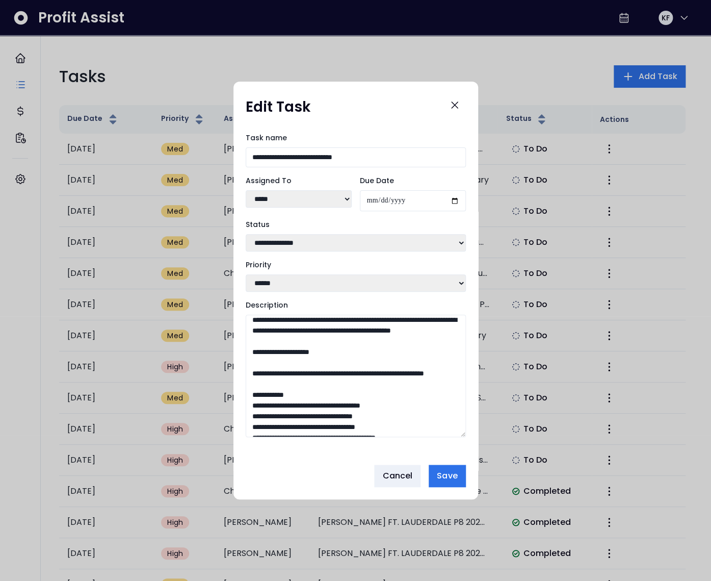
drag, startPoint x: 259, startPoint y: 358, endPoint x: 374, endPoint y: 407, distance: 125.4
click at [374, 407] on textarea "Description" at bounding box center [356, 376] width 220 height 122
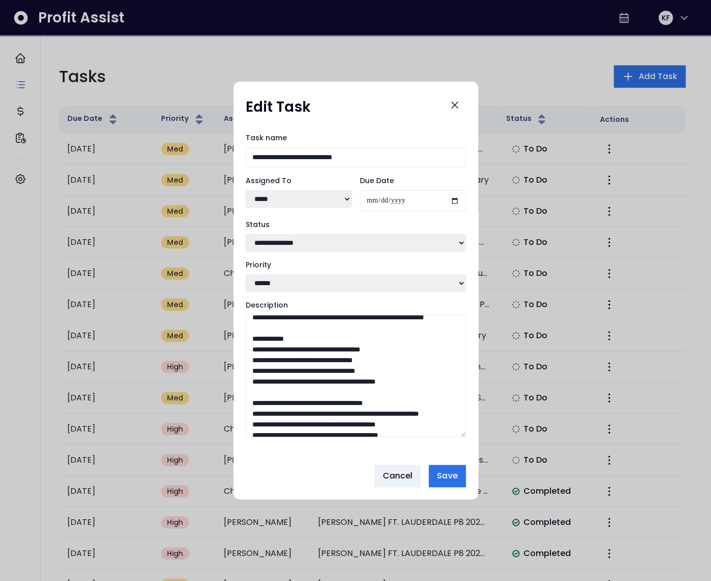
scroll to position [259, 0]
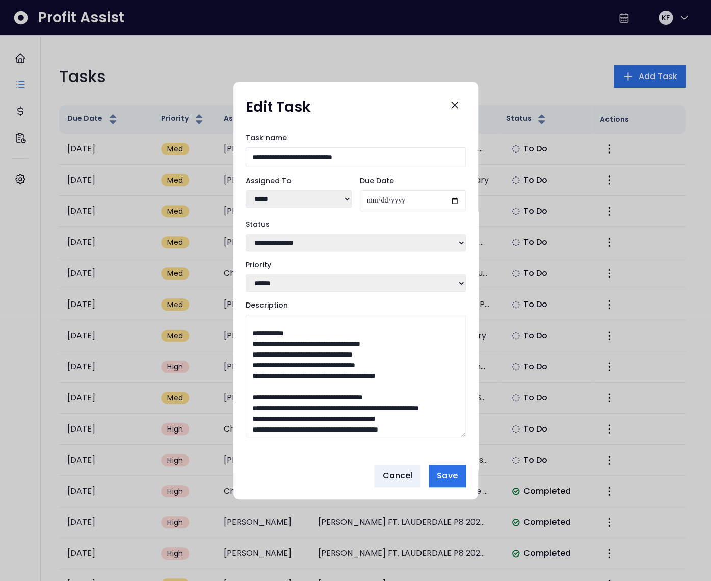
drag, startPoint x: 322, startPoint y: 398, endPoint x: 276, endPoint y: 391, distance: 46.4
click at [276, 391] on textarea "Description" at bounding box center [356, 376] width 220 height 122
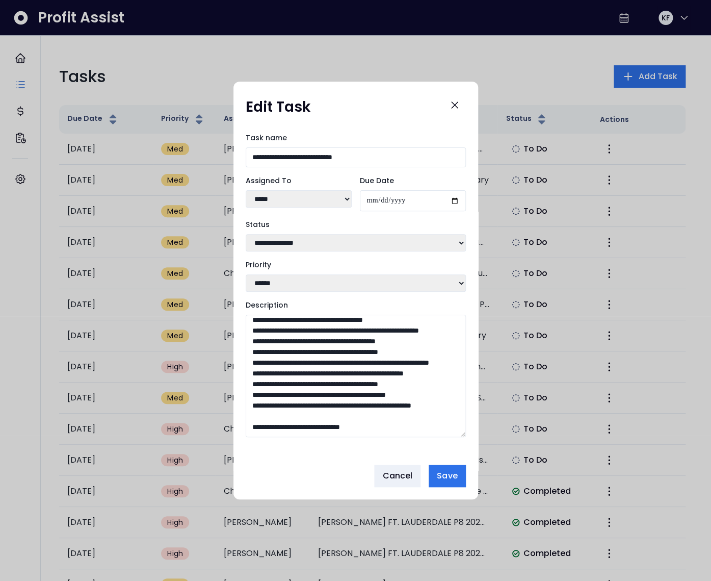
scroll to position [523, 0]
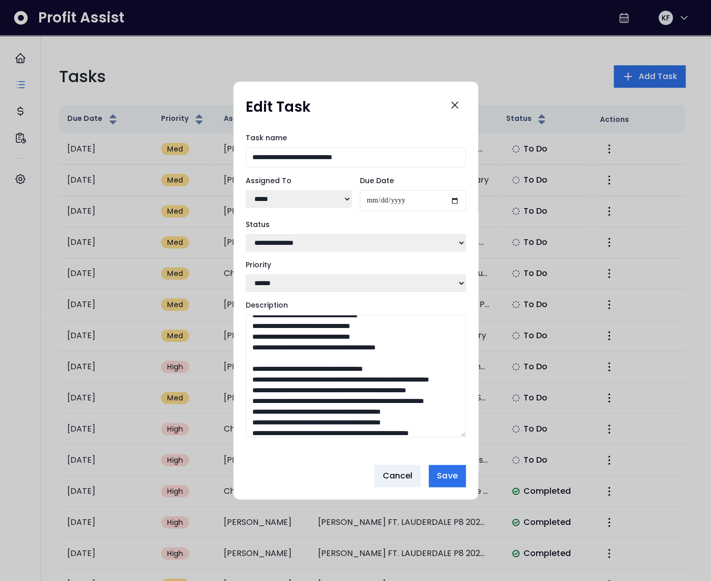
drag, startPoint x: 310, startPoint y: 428, endPoint x: 277, endPoint y: 416, distance: 34.9
click at [277, 416] on textarea "Description" at bounding box center [356, 376] width 220 height 122
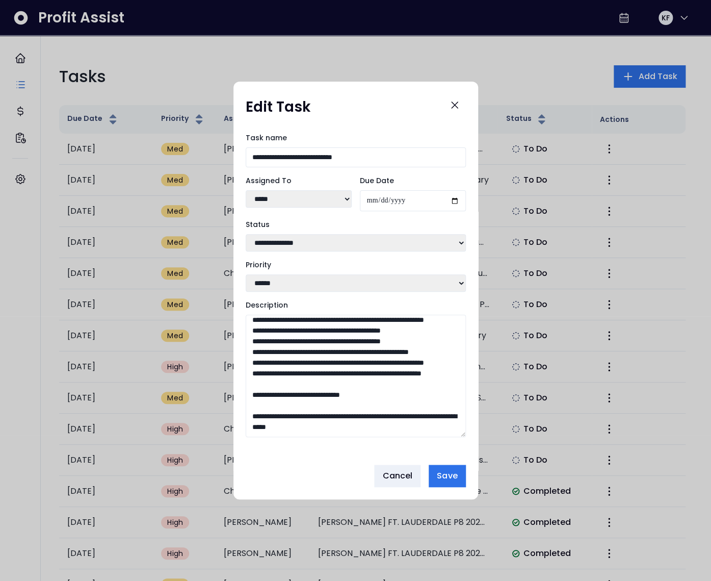
scroll to position [808, 0]
click at [447, 478] on span "Save" at bounding box center [447, 476] width 20 height 12
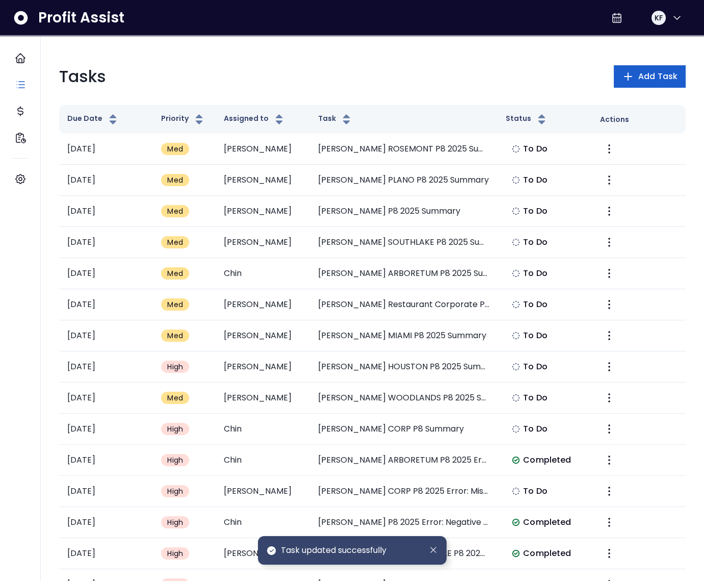
click at [642, 73] on span "Add Task" at bounding box center [657, 76] width 39 height 12
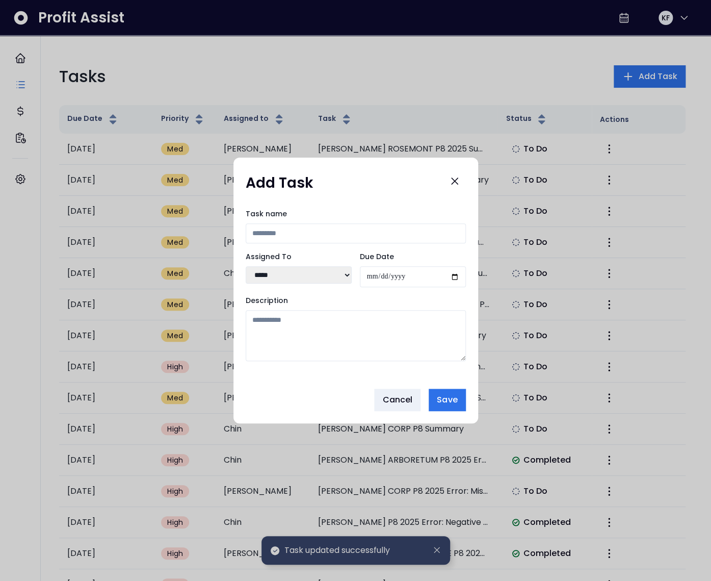
click at [311, 237] on input "Task name" at bounding box center [356, 233] width 220 height 20
type input "*"
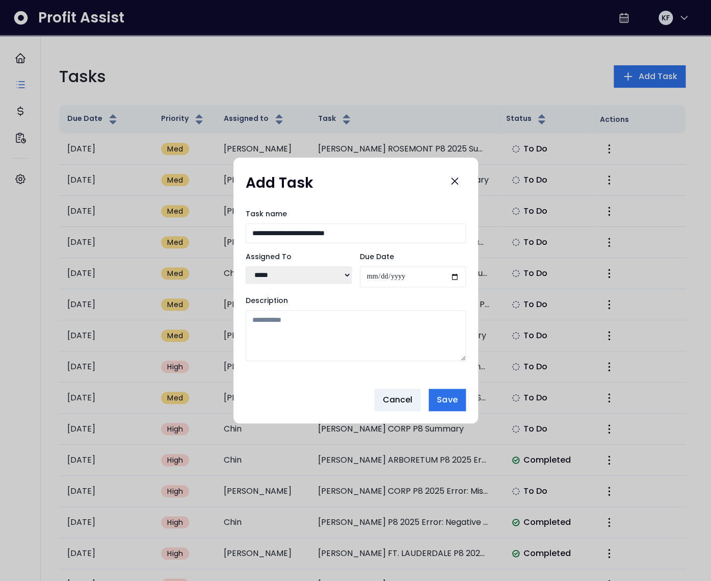
type input "**********"
click at [329, 274] on select "***** ***** **** **** ****** **** ***** ***** ***" at bounding box center [299, 274] width 106 height 17
select select "***"
click at [246, 266] on select "***** ***** **** **** ****** **** ***** ***** ***" at bounding box center [299, 274] width 106 height 17
click at [458, 278] on input "Due Date" at bounding box center [413, 276] width 106 height 21
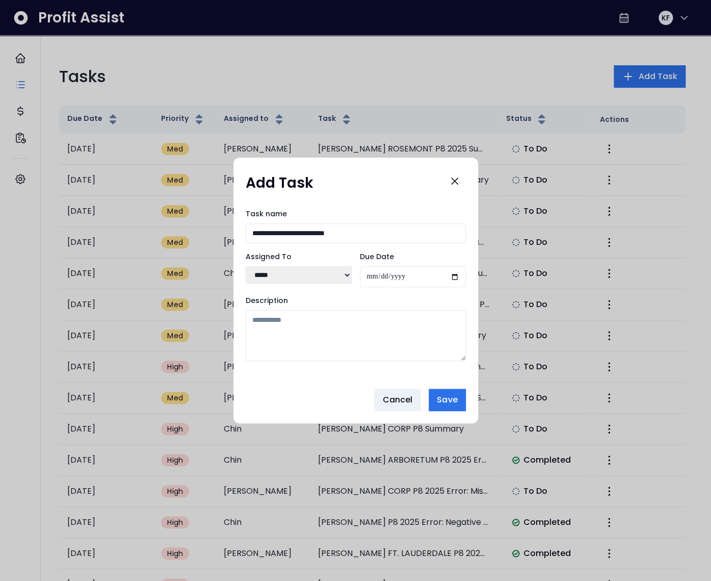
type input "**********"
click at [282, 331] on textarea "Description" at bounding box center [356, 335] width 220 height 51
paste textarea "**********"
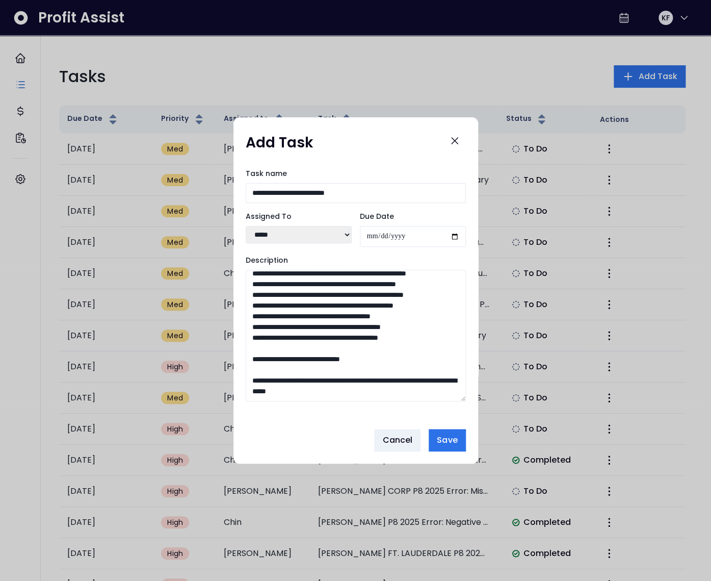
drag, startPoint x: 461, startPoint y: 356, endPoint x: 466, endPoint y: 497, distance: 141.3
click at [466, 497] on div "**********" at bounding box center [355, 290] width 711 height 581
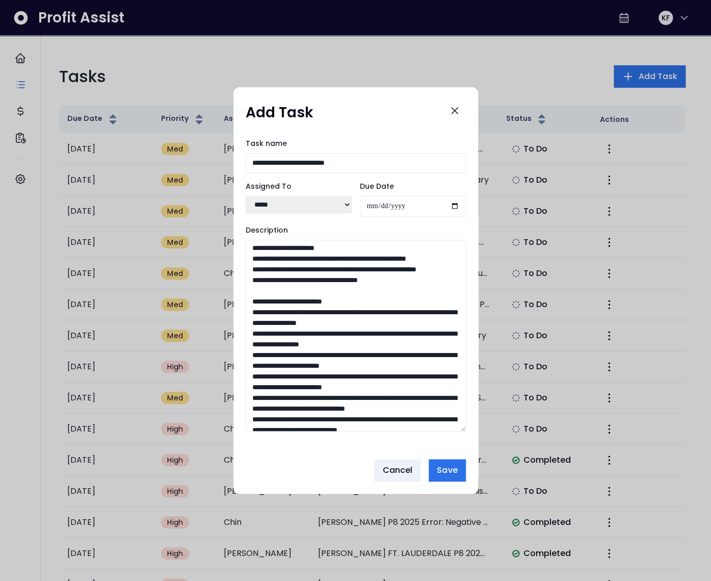
scroll to position [0, 0]
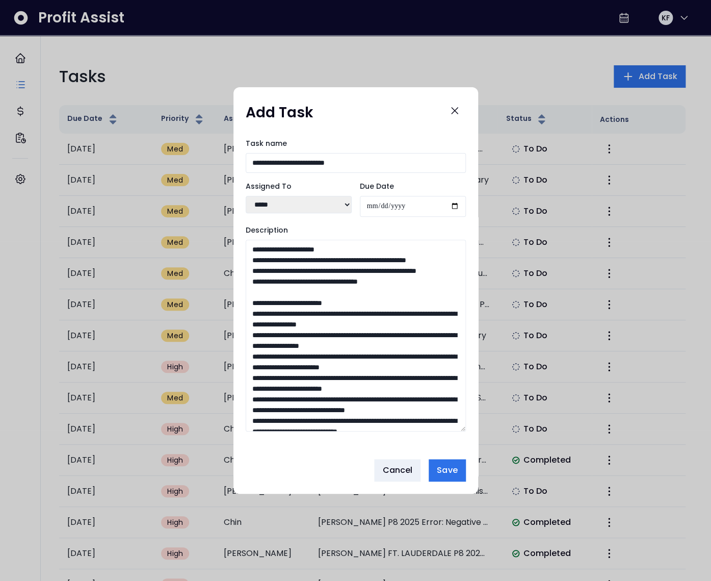
click at [305, 259] on textarea "Description" at bounding box center [356, 336] width 220 height 192
click at [304, 279] on textarea "Description" at bounding box center [356, 336] width 220 height 192
click at [318, 300] on textarea "Description" at bounding box center [356, 336] width 220 height 192
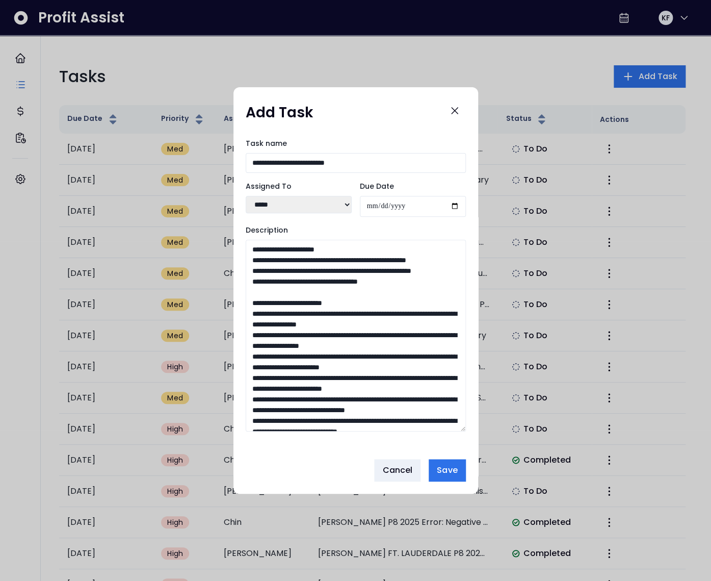
click at [318, 300] on textarea "Description" at bounding box center [356, 336] width 220 height 192
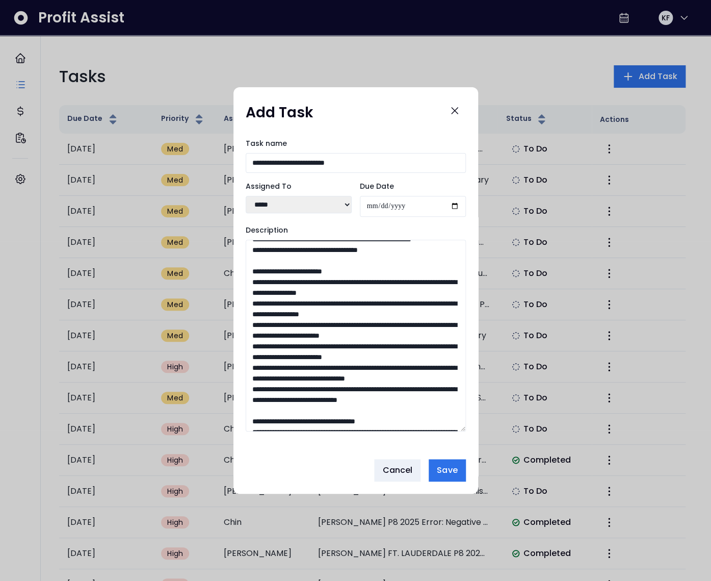
scroll to position [33, 0]
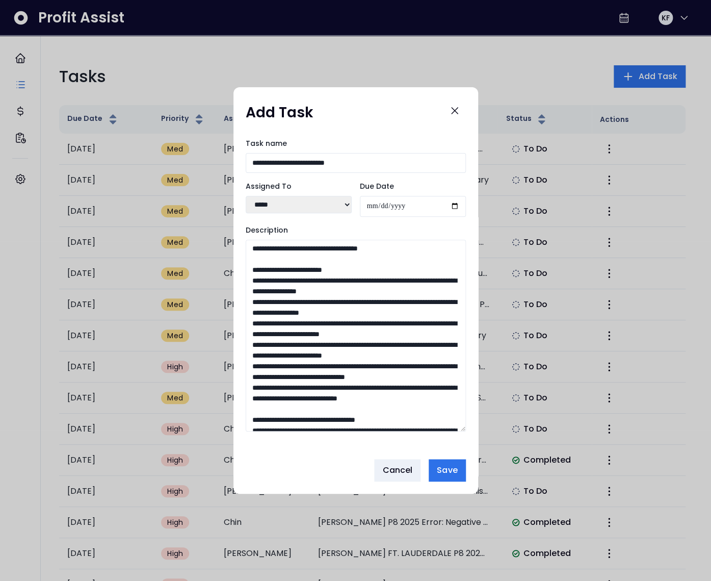
click at [340, 332] on textarea "Description" at bounding box center [356, 336] width 220 height 192
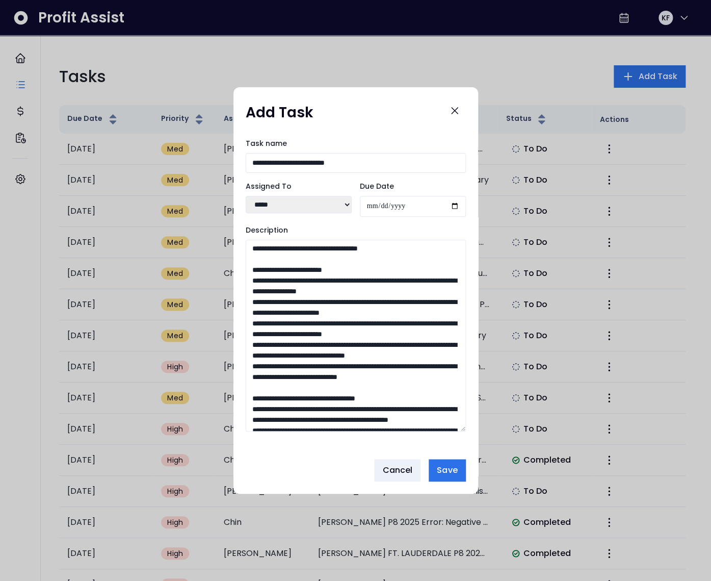
click at [349, 332] on textarea "Description" at bounding box center [356, 336] width 220 height 192
click at [329, 361] on textarea "Description" at bounding box center [356, 336] width 220 height 192
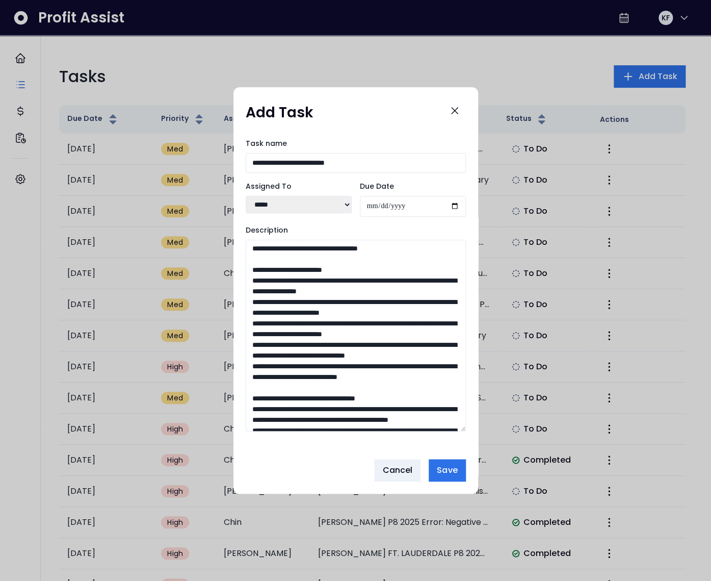
click at [329, 361] on textarea "Description" at bounding box center [356, 336] width 220 height 192
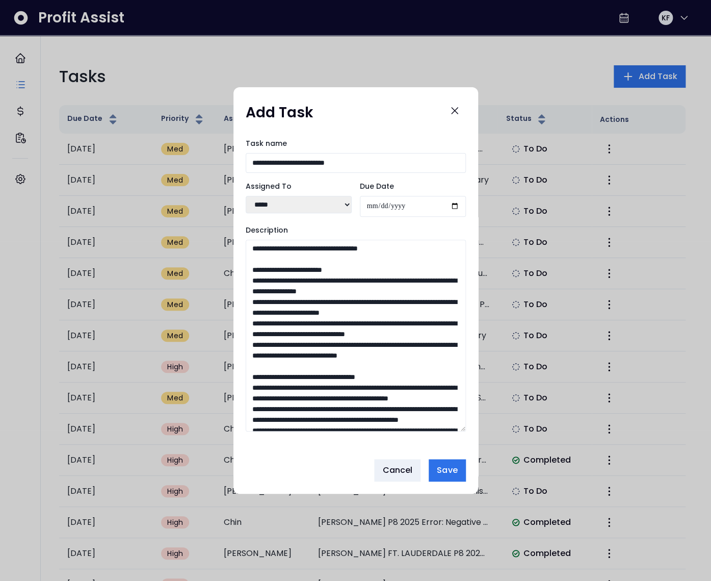
click at [331, 390] on textarea "Description" at bounding box center [356, 336] width 220 height 192
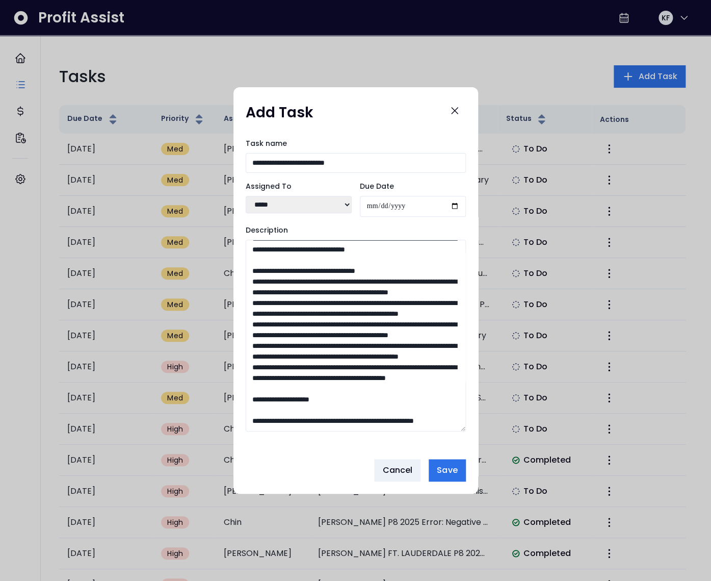
scroll to position [119, 0]
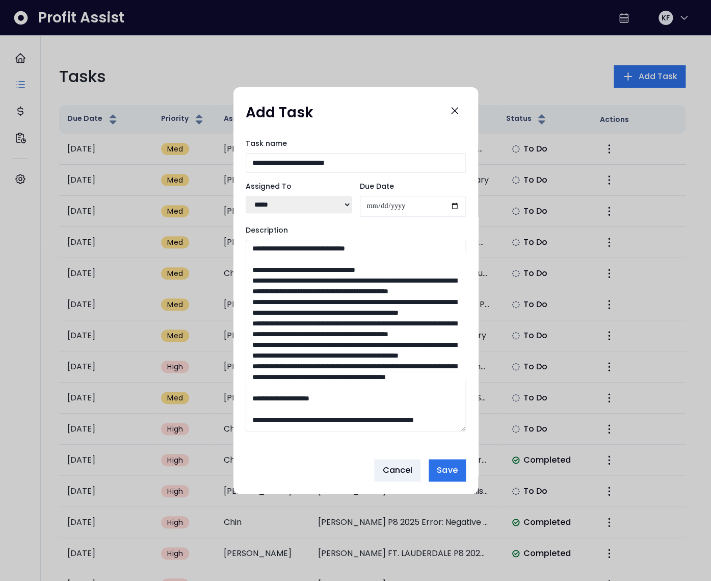
click at [314, 322] on textarea "Description" at bounding box center [356, 336] width 220 height 192
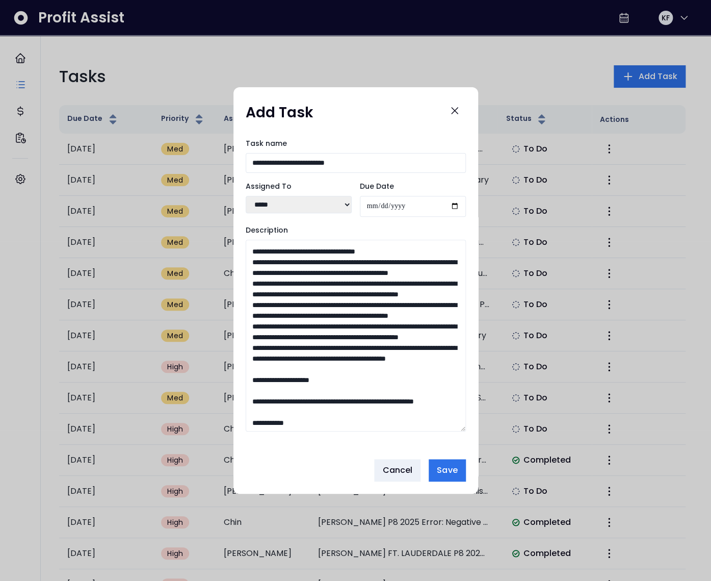
scroll to position [149, 0]
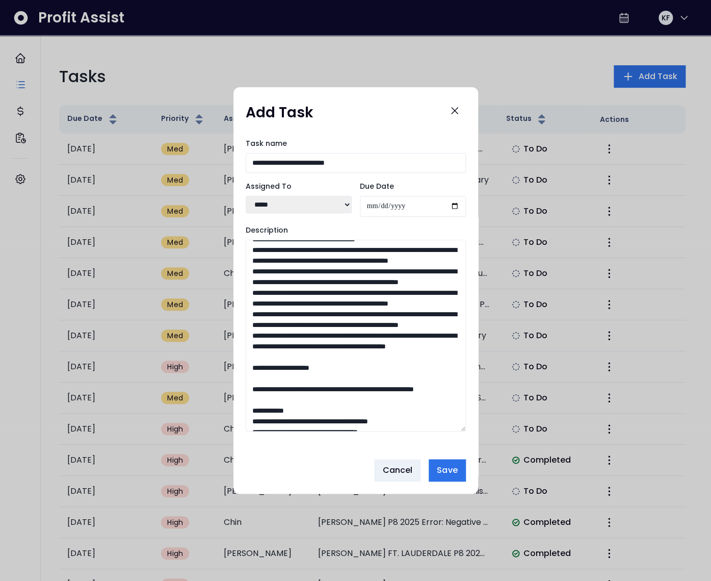
click at [329, 356] on textarea "Description" at bounding box center [356, 336] width 220 height 192
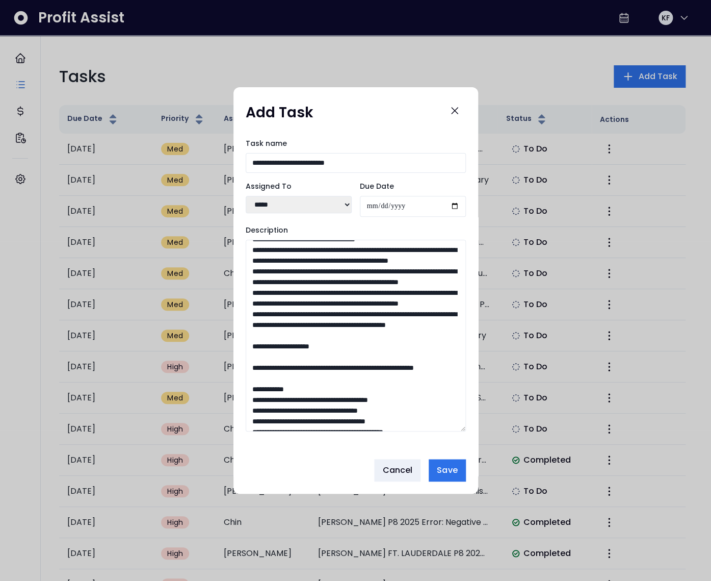
click at [323, 361] on textarea "Description" at bounding box center [356, 336] width 220 height 192
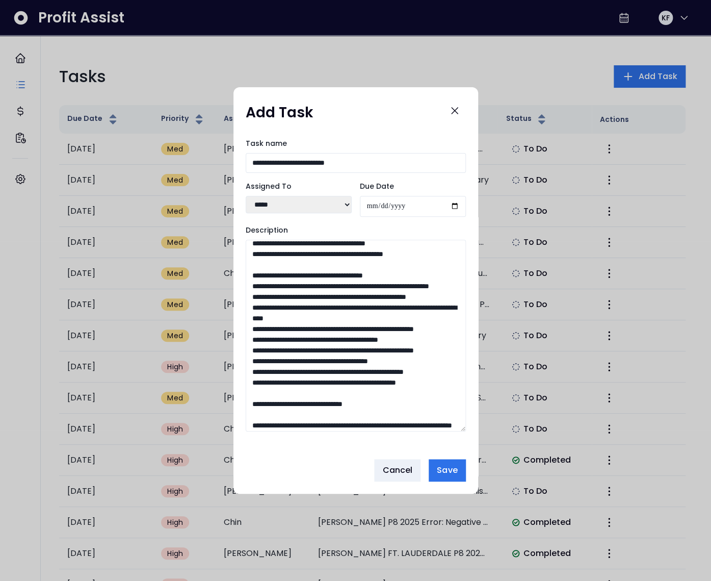
scroll to position [299, 0]
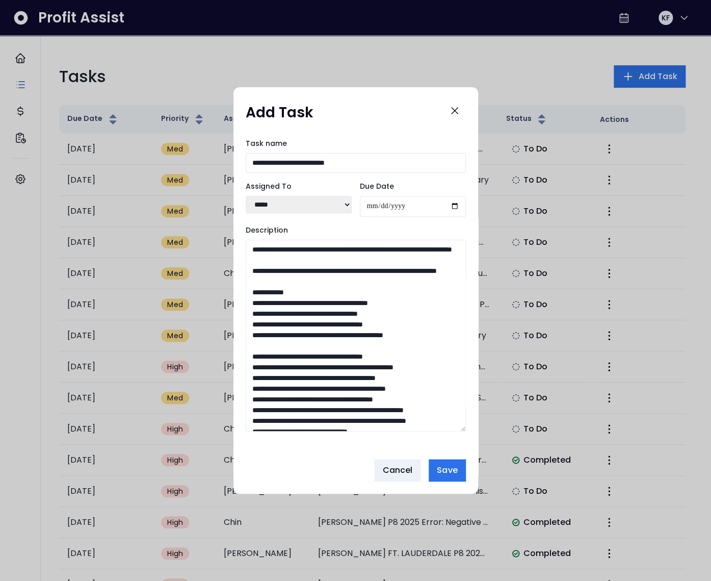
drag, startPoint x: 249, startPoint y: 271, endPoint x: 360, endPoint y: 391, distance: 162.7
click at [360, 391] on textarea "Description" at bounding box center [356, 336] width 220 height 192
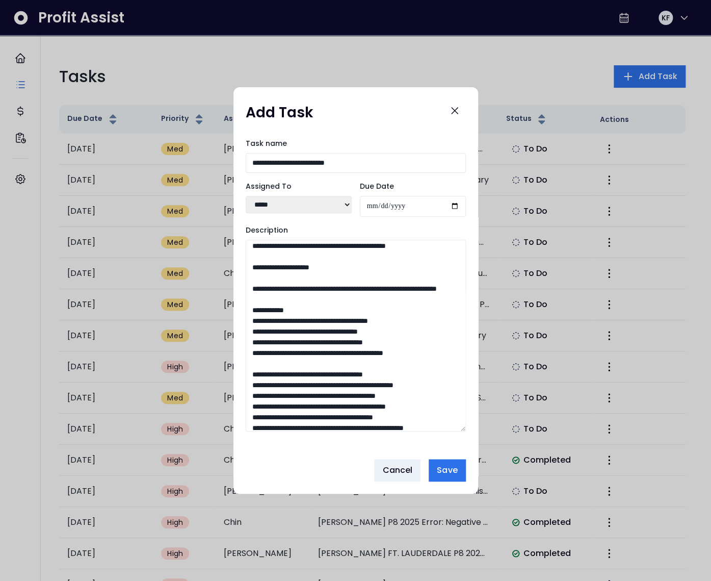
scroll to position [239, 0]
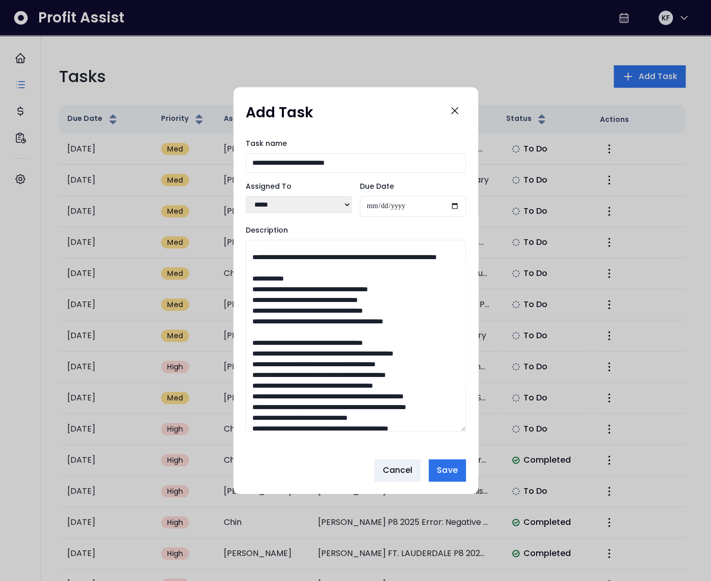
click at [273, 333] on textarea "Description" at bounding box center [356, 336] width 220 height 192
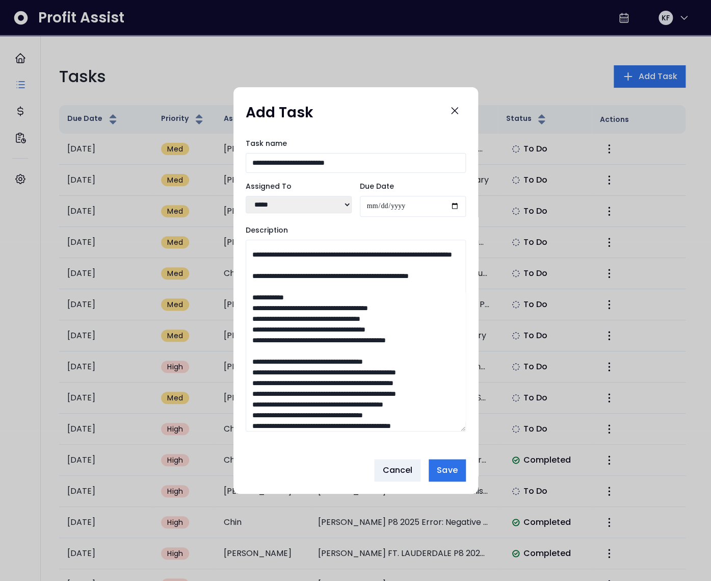
scroll to position [535, 0]
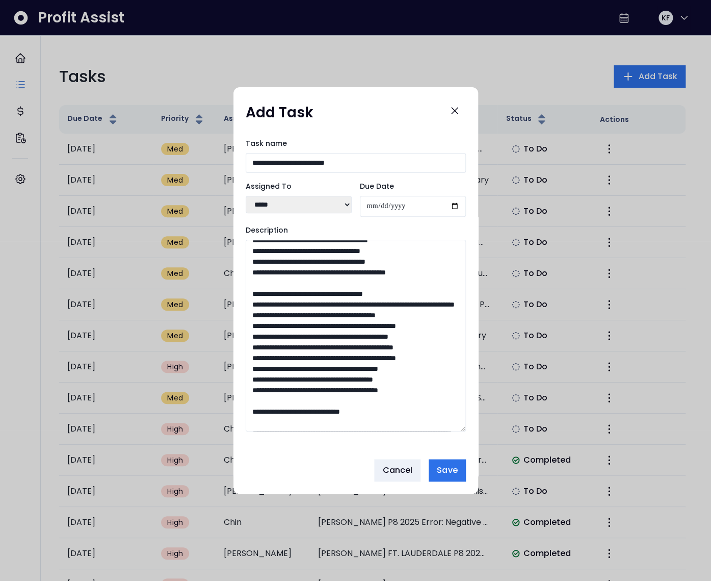
drag, startPoint x: 266, startPoint y: 323, endPoint x: 379, endPoint y: 382, distance: 127.3
click at [379, 382] on textarea "Description" at bounding box center [356, 336] width 220 height 192
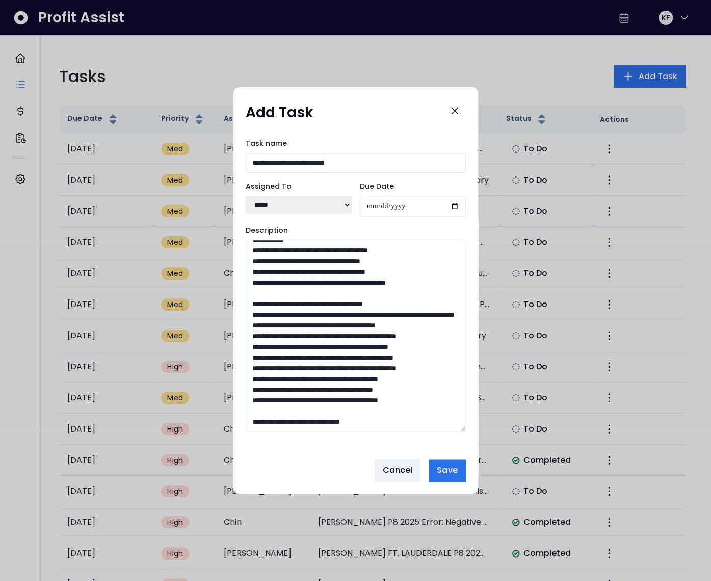
scroll to position [556, 0]
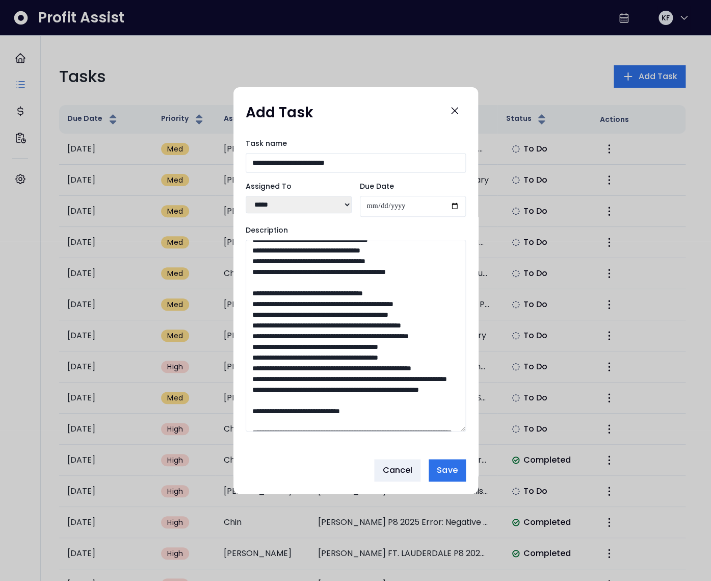
drag, startPoint x: 269, startPoint y: 305, endPoint x: 378, endPoint y: 373, distance: 128.8
click at [378, 373] on textarea "Description" at bounding box center [356, 336] width 220 height 192
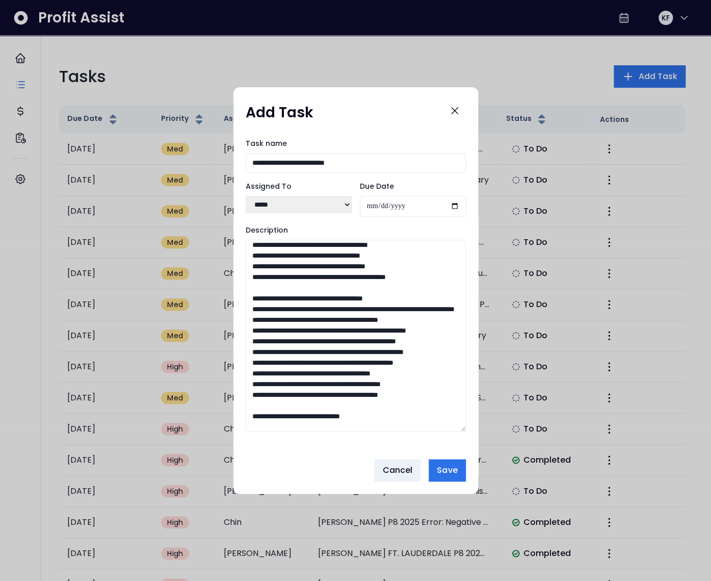
drag, startPoint x: 266, startPoint y: 310, endPoint x: 377, endPoint y: 396, distance: 141.0
click at [377, 396] on textarea "Description" at bounding box center [356, 336] width 220 height 192
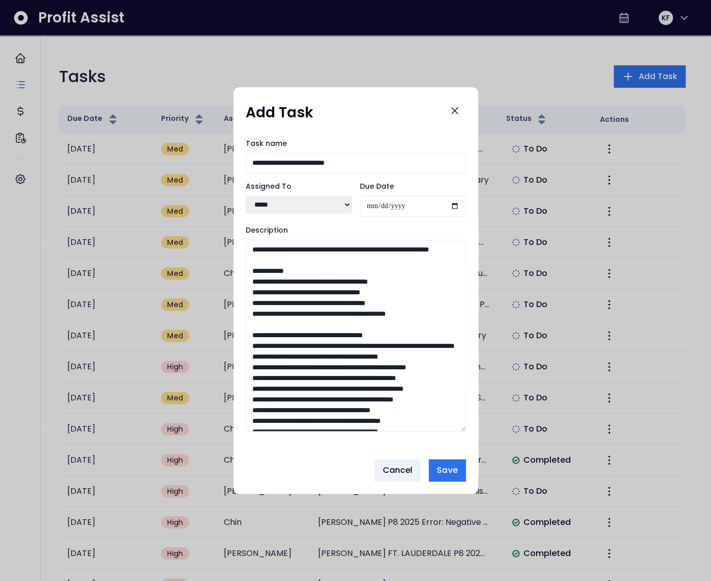
scroll to position [529, 0]
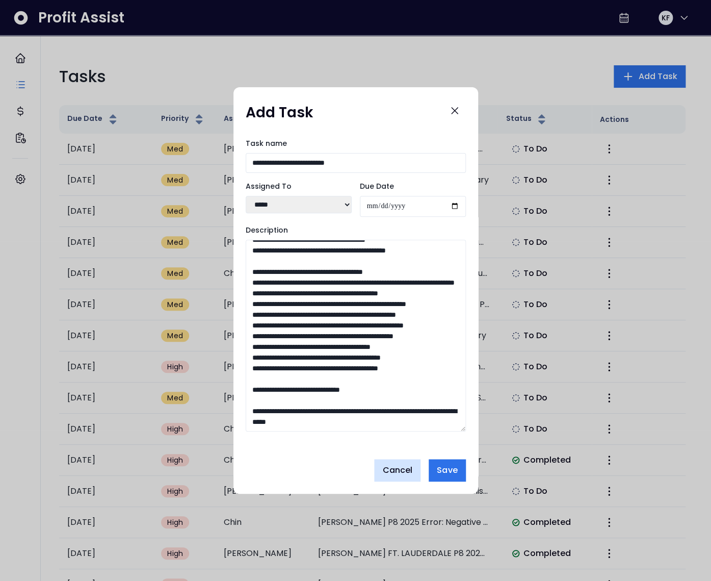
drag, startPoint x: 276, startPoint y: 349, endPoint x: 417, endPoint y: 463, distance: 181.0
click at [417, 463] on div "**********" at bounding box center [356, 290] width 245 height 407
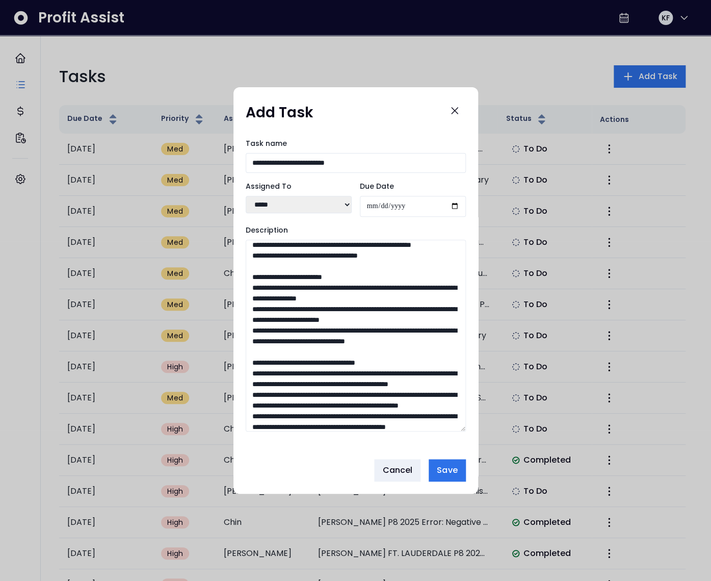
scroll to position [0, 0]
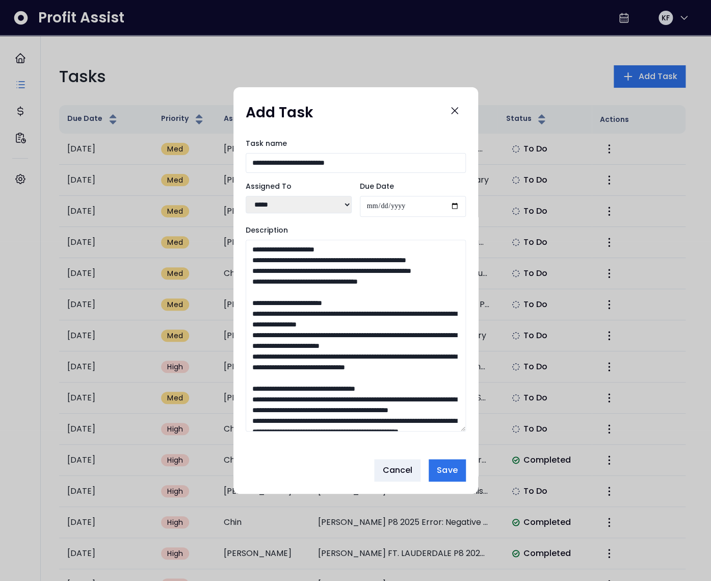
click at [263, 344] on textarea "Description" at bounding box center [356, 336] width 220 height 192
click at [309, 346] on textarea "Description" at bounding box center [356, 336] width 220 height 192
click at [371, 344] on textarea "Description" at bounding box center [356, 336] width 220 height 192
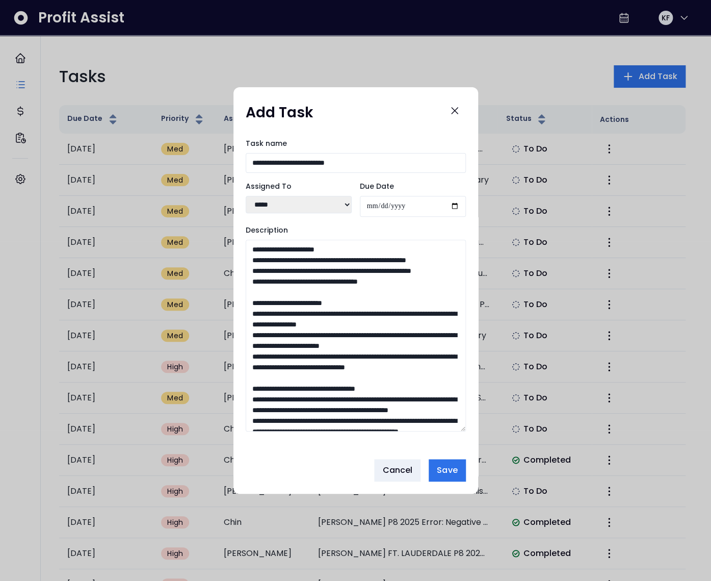
click at [371, 344] on textarea "Description" at bounding box center [356, 336] width 220 height 192
click at [382, 368] on textarea "Description" at bounding box center [356, 336] width 220 height 192
click at [438, 370] on textarea "Description" at bounding box center [356, 336] width 220 height 192
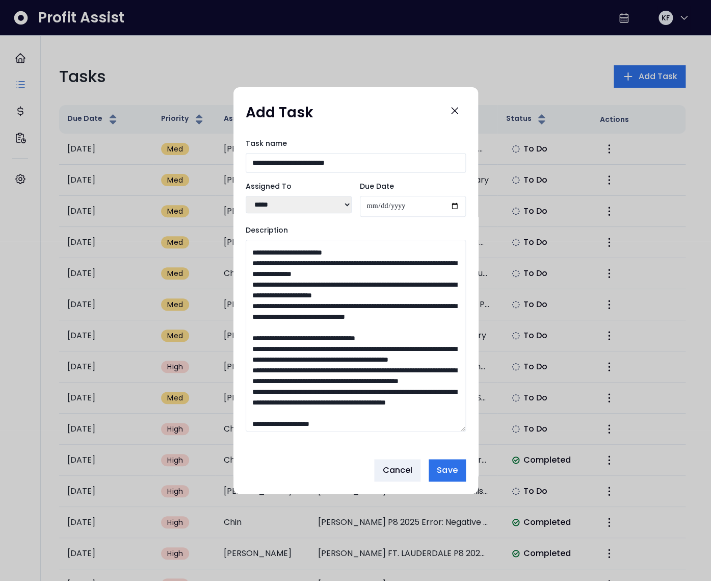
scroll to position [55, 0]
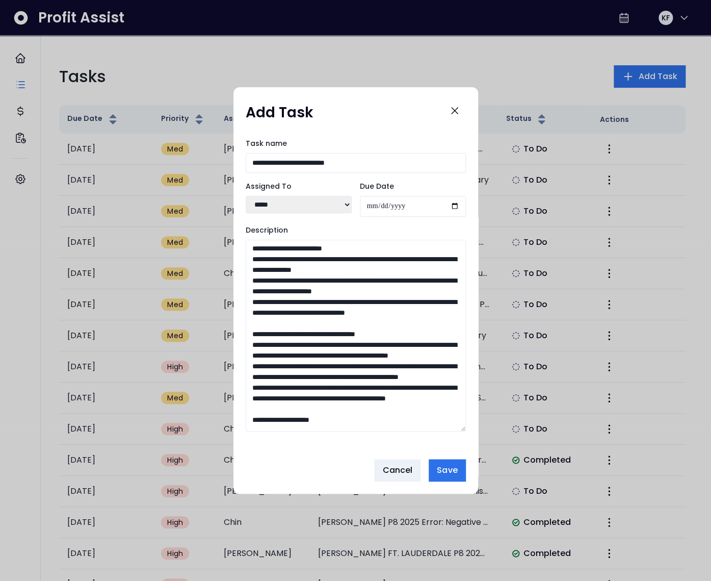
click at [341, 397] on textarea "Description" at bounding box center [356, 336] width 220 height 192
click at [411, 398] on textarea "Description" at bounding box center [356, 336] width 220 height 192
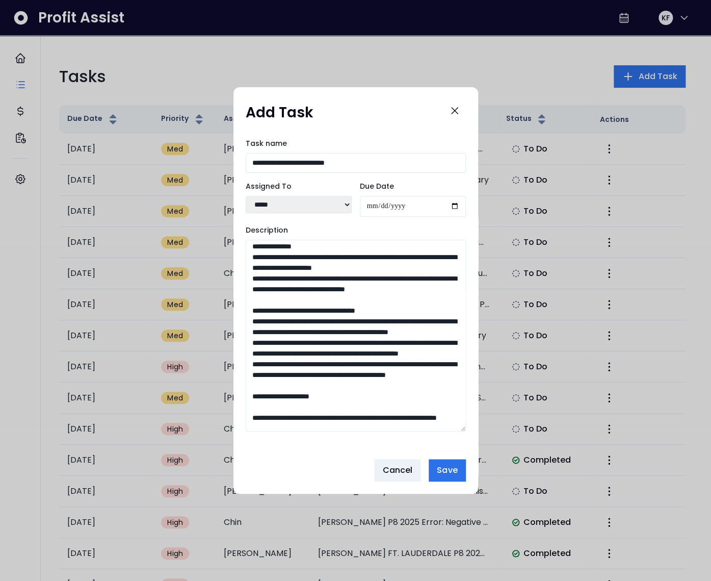
scroll to position [92, 0]
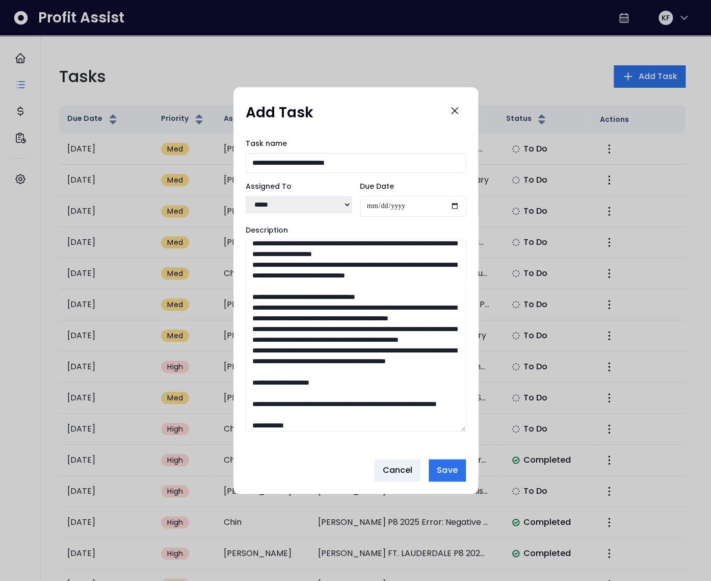
click at [371, 394] on textarea "Description" at bounding box center [356, 336] width 220 height 192
click at [417, 392] on textarea "Description" at bounding box center [356, 336] width 220 height 192
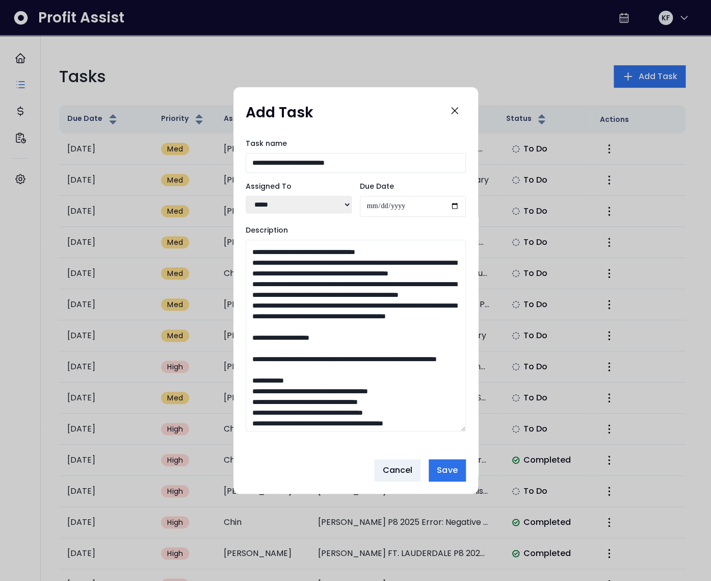
scroll to position [138, 0]
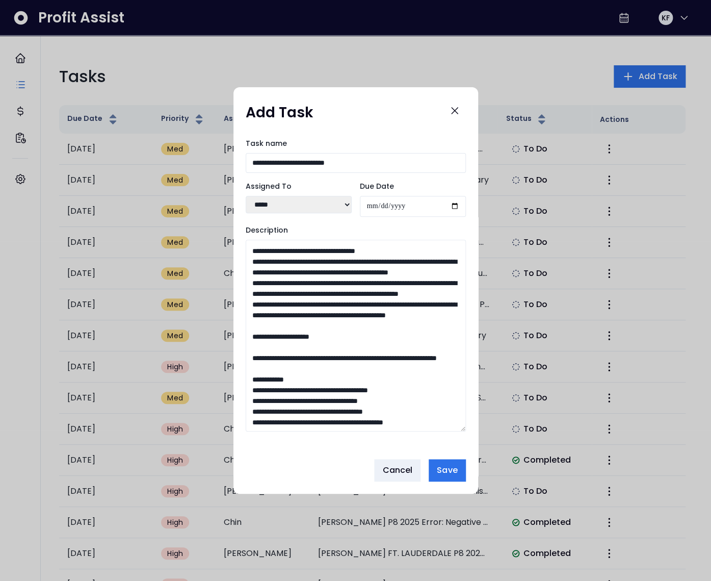
click at [362, 379] on textarea "Description" at bounding box center [356, 336] width 220 height 192
click at [416, 381] on textarea "Description" at bounding box center [356, 336] width 220 height 192
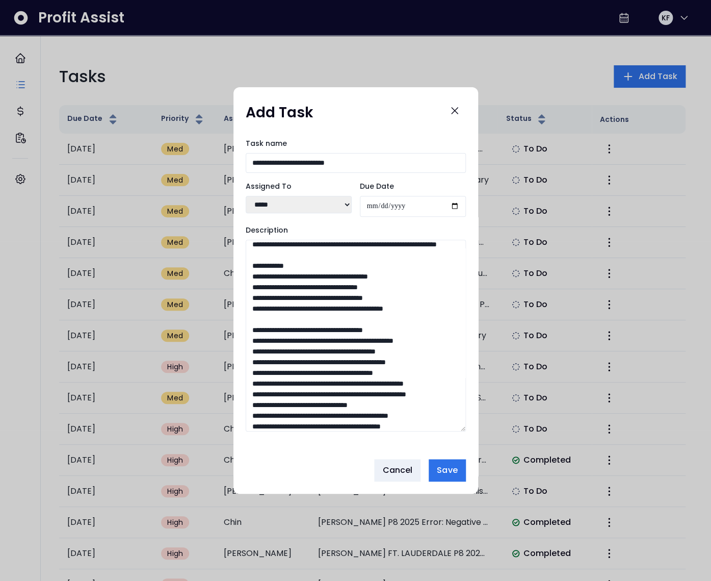
scroll to position [247, 0]
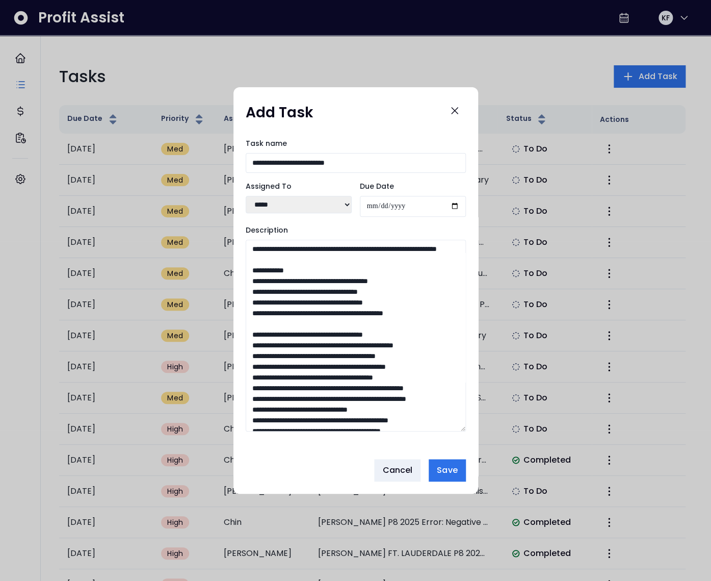
click at [411, 324] on textarea "Description" at bounding box center [356, 336] width 220 height 192
click at [323, 366] on textarea "Description" at bounding box center [356, 336] width 220 height 192
click at [312, 377] on textarea "Description" at bounding box center [356, 336] width 220 height 192
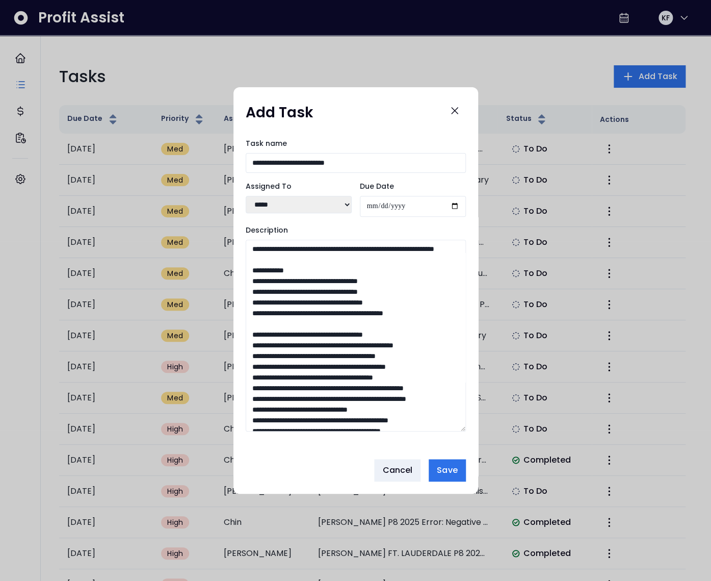
click at [312, 377] on textarea "Description" at bounding box center [356, 336] width 220 height 192
click at [318, 386] on textarea "Description" at bounding box center [356, 336] width 220 height 192
click at [356, 399] on textarea "Description" at bounding box center [356, 336] width 220 height 192
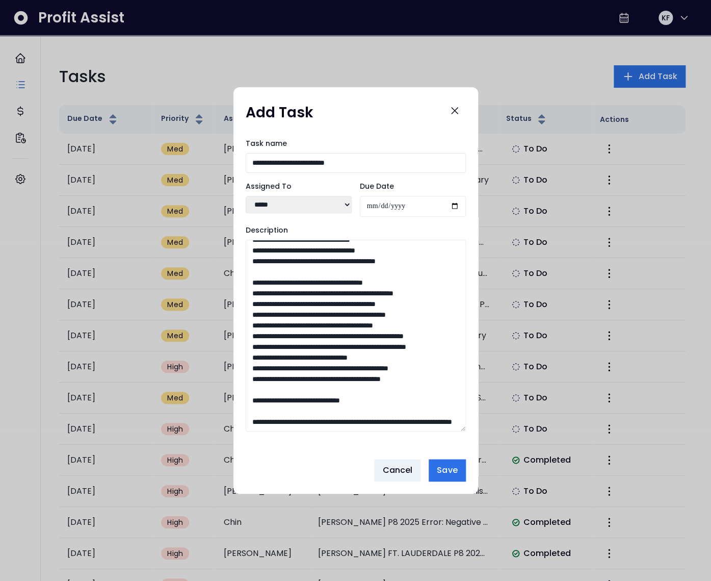
scroll to position [427, 0]
click at [323, 389] on textarea "Description" at bounding box center [356, 336] width 220 height 192
drag, startPoint x: 338, startPoint y: 422, endPoint x: 331, endPoint y: 413, distance: 11.3
click at [331, 413] on textarea "Description" at bounding box center [356, 336] width 220 height 192
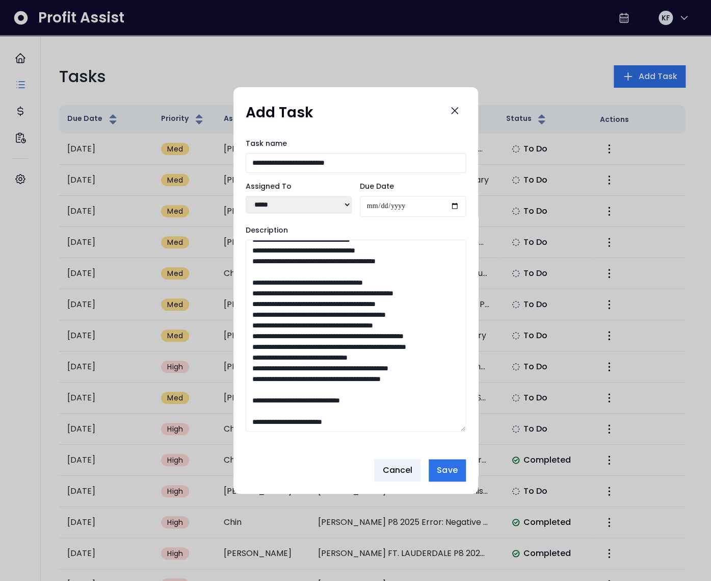
scroll to position [417, 0]
type textarea "**********"
click at [443, 469] on span "Save" at bounding box center [447, 470] width 20 height 12
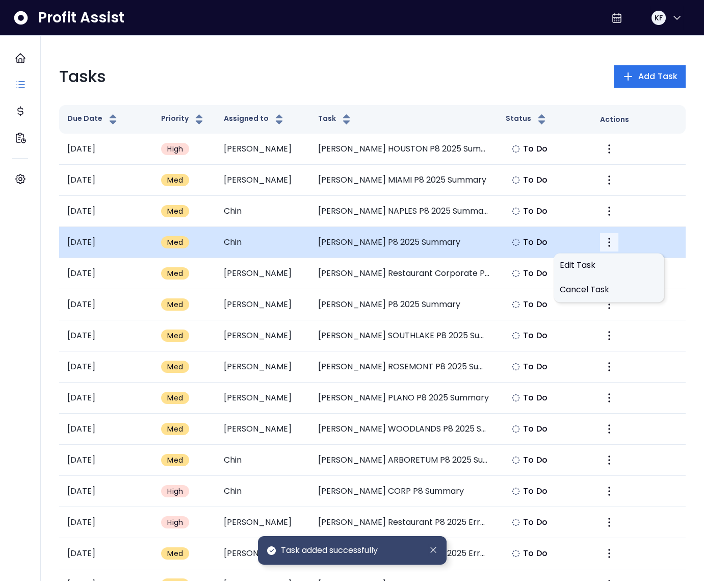
click at [610, 241] on icon "More" at bounding box center [609, 242] width 12 height 12
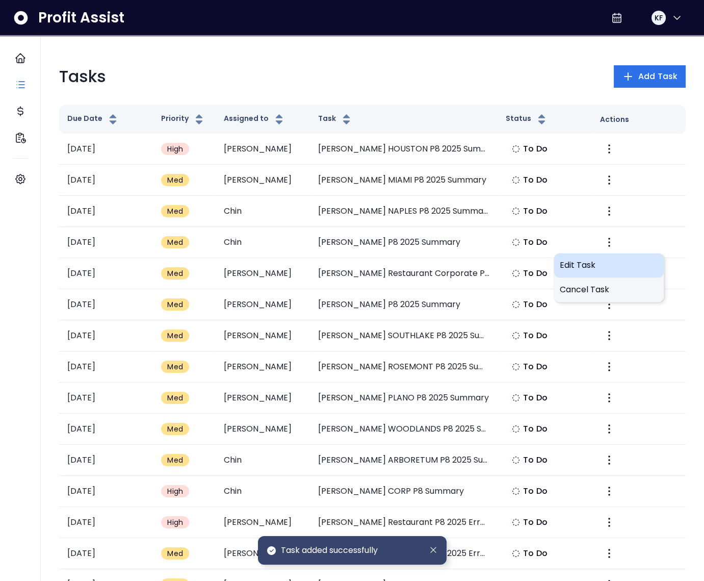
click at [587, 267] on span "Edit Task" at bounding box center [609, 265] width 98 height 12
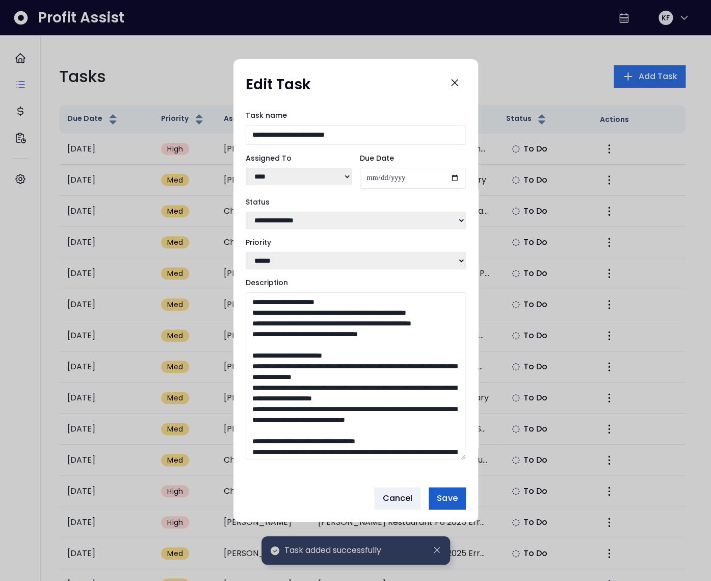
drag, startPoint x: 463, startPoint y: 407, endPoint x: 447, endPoint y: 497, distance: 91.6
click at [465, 513] on div "**********" at bounding box center [356, 290] width 245 height 463
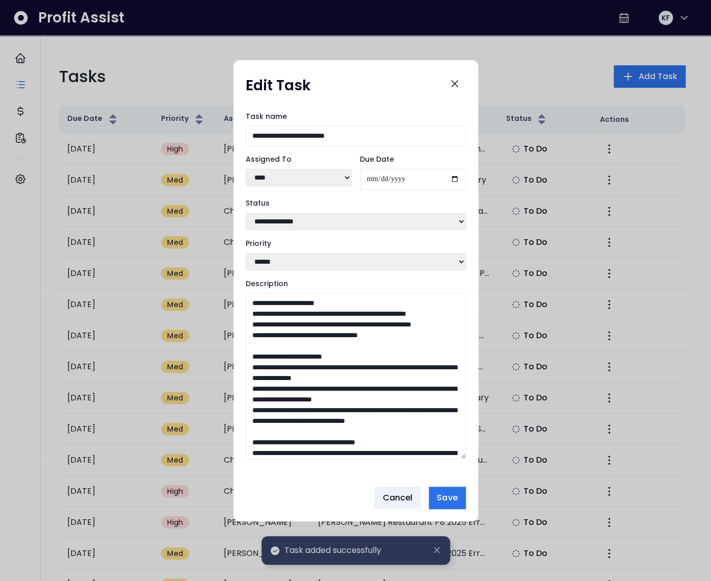
drag, startPoint x: 410, startPoint y: 360, endPoint x: 240, endPoint y: 319, distance: 174.6
click at [240, 319] on div "**********" at bounding box center [356, 290] width 245 height 375
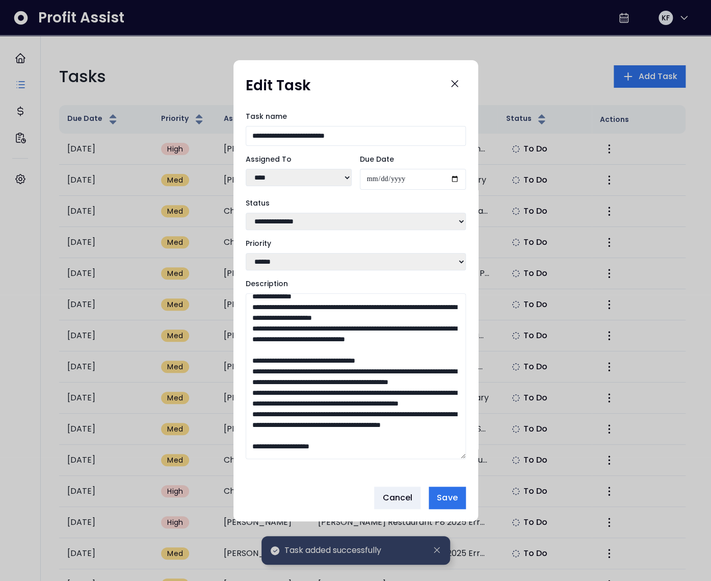
scroll to position [78, 0]
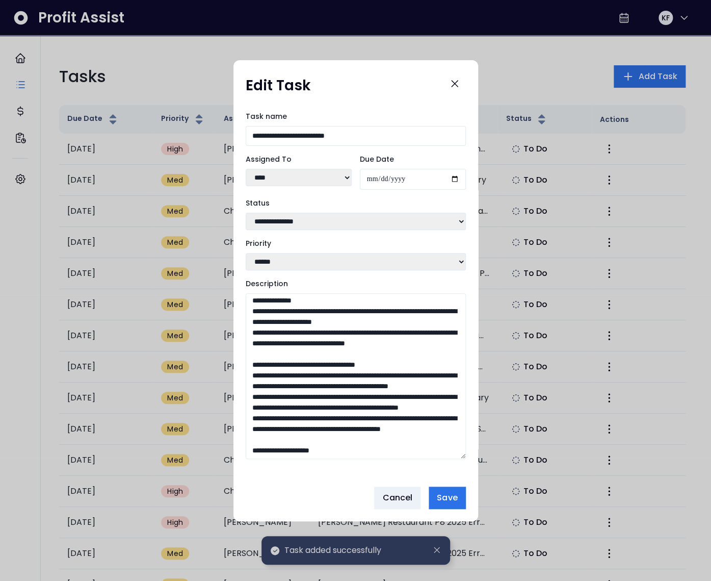
drag, startPoint x: 302, startPoint y: 387, endPoint x: 244, endPoint y: 314, distance: 93.3
click at [244, 314] on div "**********" at bounding box center [356, 290] width 245 height 375
click at [251, 356] on textarea "Description" at bounding box center [356, 376] width 220 height 166
drag, startPoint x: 296, startPoint y: 393, endPoint x: 258, endPoint y: 316, distance: 86.2
click at [258, 316] on textarea "Description" at bounding box center [356, 376] width 220 height 166
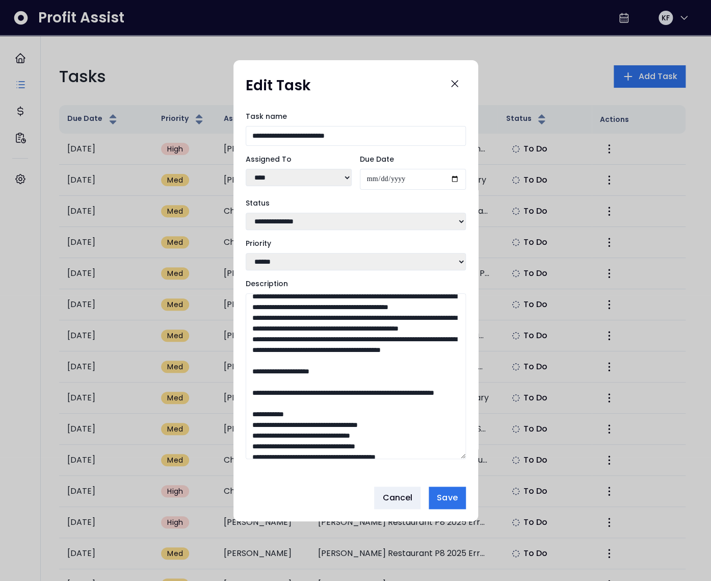
scroll to position [157, 0]
drag, startPoint x: 374, startPoint y: 431, endPoint x: 258, endPoint y: 345, distance: 144.6
click at [258, 345] on textarea "Description" at bounding box center [356, 376] width 220 height 166
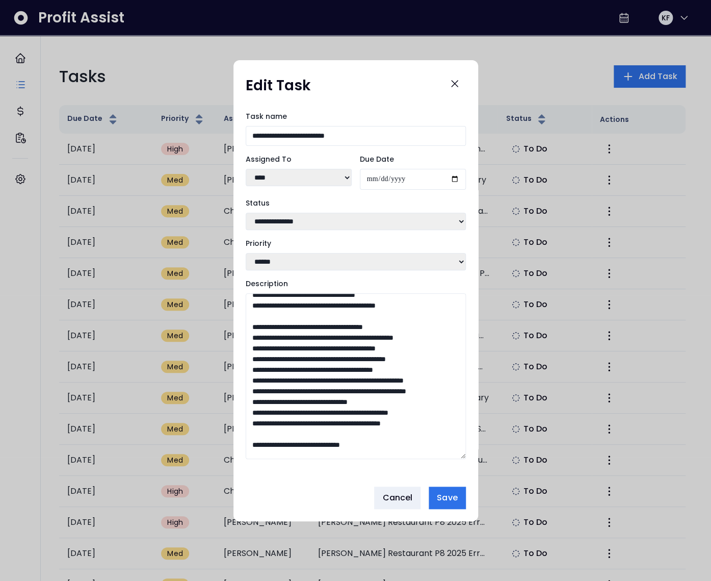
scroll to position [302, 0]
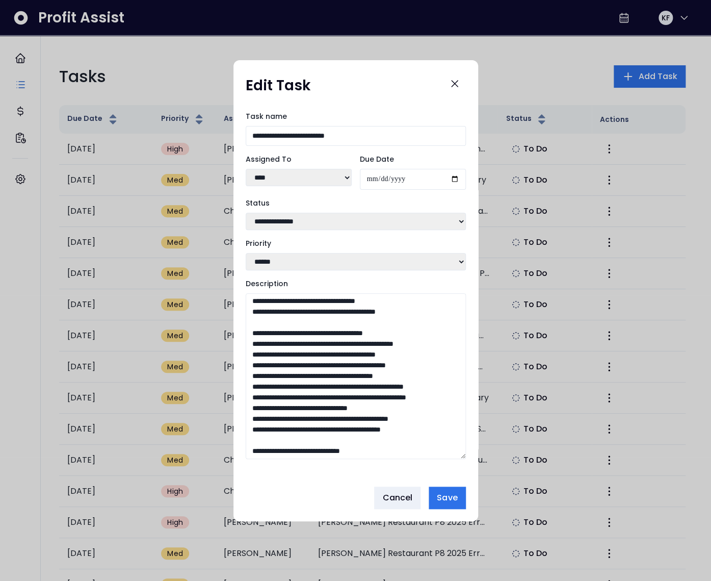
drag, startPoint x: 287, startPoint y: 332, endPoint x: 275, endPoint y: 327, distance: 12.3
click at [275, 327] on textarea "Description" at bounding box center [356, 376] width 220 height 166
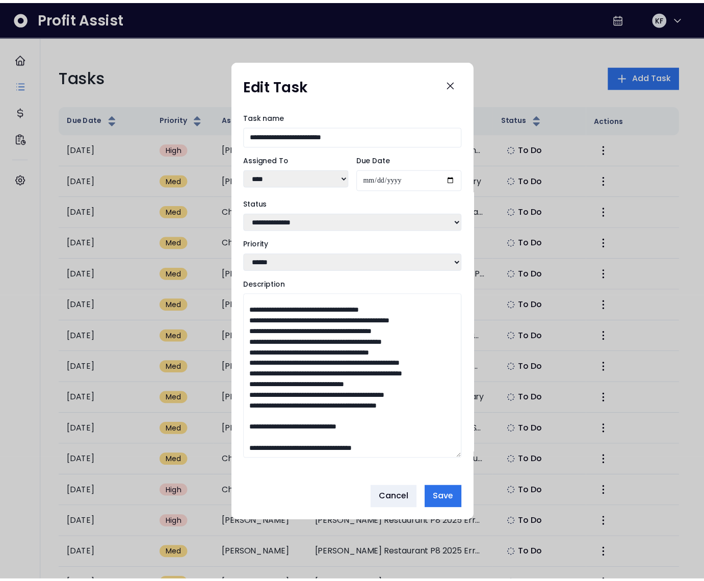
scroll to position [443, 0]
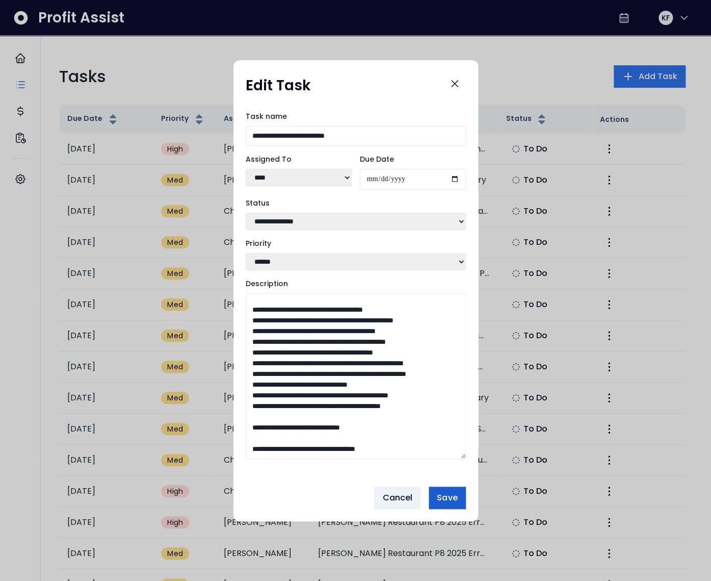
click at [443, 497] on span "Save" at bounding box center [447, 498] width 20 height 12
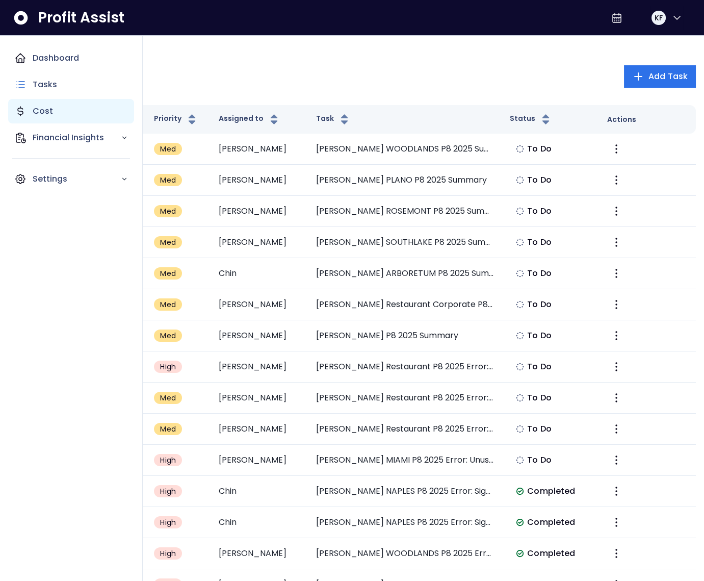
click at [31, 107] on div "Cost" at bounding box center [71, 111] width 126 height 24
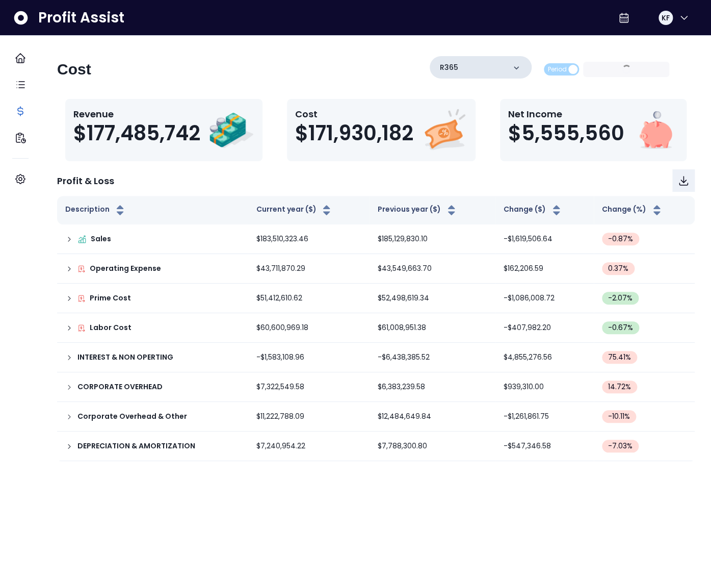
click at [472, 66] on div "R365" at bounding box center [481, 67] width 102 height 22
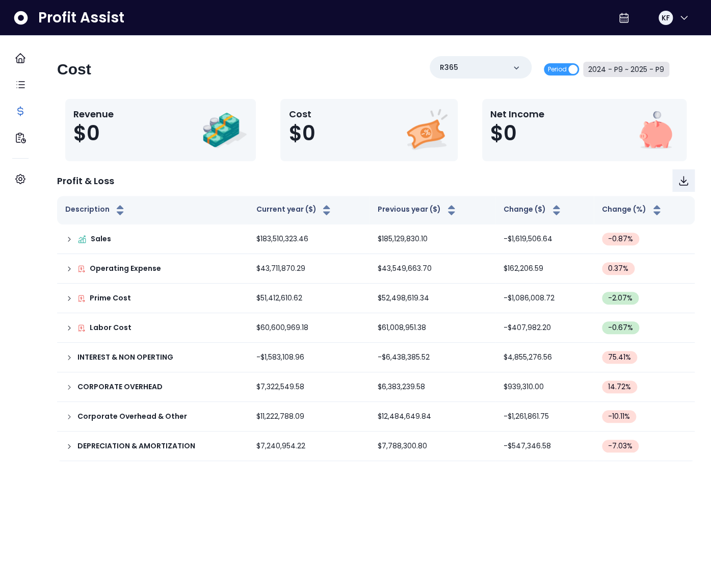
click at [643, 65] on button "2024 - P9 ~ 2025 - P9" at bounding box center [626, 69] width 86 height 15
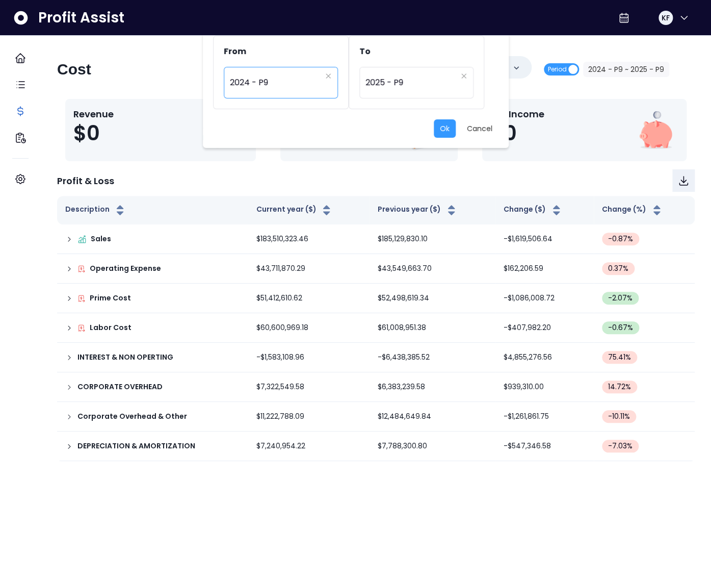
click at [287, 88] on span "2024 - P9" at bounding box center [275, 82] width 91 height 23
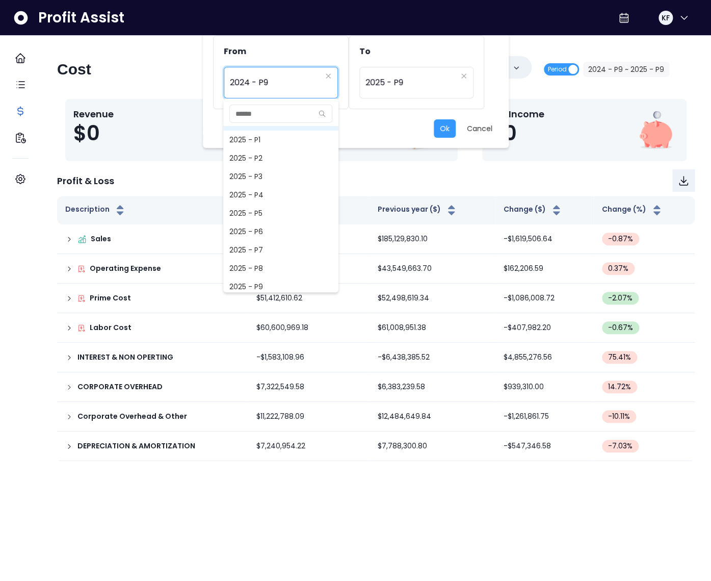
scroll to position [757, 0]
click at [258, 170] on span "2025 - P8" at bounding box center [280, 167] width 115 height 18
type input "*********"
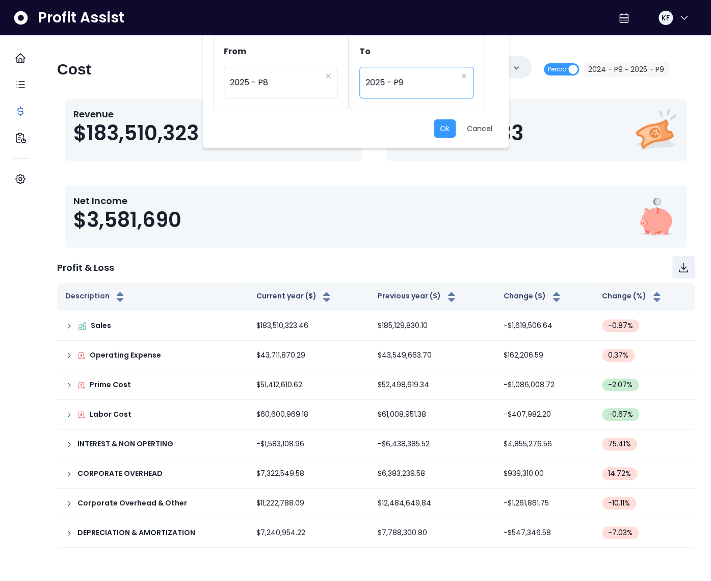
click at [378, 84] on span "2025 - P9" at bounding box center [411, 82] width 91 height 23
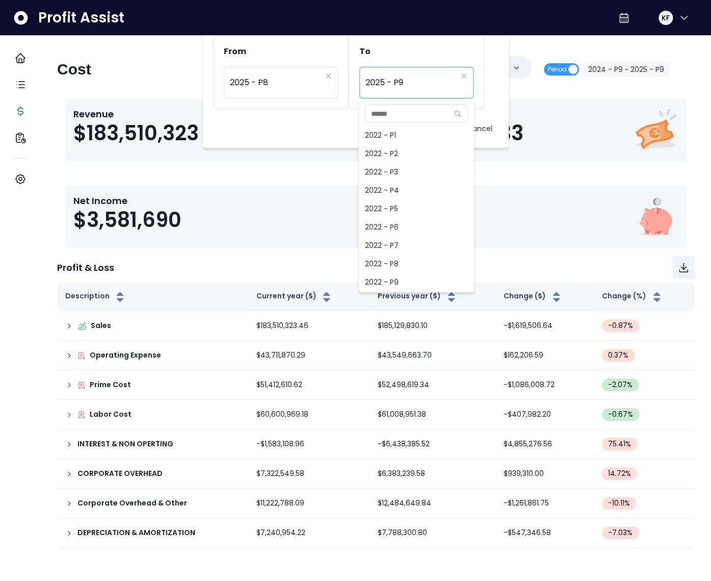
scroll to position [660, 0]
click at [388, 260] on span "2025 - P8" at bounding box center [416, 264] width 115 height 18
type input "*********"
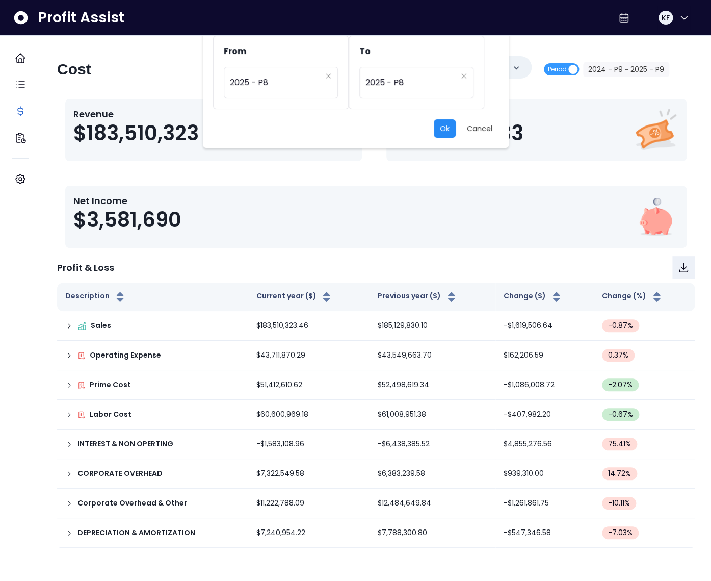
click at [442, 130] on button "Ok" at bounding box center [445, 128] width 22 height 18
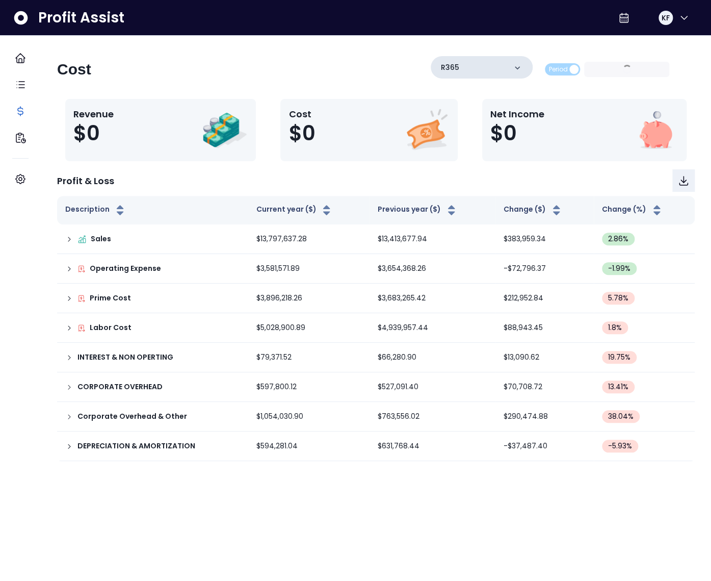
click at [463, 70] on div "R365" at bounding box center [482, 67] width 102 height 22
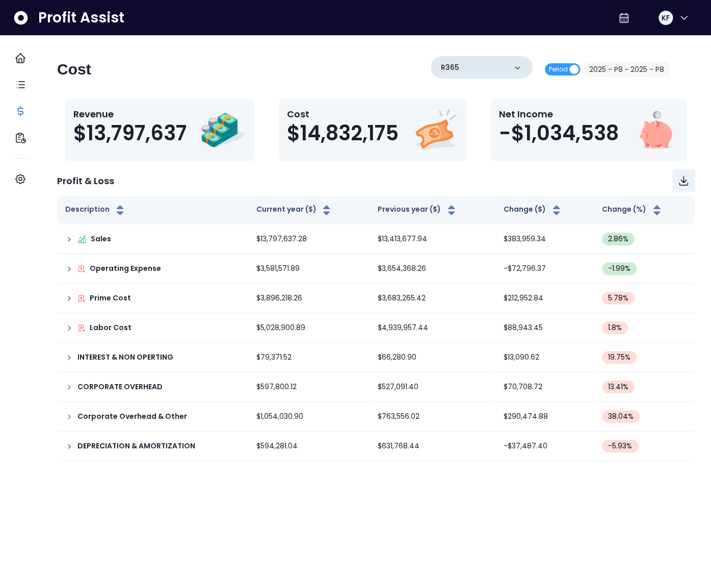
click at [468, 75] on div "R365" at bounding box center [482, 67] width 102 height 22
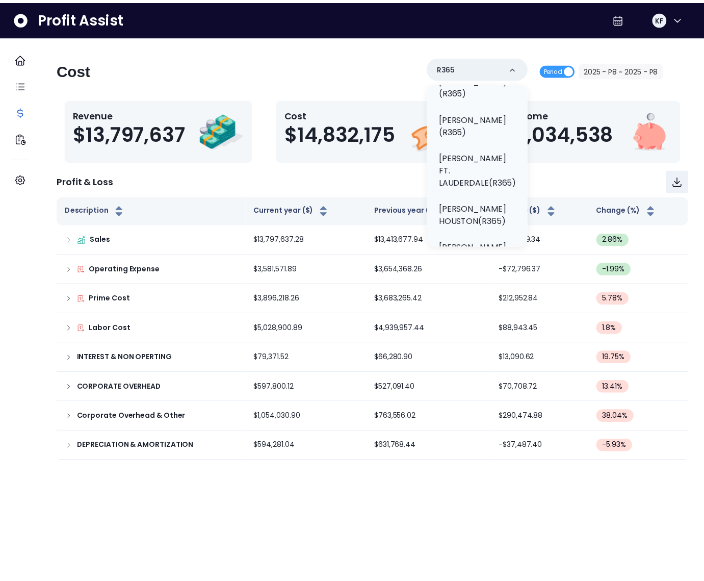
scroll to position [356, 0]
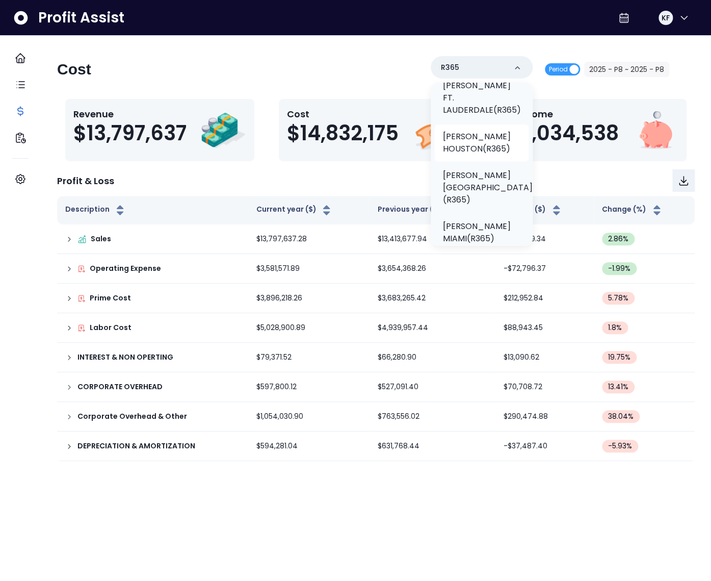
click at [468, 131] on p "[PERSON_NAME] HOUSTON(R365)" at bounding box center [482, 143] width 78 height 24
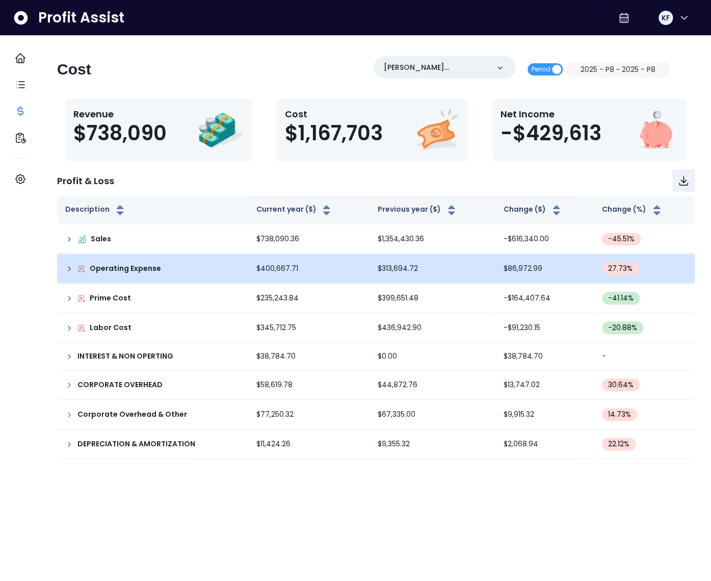
click at [73, 267] on icon at bounding box center [69, 269] width 8 height 8
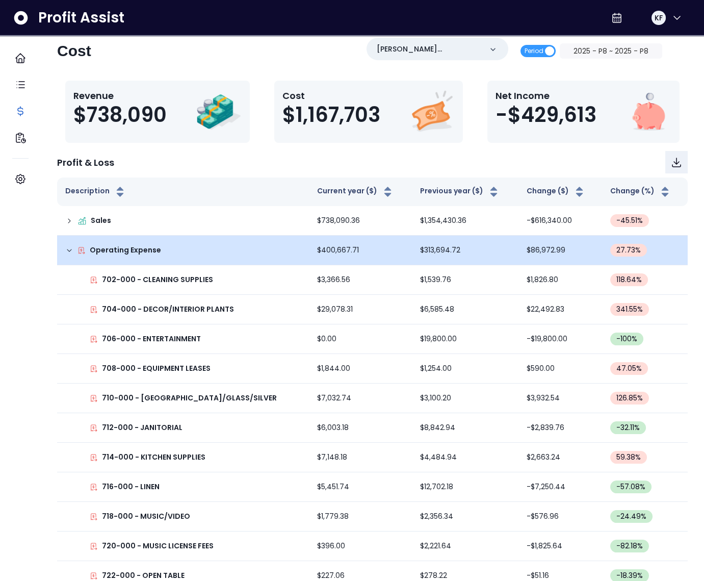
scroll to position [0, 0]
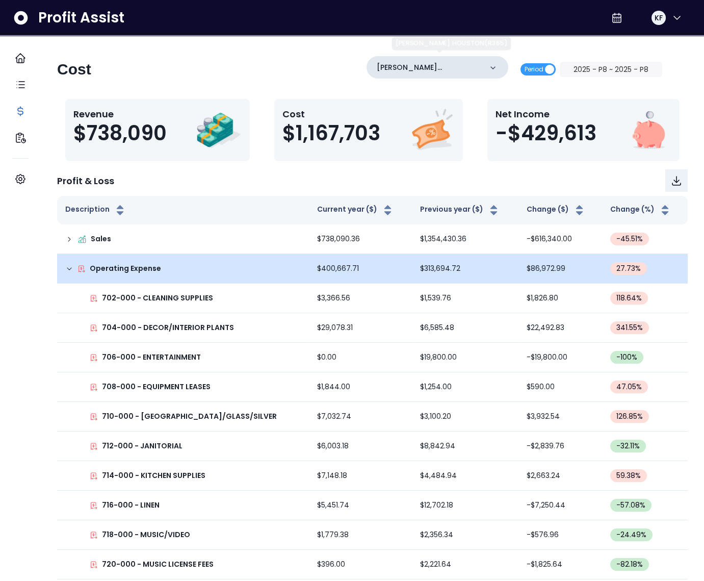
click at [440, 58] on div "[PERSON_NAME] HOUSTON(R365)" at bounding box center [438, 67] width 142 height 22
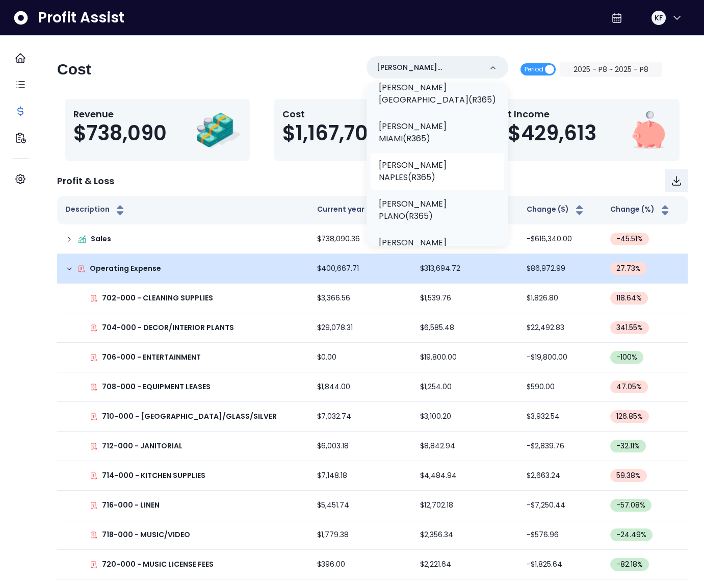
scroll to position [388, 0]
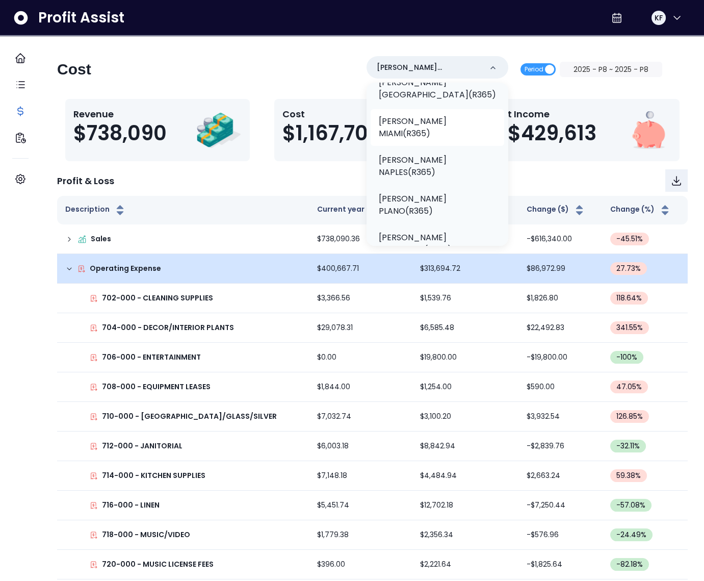
click at [429, 140] on p "[PERSON_NAME] MIAMI(R365)" at bounding box center [437, 127] width 117 height 24
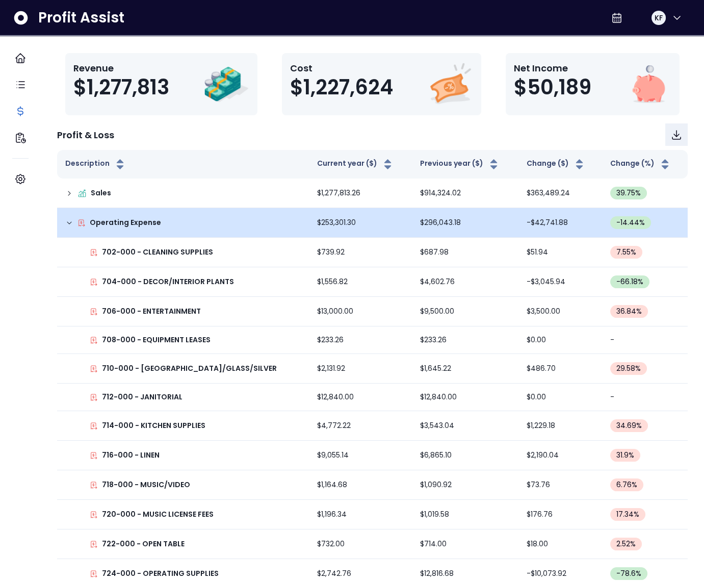
scroll to position [0, 0]
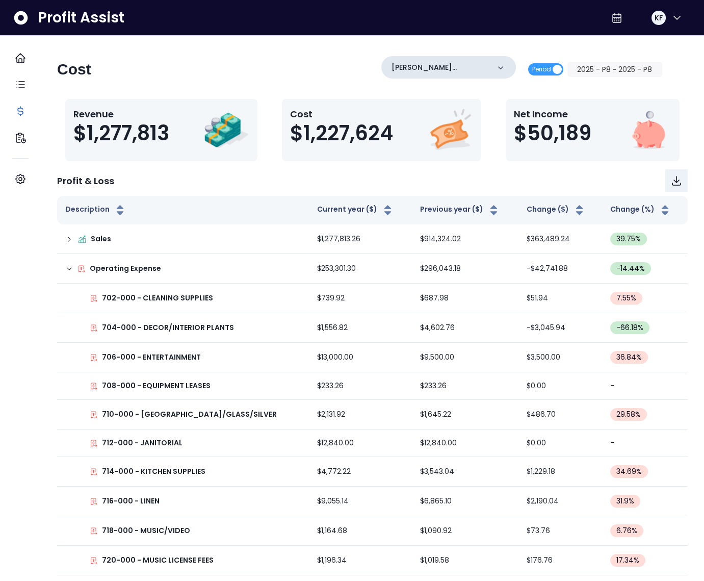
click at [460, 60] on div "[PERSON_NAME] MIAMI(R365)" at bounding box center [448, 67] width 135 height 22
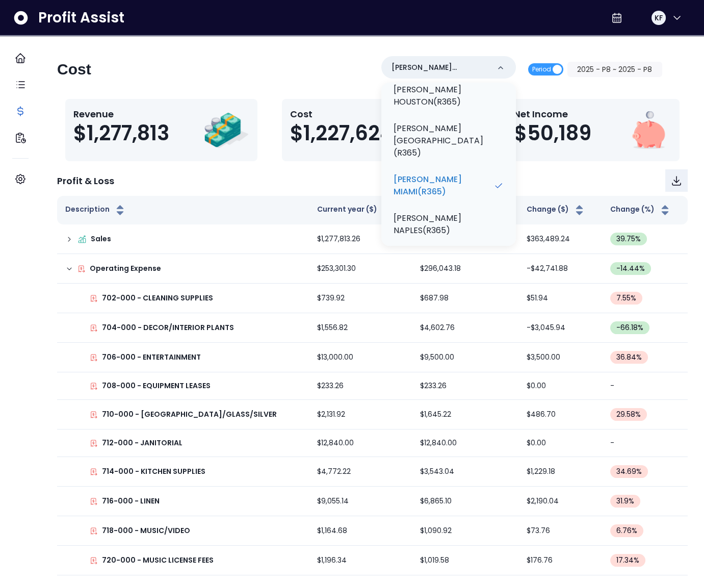
scroll to position [238, 0]
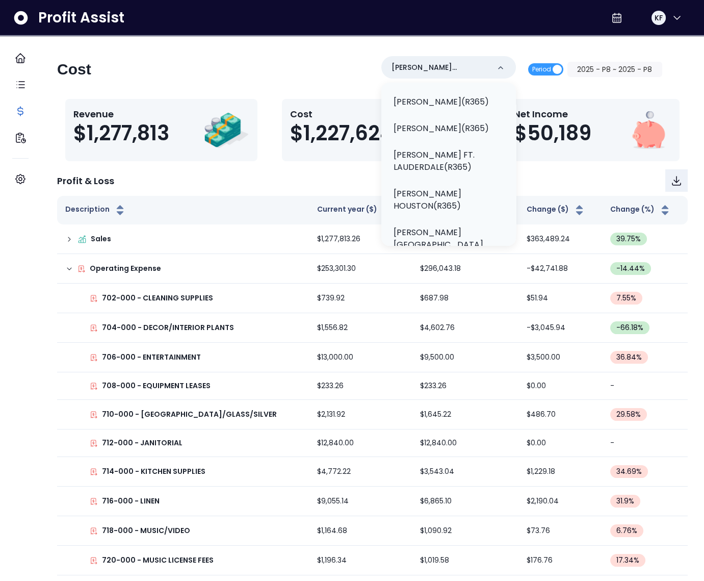
click at [305, 175] on div "Profit & Loss" at bounding box center [372, 180] width 631 height 22
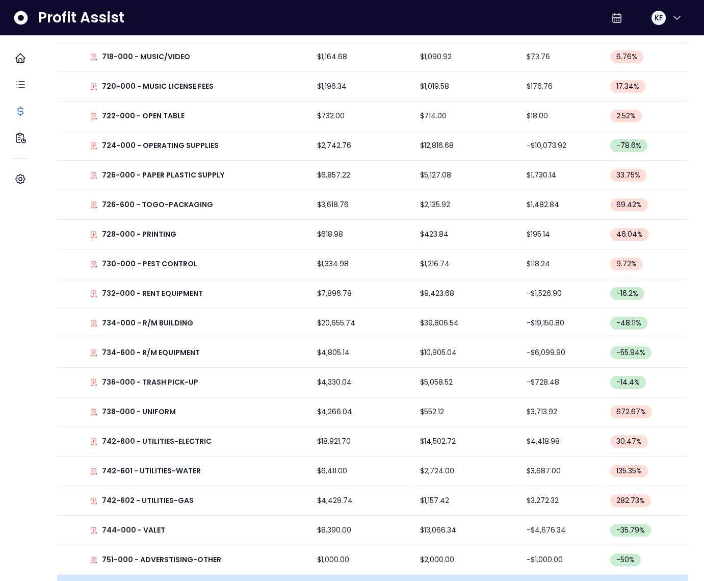
scroll to position [715, 0]
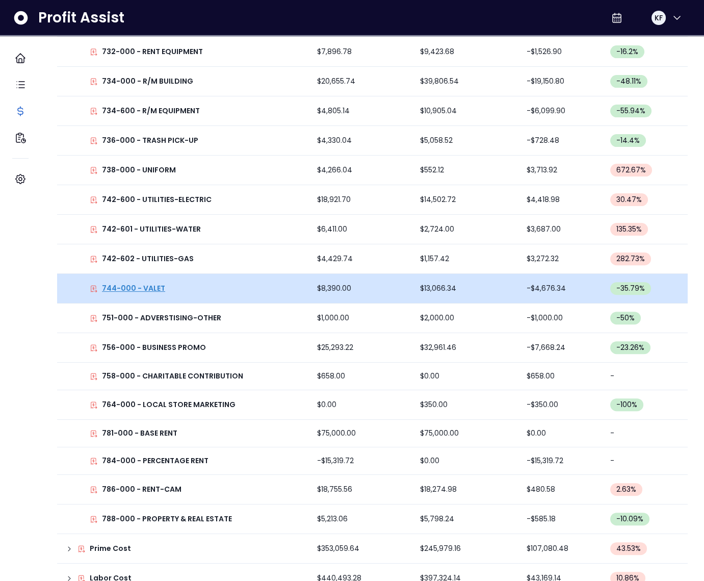
click at [144, 288] on p "744-000 - VALET" at bounding box center [133, 288] width 63 height 11
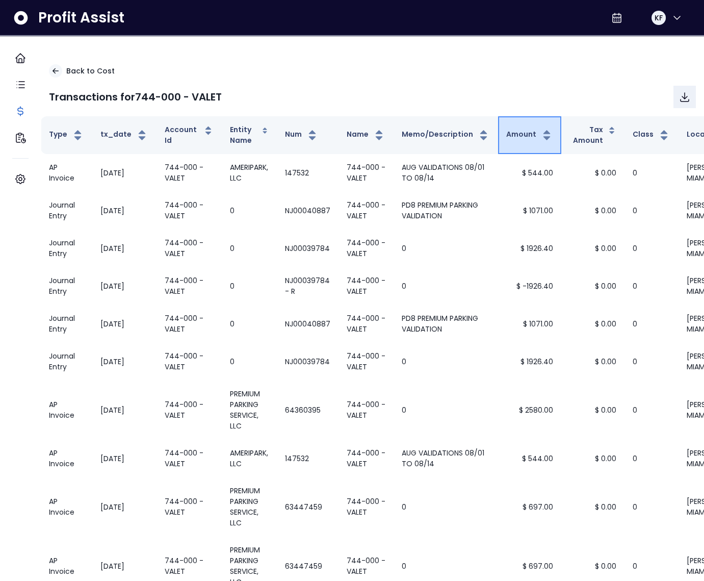
click at [510, 133] on button "Amount" at bounding box center [529, 135] width 47 height 12
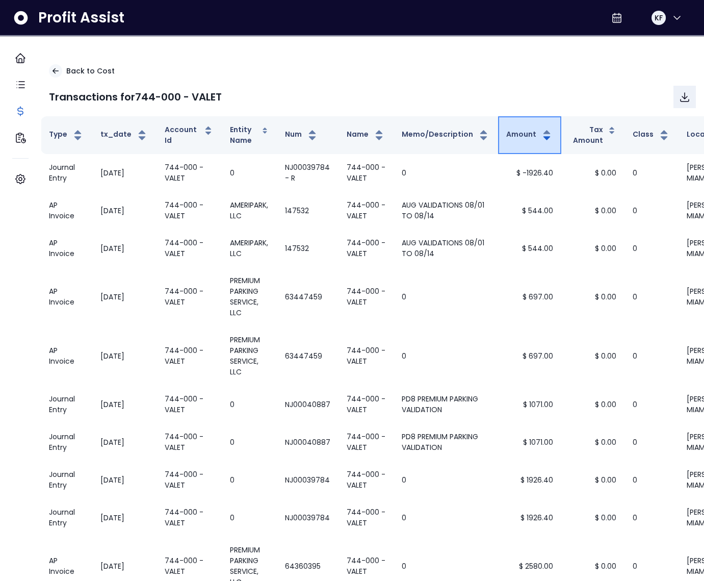
click at [510, 133] on button "Amount" at bounding box center [529, 135] width 47 height 12
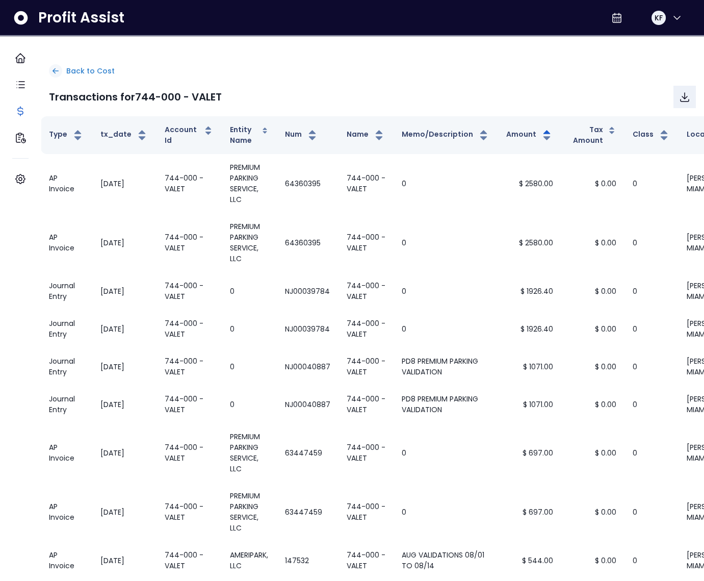
click at [92, 71] on p "Back to Cost" at bounding box center [90, 71] width 48 height 11
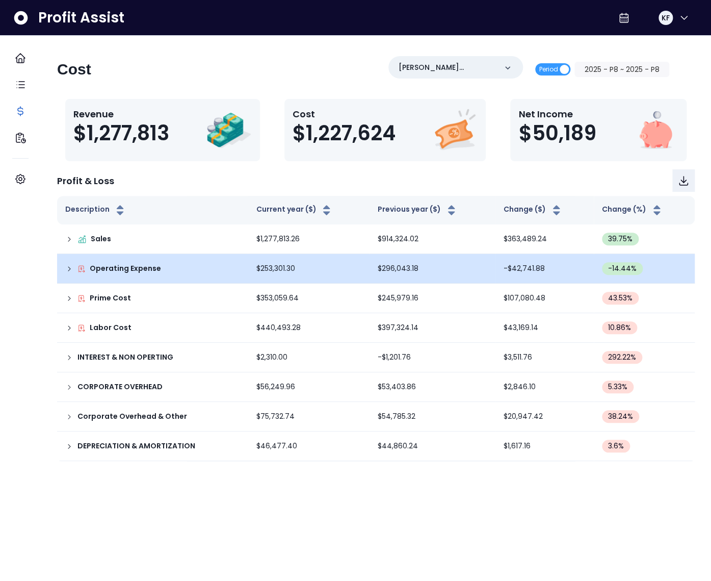
click at [73, 272] on icon at bounding box center [69, 269] width 8 height 8
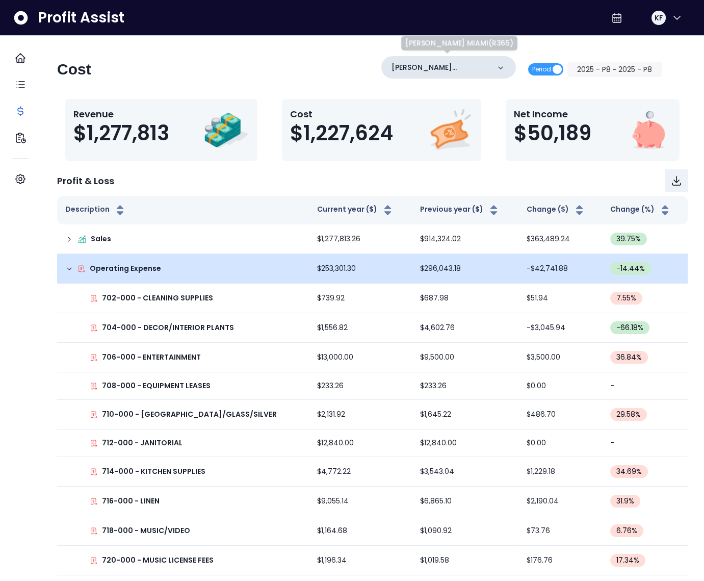
click at [448, 68] on p "[PERSON_NAME] MIAMI(R365)" at bounding box center [441, 67] width 98 height 11
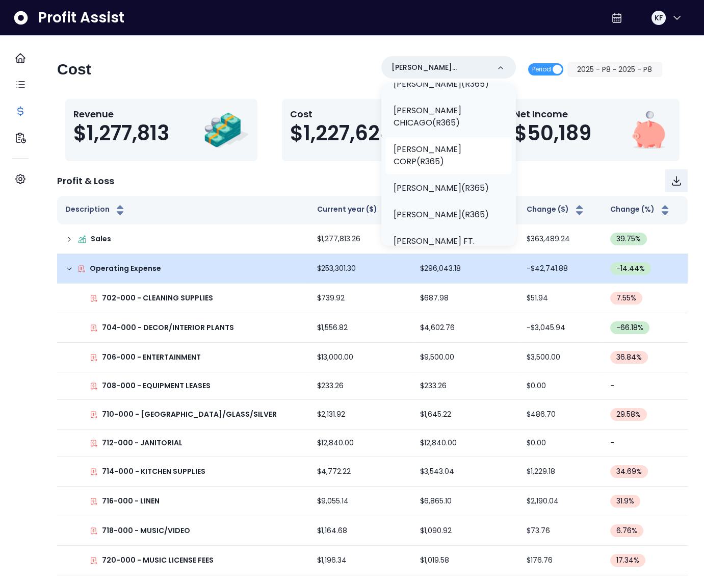
scroll to position [153, 0]
click at [457, 166] on p "[PERSON_NAME] CORP(R365)" at bounding box center [449, 154] width 110 height 24
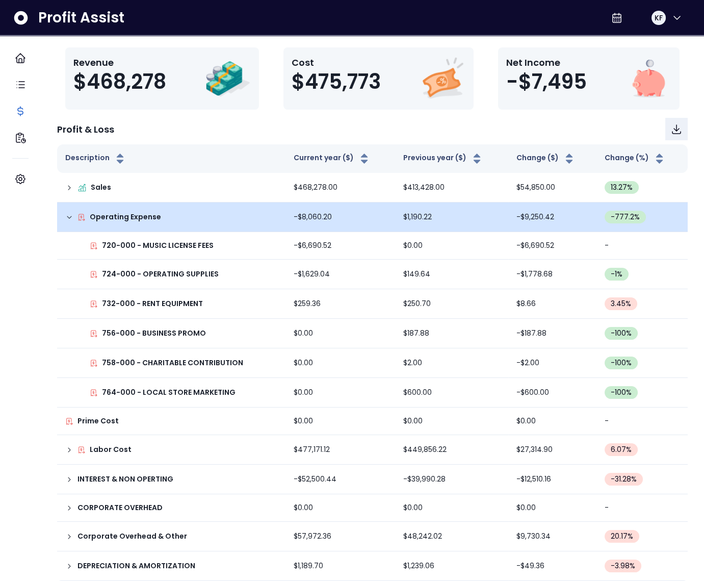
scroll to position [61, 0]
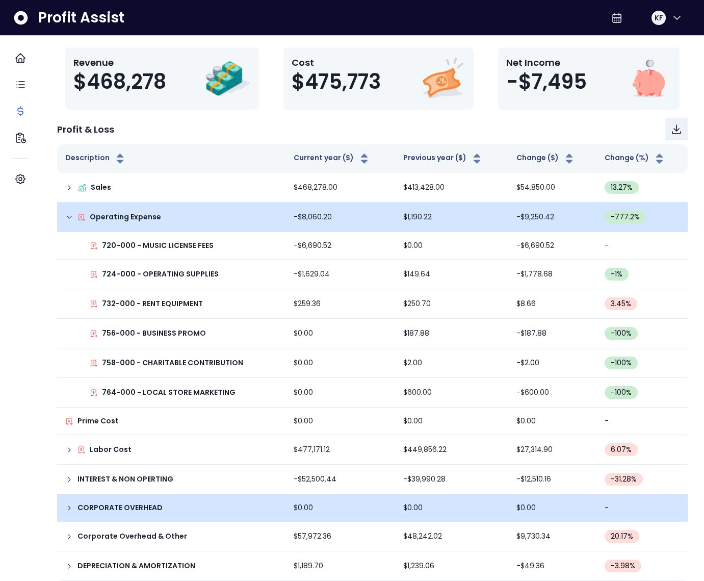
click at [73, 504] on icon at bounding box center [69, 508] width 8 height 8
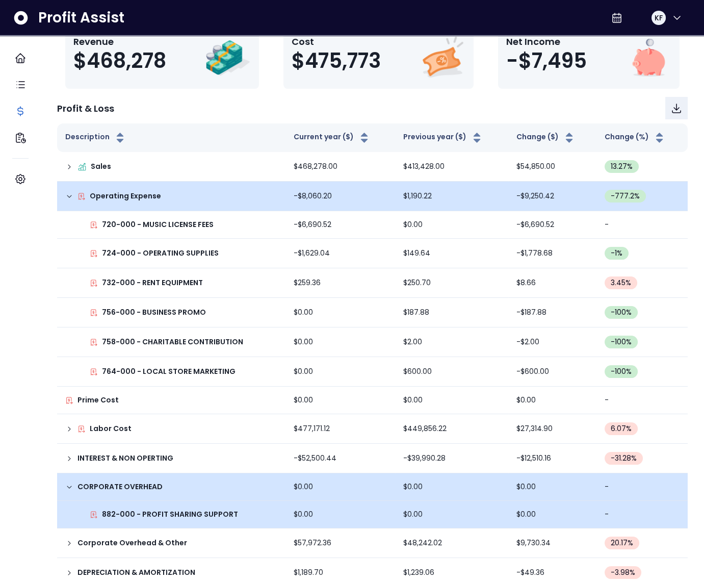
scroll to position [88, 0]
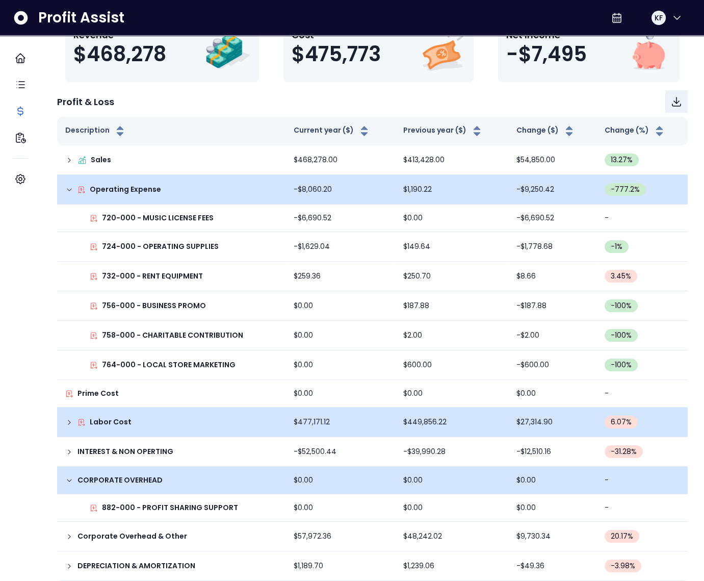
click at [73, 418] on icon at bounding box center [69, 422] width 8 height 8
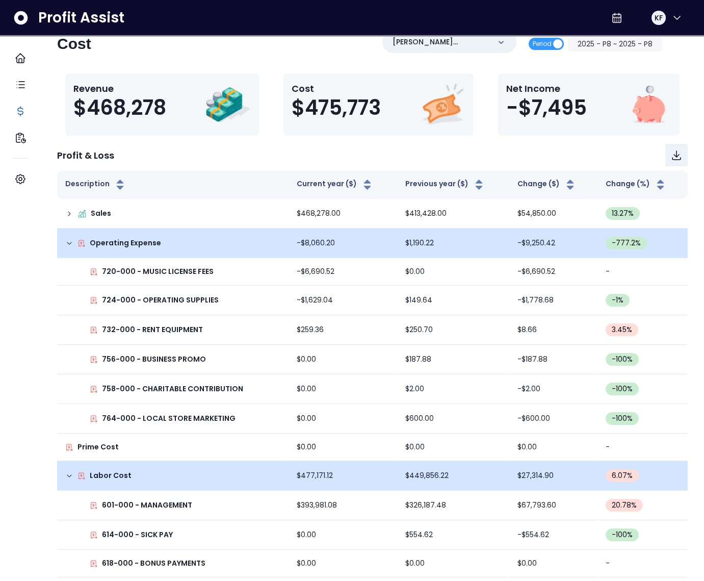
scroll to position [0, 0]
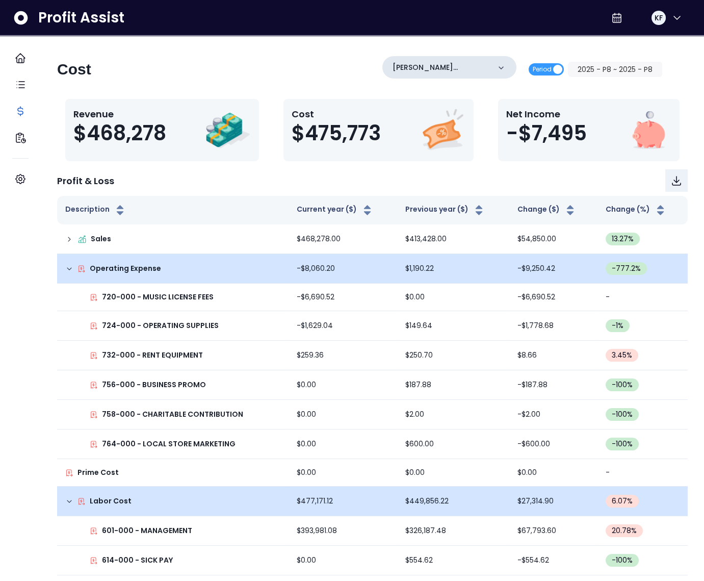
click at [458, 68] on p "[PERSON_NAME] CORP(R365)" at bounding box center [441, 67] width 97 height 11
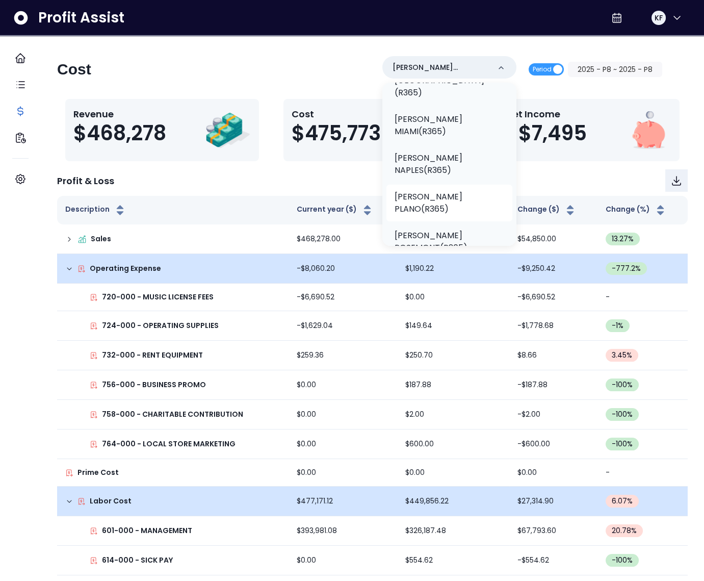
scroll to position [413, 0]
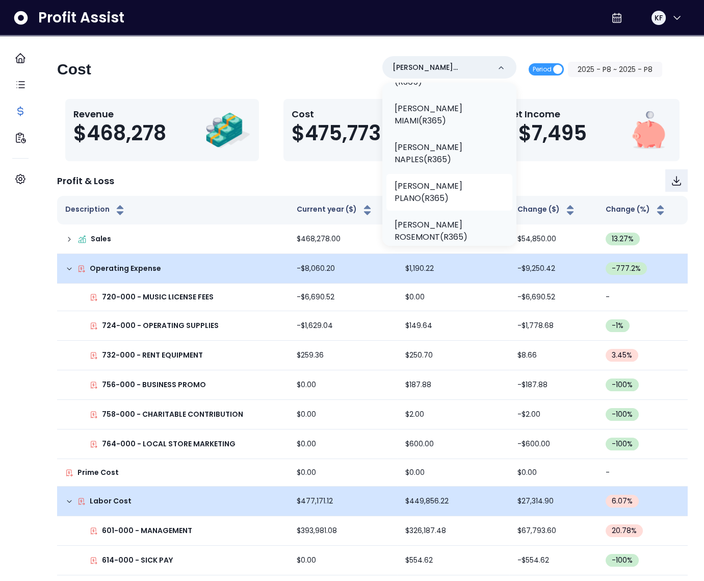
click at [440, 204] on p "[PERSON_NAME] PLANO(R365)" at bounding box center [450, 192] width 110 height 24
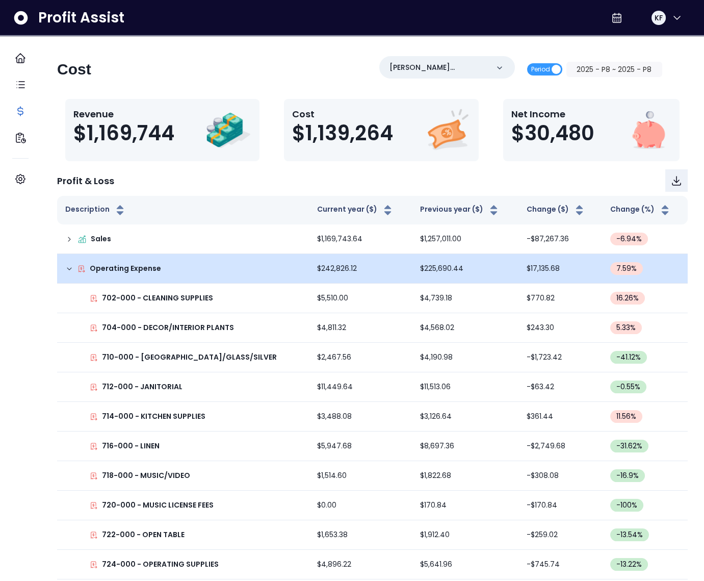
click at [73, 266] on td "Operating Expense" at bounding box center [183, 269] width 252 height 30
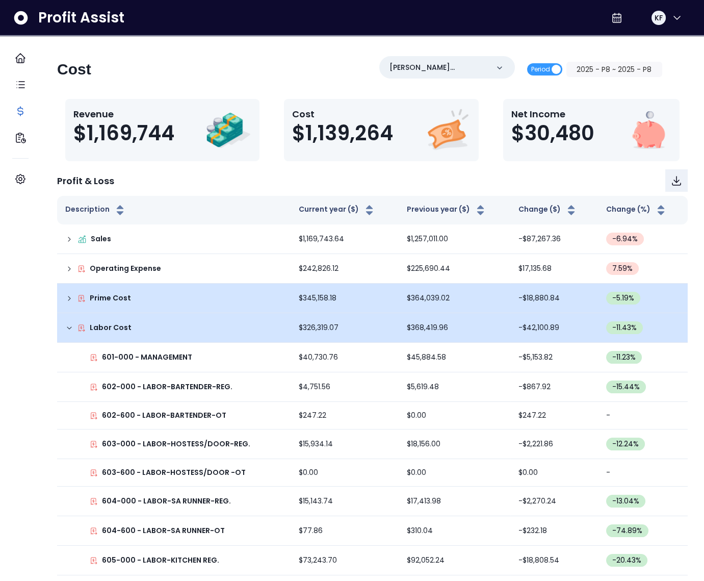
click at [73, 296] on icon at bounding box center [69, 298] width 8 height 8
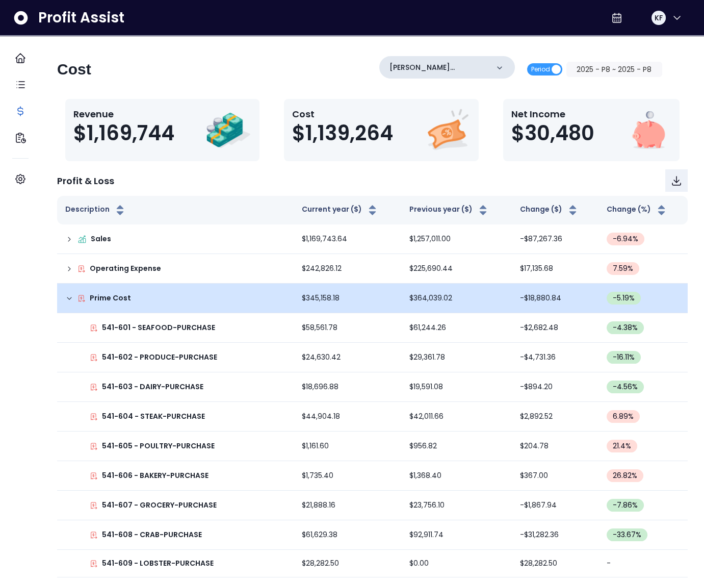
click at [453, 72] on div "[PERSON_NAME] PLANO(R365)" at bounding box center [447, 67] width 136 height 22
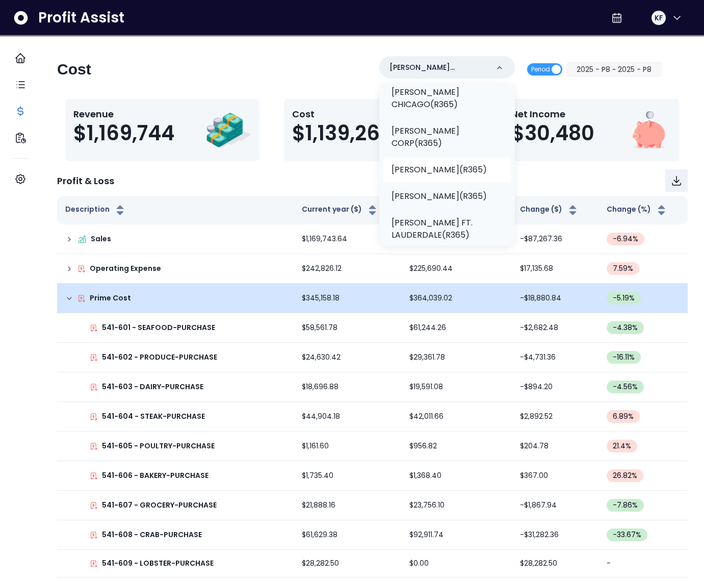
scroll to position [177, 0]
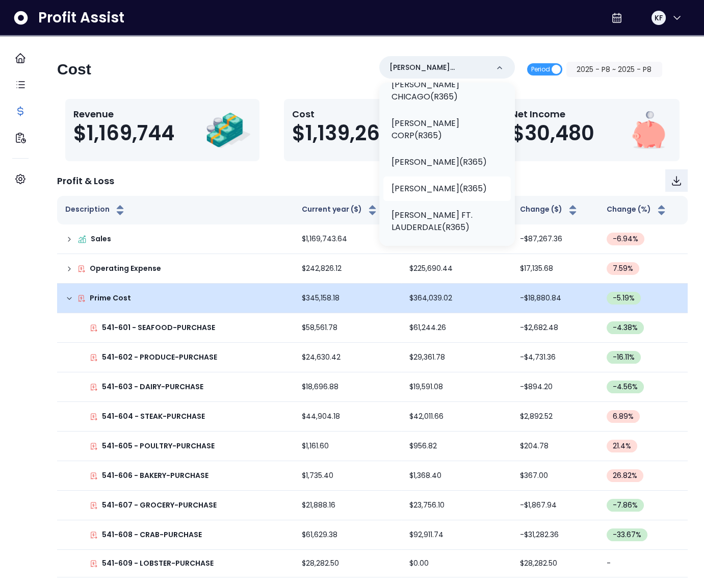
click at [451, 195] on p "[PERSON_NAME](R365)" at bounding box center [439, 189] width 95 height 12
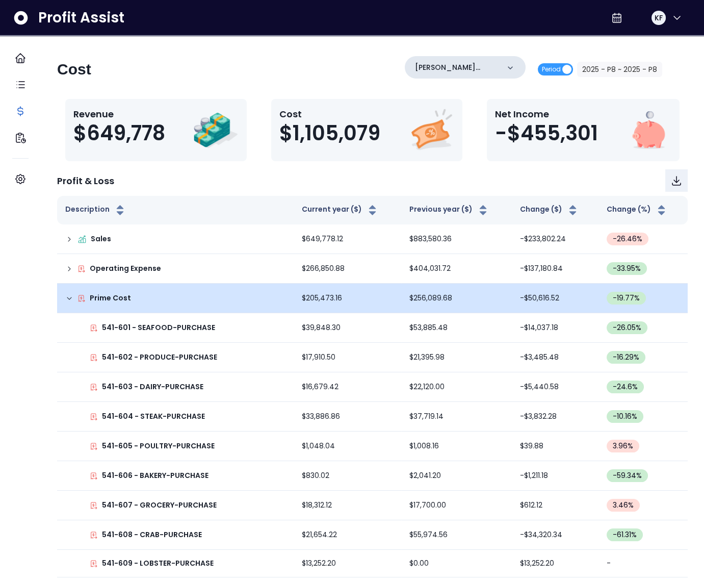
click at [476, 59] on div "[PERSON_NAME](R365)" at bounding box center [465, 67] width 121 height 22
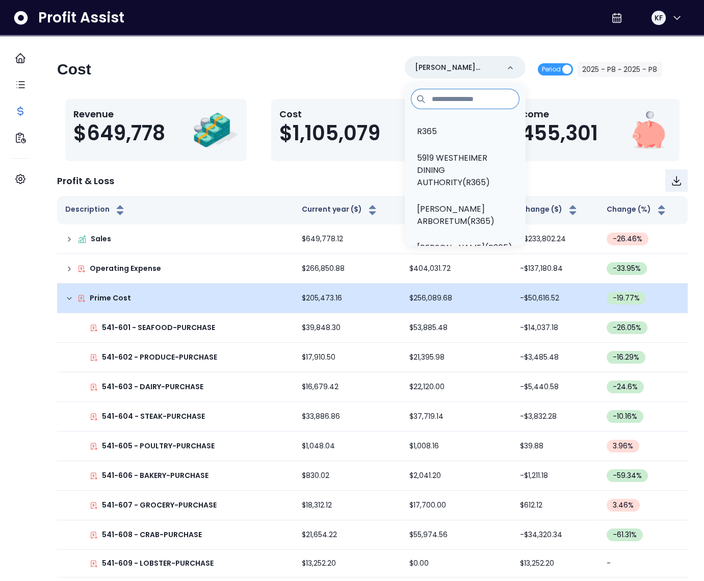
click at [448, 99] on input at bounding box center [465, 99] width 109 height 20
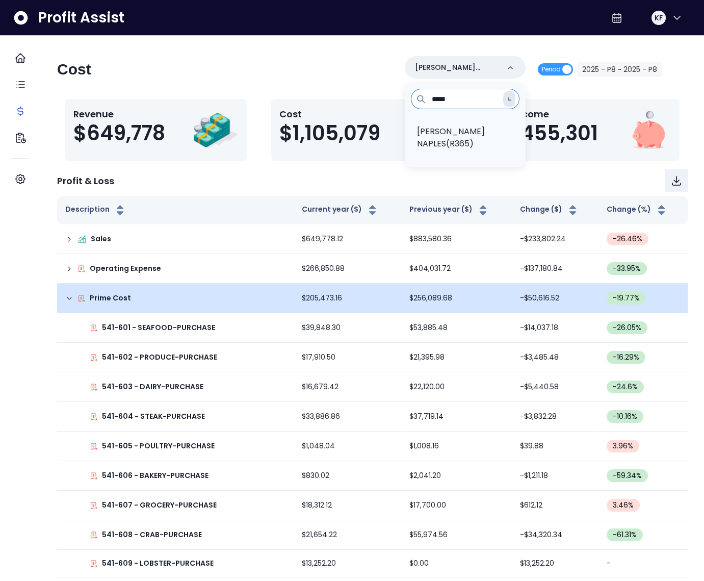
type input "*****"
click at [459, 143] on p "[PERSON_NAME] NAPLES(R365)" at bounding box center [465, 137] width 96 height 24
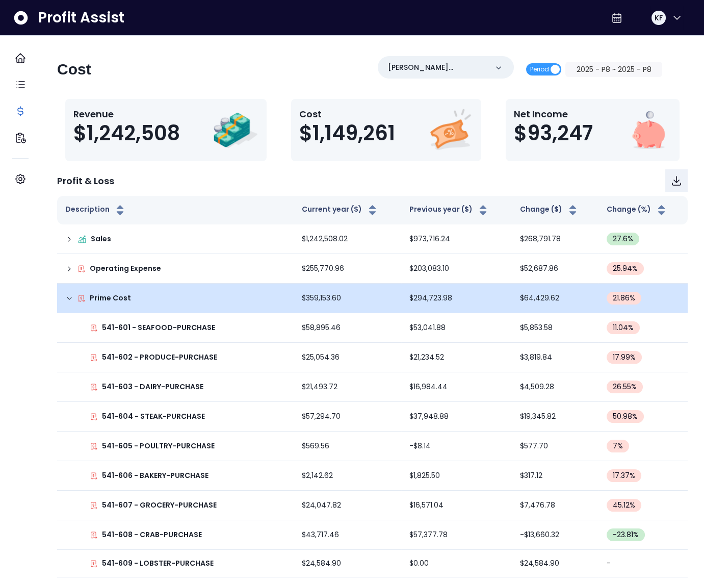
click at [73, 268] on icon at bounding box center [69, 269] width 8 height 8
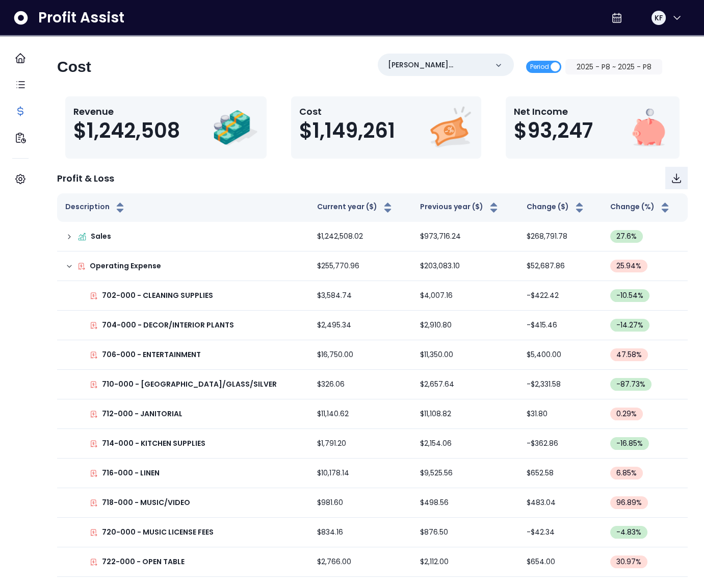
scroll to position [0, 0]
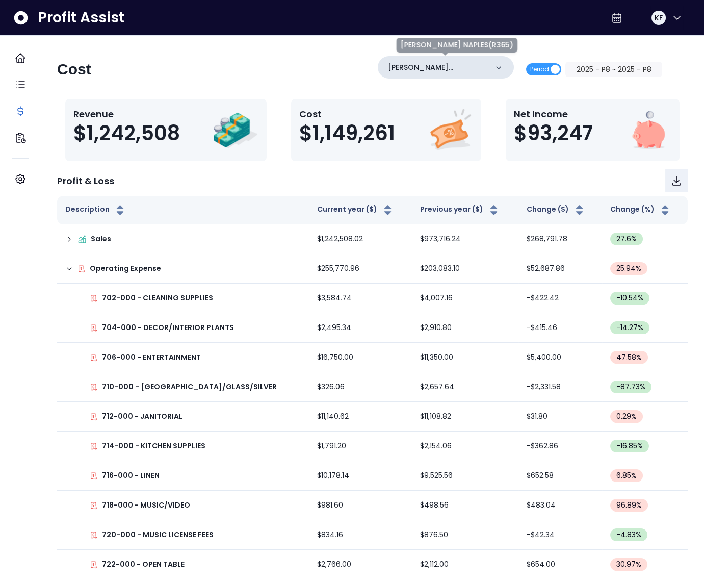
click at [443, 64] on p "[PERSON_NAME] NAPLES(R365)" at bounding box center [437, 67] width 99 height 11
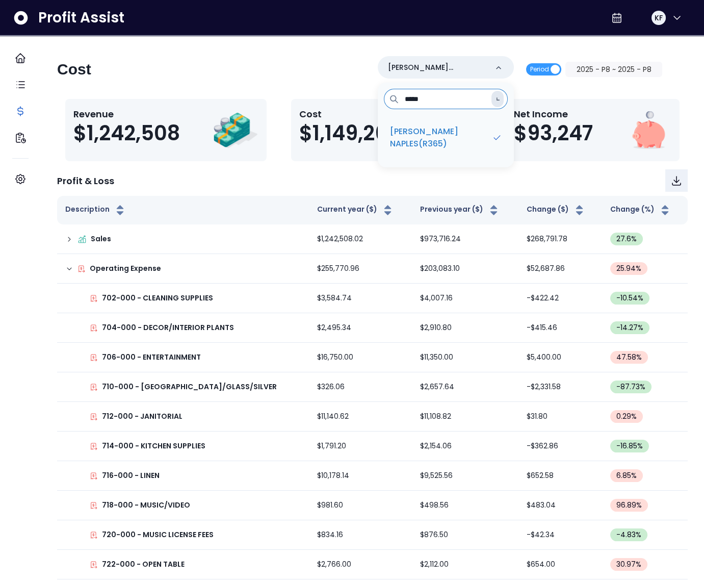
click at [444, 103] on input "*****" at bounding box center [446, 99] width 124 height 20
type input "**"
click at [442, 132] on p "[PERSON_NAME](R365)" at bounding box center [437, 131] width 95 height 12
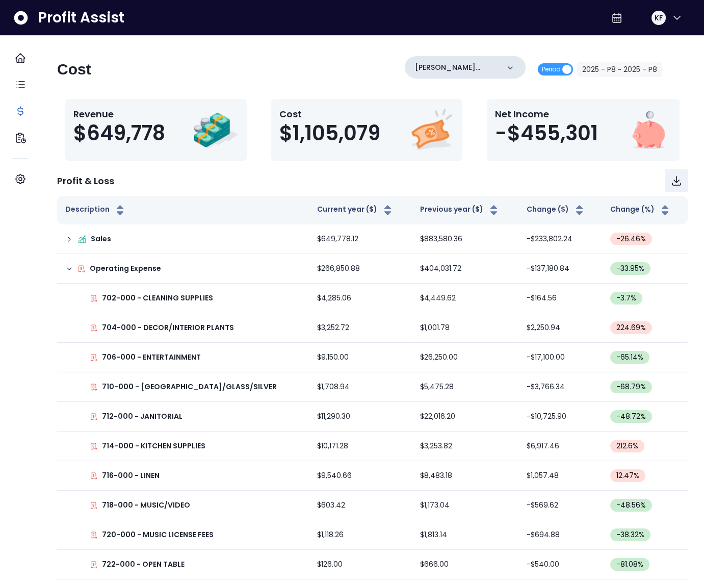
click at [467, 68] on p "[PERSON_NAME](R365)" at bounding box center [457, 67] width 84 height 11
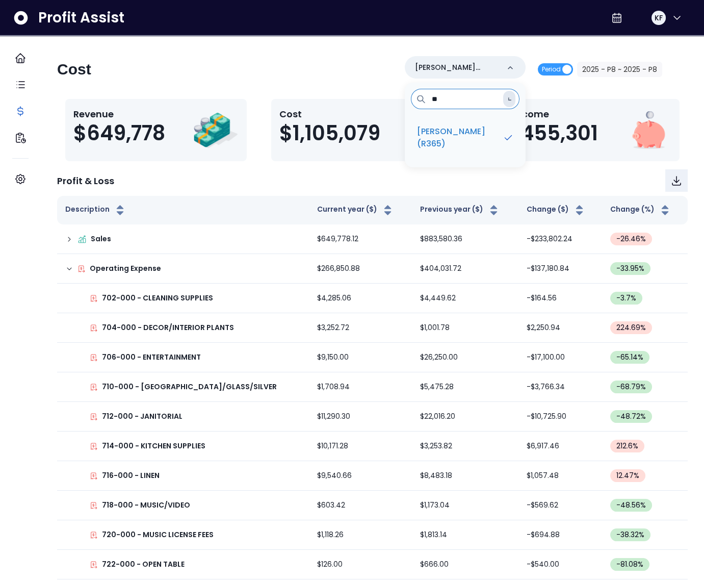
click at [439, 97] on input "**" at bounding box center [465, 99] width 109 height 20
type input "******"
click at [443, 141] on p "[PERSON_NAME] NAPLES(R365)" at bounding box center [465, 137] width 96 height 24
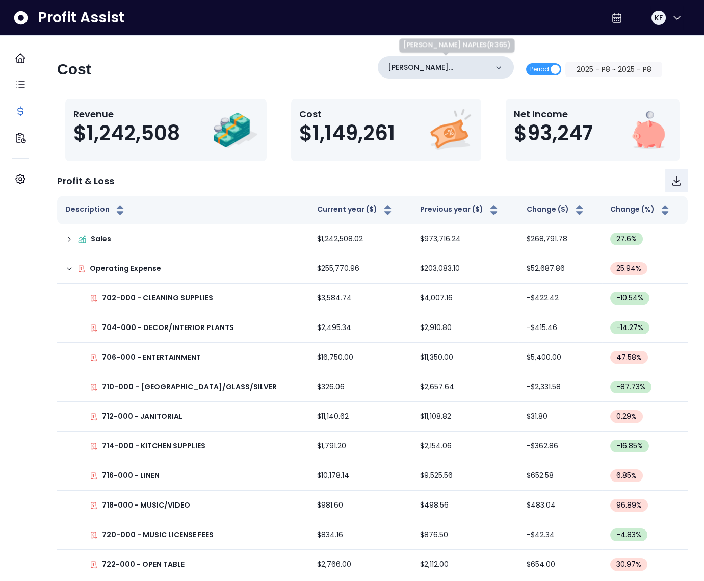
click at [451, 78] on div "[PERSON_NAME] NAPLES(R365) Period 2025 - P8 ~ 2025 - P8" at bounding box center [520, 69] width 285 height 27
click at [458, 67] on p "[PERSON_NAME] NAPLES(R365)" at bounding box center [437, 67] width 99 height 11
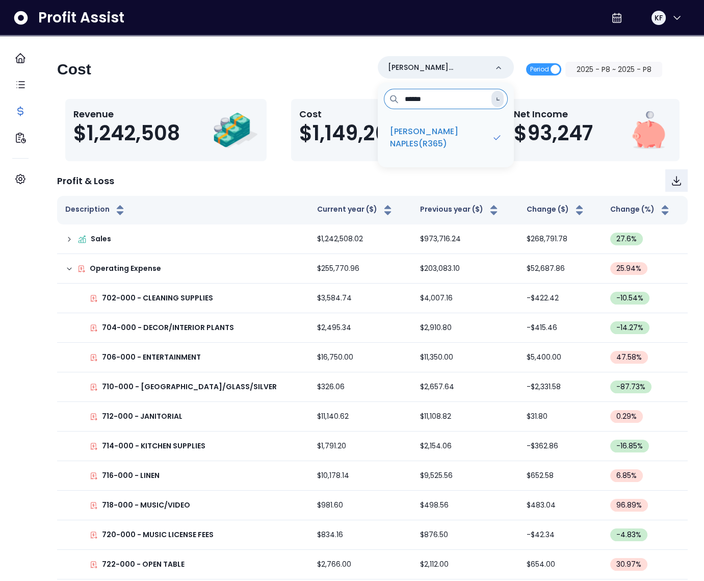
click at [450, 99] on input "******" at bounding box center [446, 99] width 124 height 20
click at [450, 98] on input "******" at bounding box center [446, 99] width 124 height 20
type input "*****"
click at [447, 129] on p "[PERSON_NAME] MIAMI(R365)" at bounding box center [446, 137] width 112 height 24
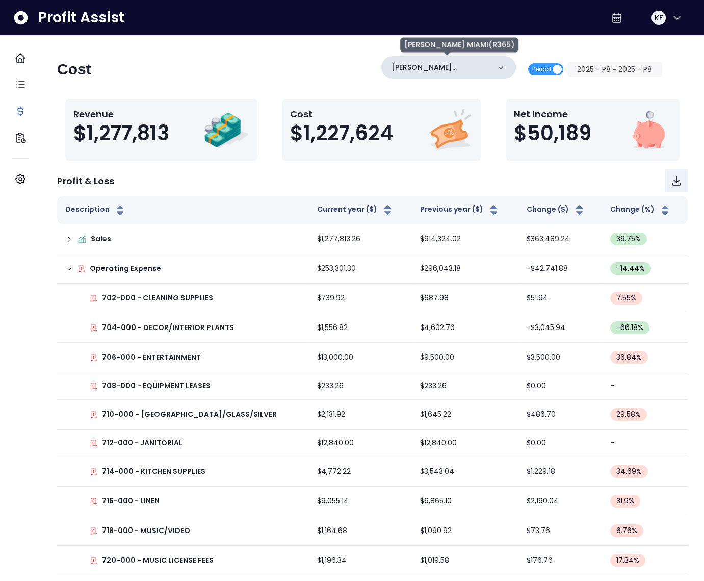
click at [442, 69] on p "[PERSON_NAME] MIAMI(R365)" at bounding box center [441, 67] width 98 height 11
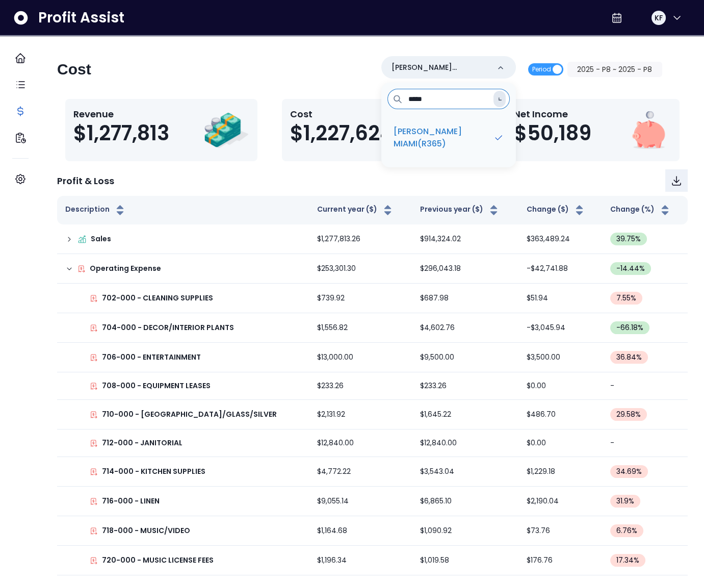
click at [432, 94] on input "*****" at bounding box center [449, 99] width 122 height 20
type input "****"
click at [450, 133] on p "[PERSON_NAME] CORP(R365)" at bounding box center [449, 137] width 110 height 24
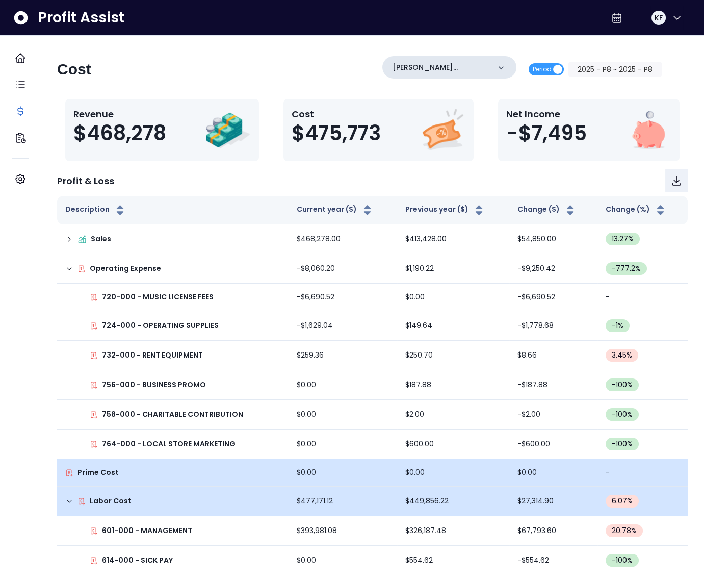
click at [424, 59] on div "[PERSON_NAME] CORP(R365)" at bounding box center [449, 67] width 134 height 22
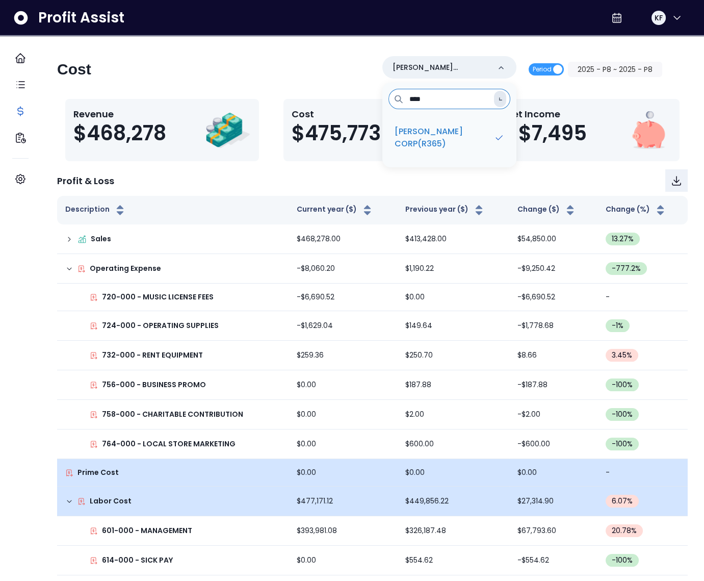
click at [449, 106] on input "****" at bounding box center [450, 99] width 122 height 20
type input "*******"
click at [451, 125] on p "[PERSON_NAME] HOUSTON(R365)" at bounding box center [450, 137] width 110 height 24
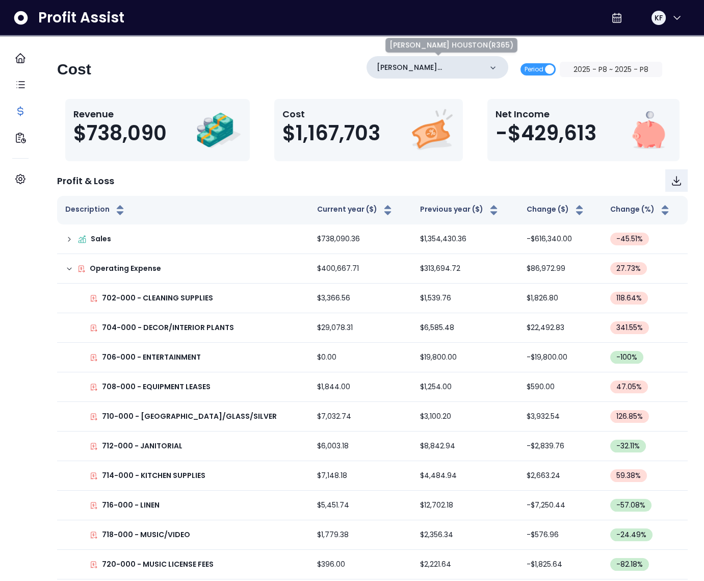
click at [449, 71] on p "[PERSON_NAME] HOUSTON(R365)" at bounding box center [429, 67] width 105 height 11
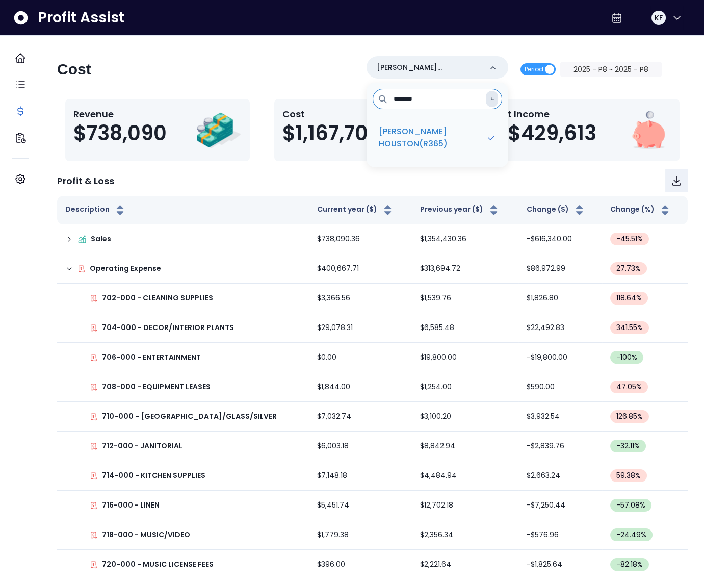
click at [443, 102] on input "*******" at bounding box center [438, 99] width 130 height 20
type input "*****"
click at [444, 136] on p "[PERSON_NAME] PLANO(R365)" at bounding box center [437, 137] width 117 height 24
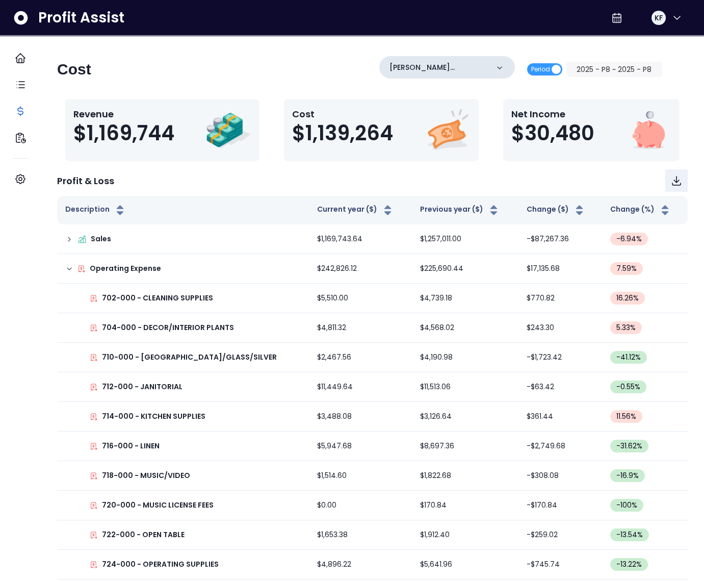
click at [464, 68] on p "[PERSON_NAME] PLANO(R365)" at bounding box center [439, 67] width 99 height 11
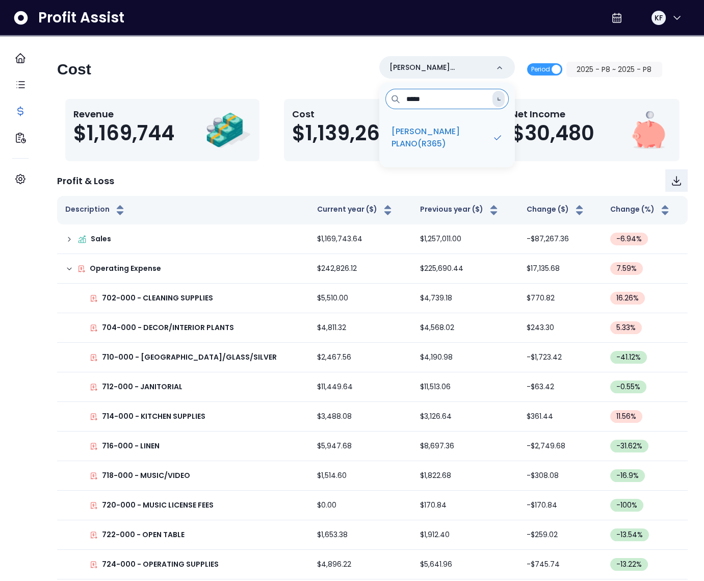
click at [446, 98] on input "*****" at bounding box center [447, 99] width 123 height 20
type input "*****"
click at [448, 134] on p "[PERSON_NAME] ROSEMONT(R365)" at bounding box center [447, 137] width 111 height 24
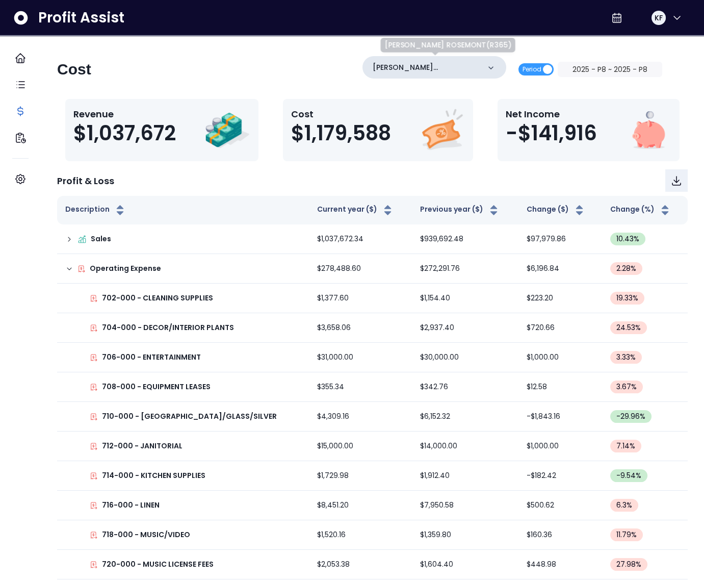
click at [463, 62] on p "[PERSON_NAME] ROSEMONT(R365)" at bounding box center [426, 67] width 107 height 11
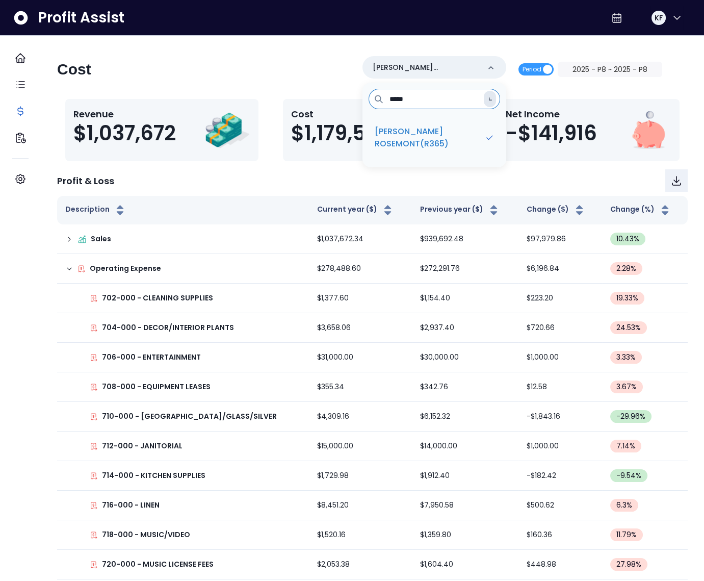
click at [455, 103] on input "*****" at bounding box center [435, 99] width 132 height 20
click at [492, 100] on icon at bounding box center [490, 99] width 5 height 5
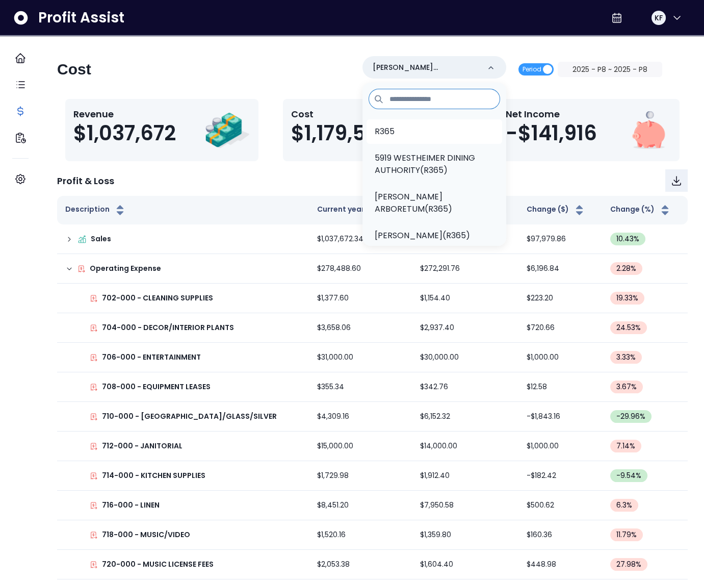
click at [419, 132] on li "R365" at bounding box center [435, 131] width 136 height 24
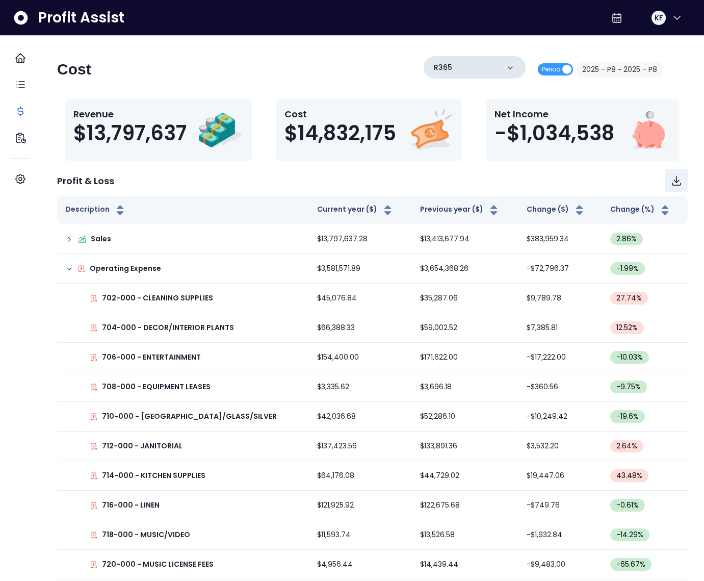
click at [450, 67] on div "R365" at bounding box center [475, 67] width 102 height 22
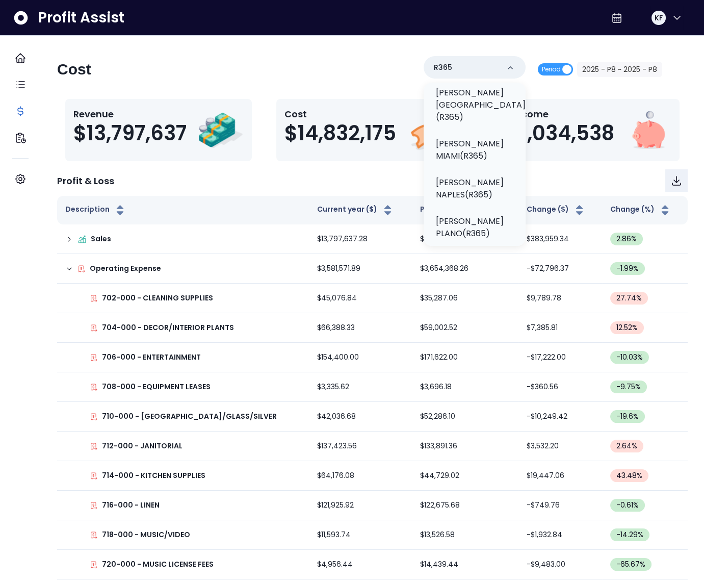
scroll to position [541, 0]
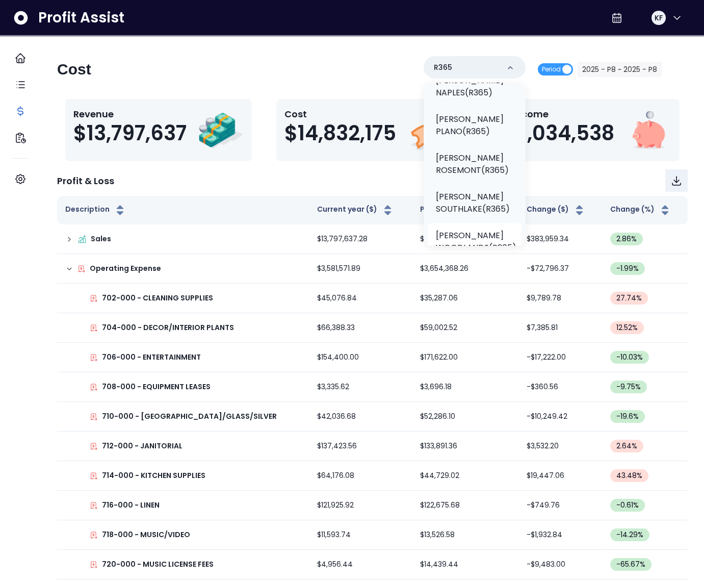
click at [454, 229] on p "[PERSON_NAME] WOODLANDS(R365)" at bounding box center [476, 241] width 81 height 24
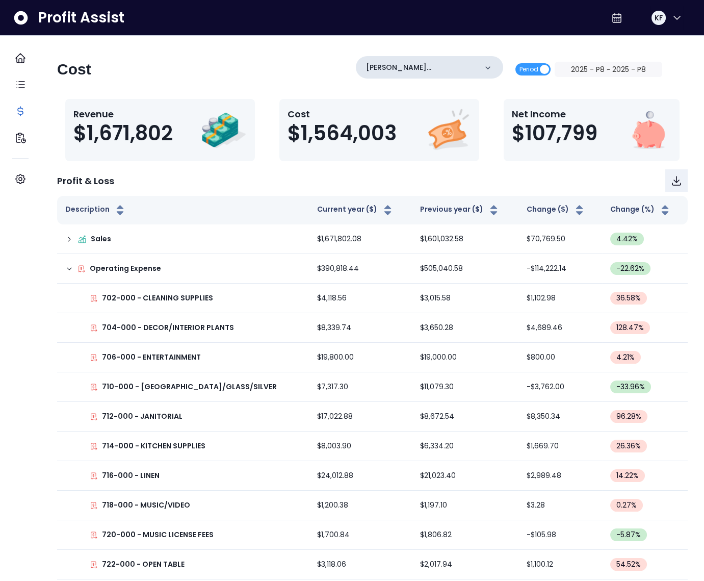
click at [421, 56] on div "[PERSON_NAME] WOODLANDS(R365)" at bounding box center [429, 67] width 147 height 22
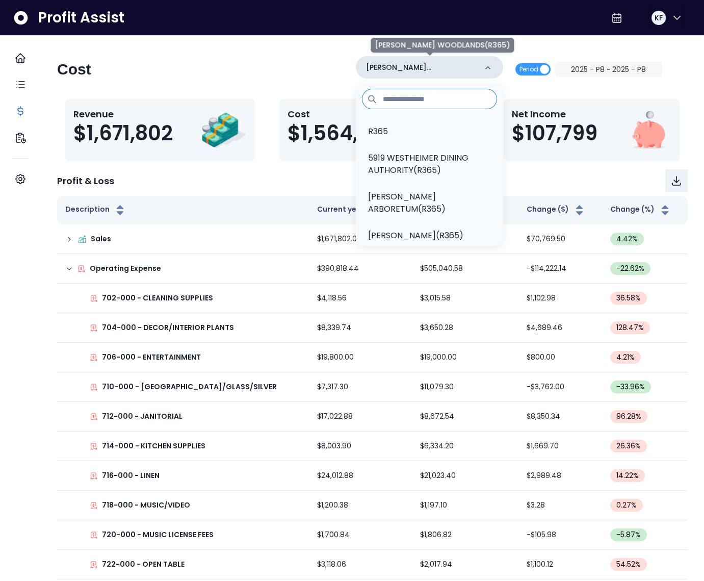
click at [416, 68] on p "[PERSON_NAME] WOODLANDS(R365)" at bounding box center [421, 67] width 111 height 11
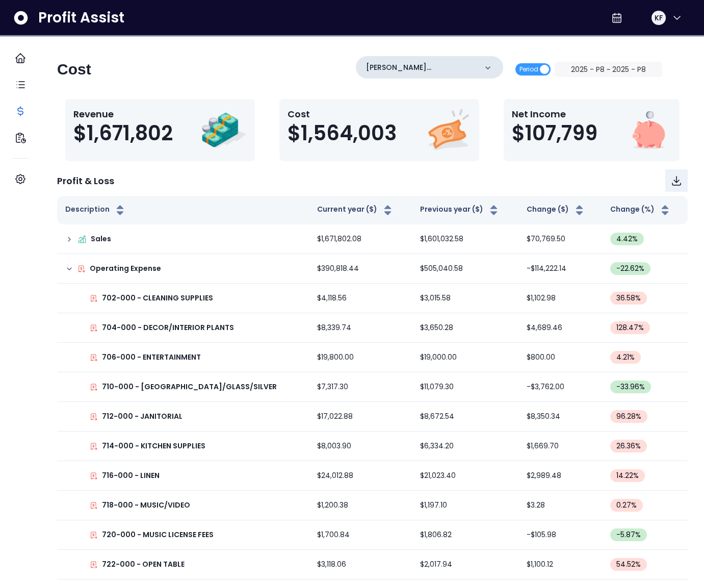
click at [416, 67] on p "[PERSON_NAME] WOODLANDS(R365)" at bounding box center [421, 67] width 111 height 11
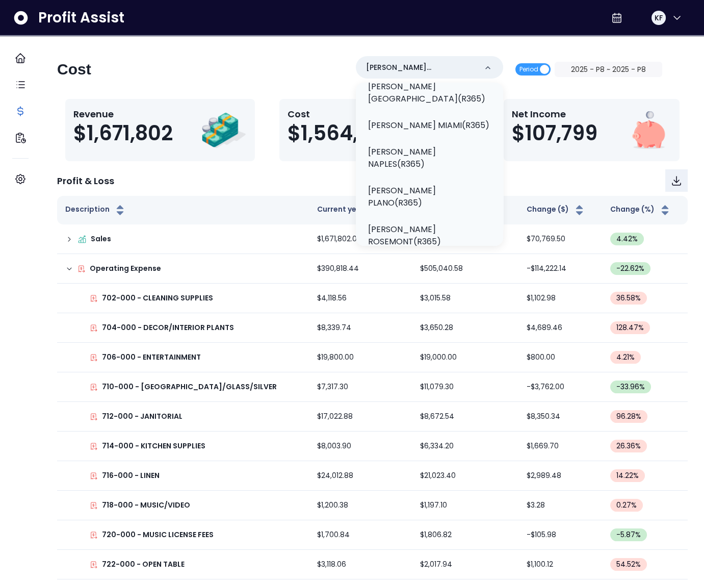
scroll to position [443, 0]
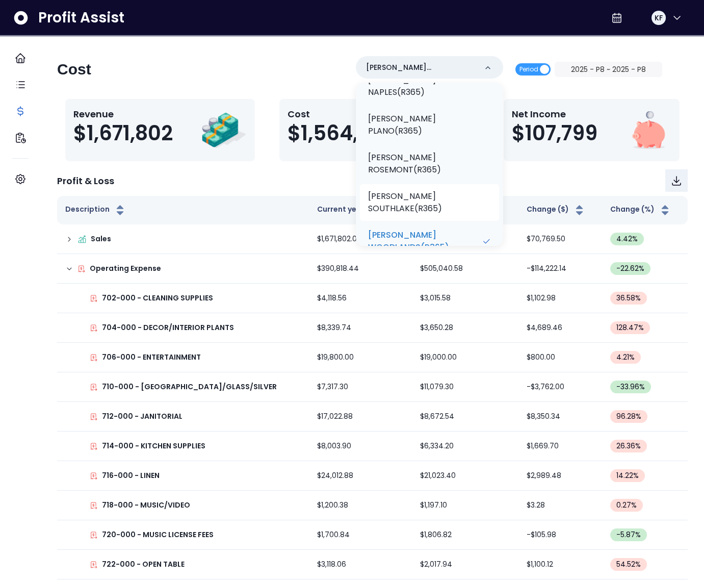
click at [424, 190] on p "[PERSON_NAME] SOUTHLAKE(R365)" at bounding box center [429, 202] width 123 height 24
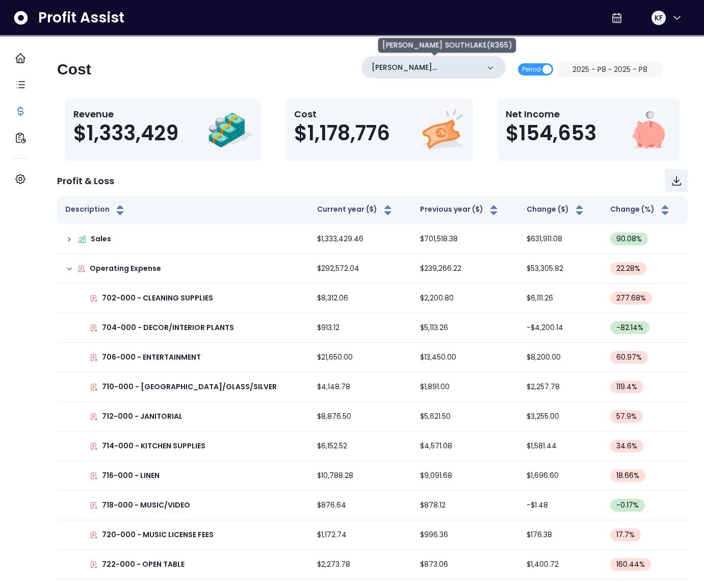
click at [405, 66] on p "[PERSON_NAME] SOUTHLAKE(R365)" at bounding box center [426, 67] width 108 height 11
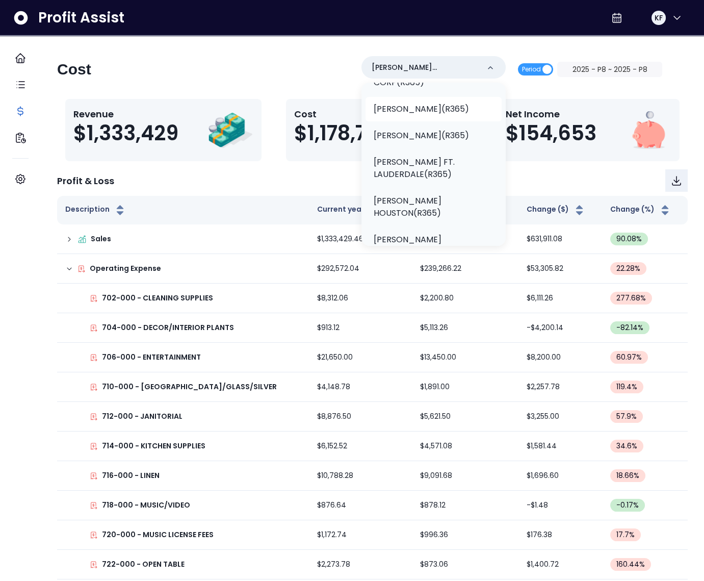
scroll to position [229, 0]
click at [441, 105] on p "[PERSON_NAME](R365)" at bounding box center [421, 111] width 95 height 12
